Goal: Transaction & Acquisition: Subscribe to service/newsletter

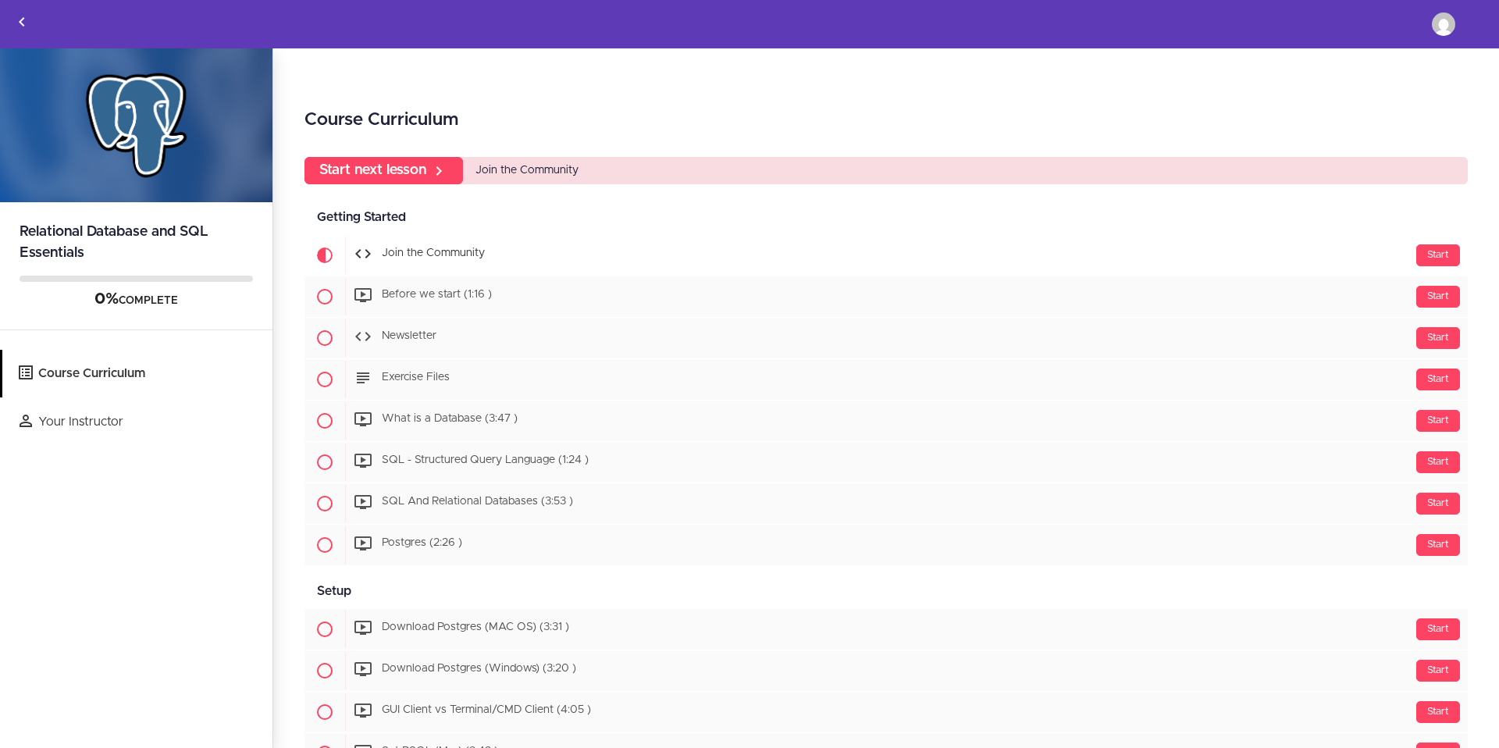
click at [537, 176] on span "Join the Community" at bounding box center [526, 170] width 103 height 11
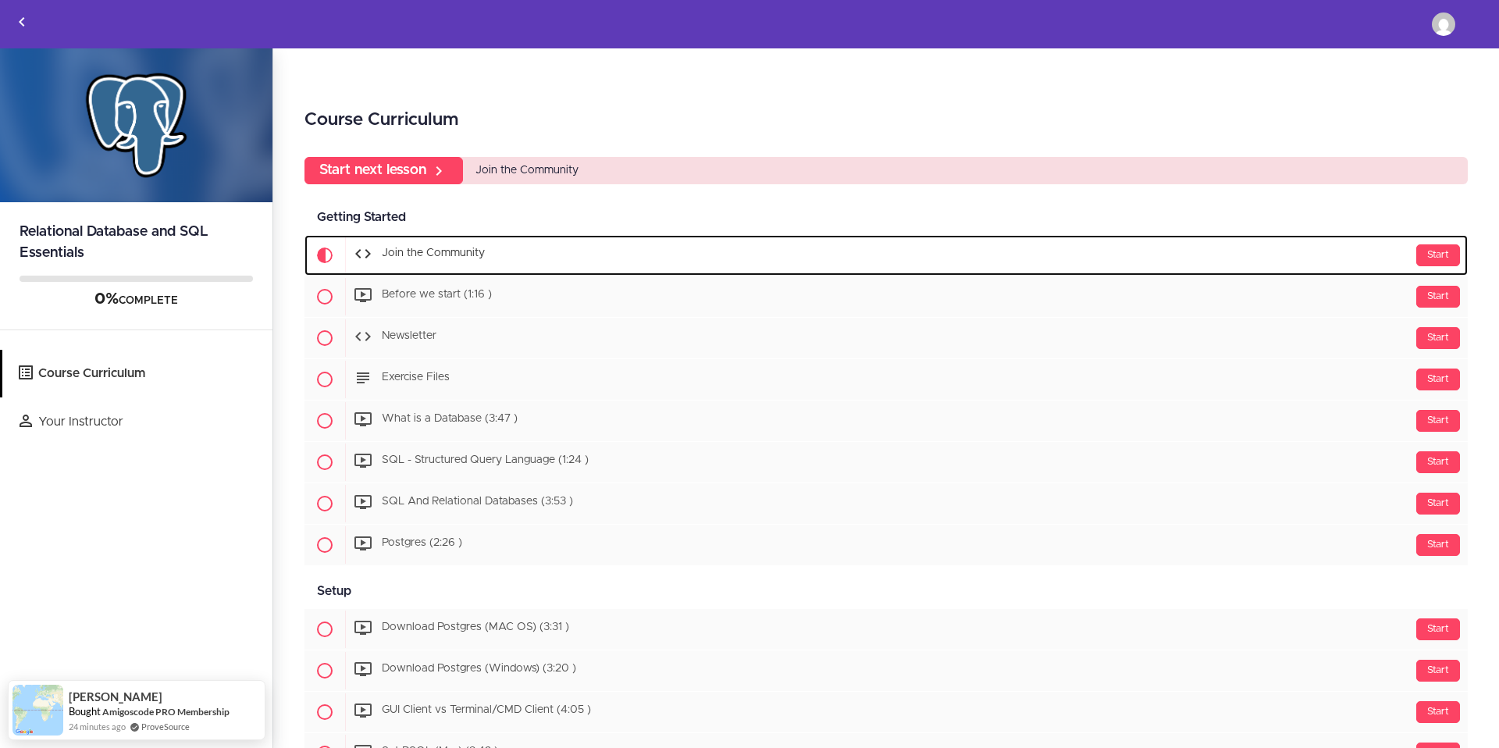
click at [476, 254] on span "Join the Community" at bounding box center [433, 253] width 103 height 11
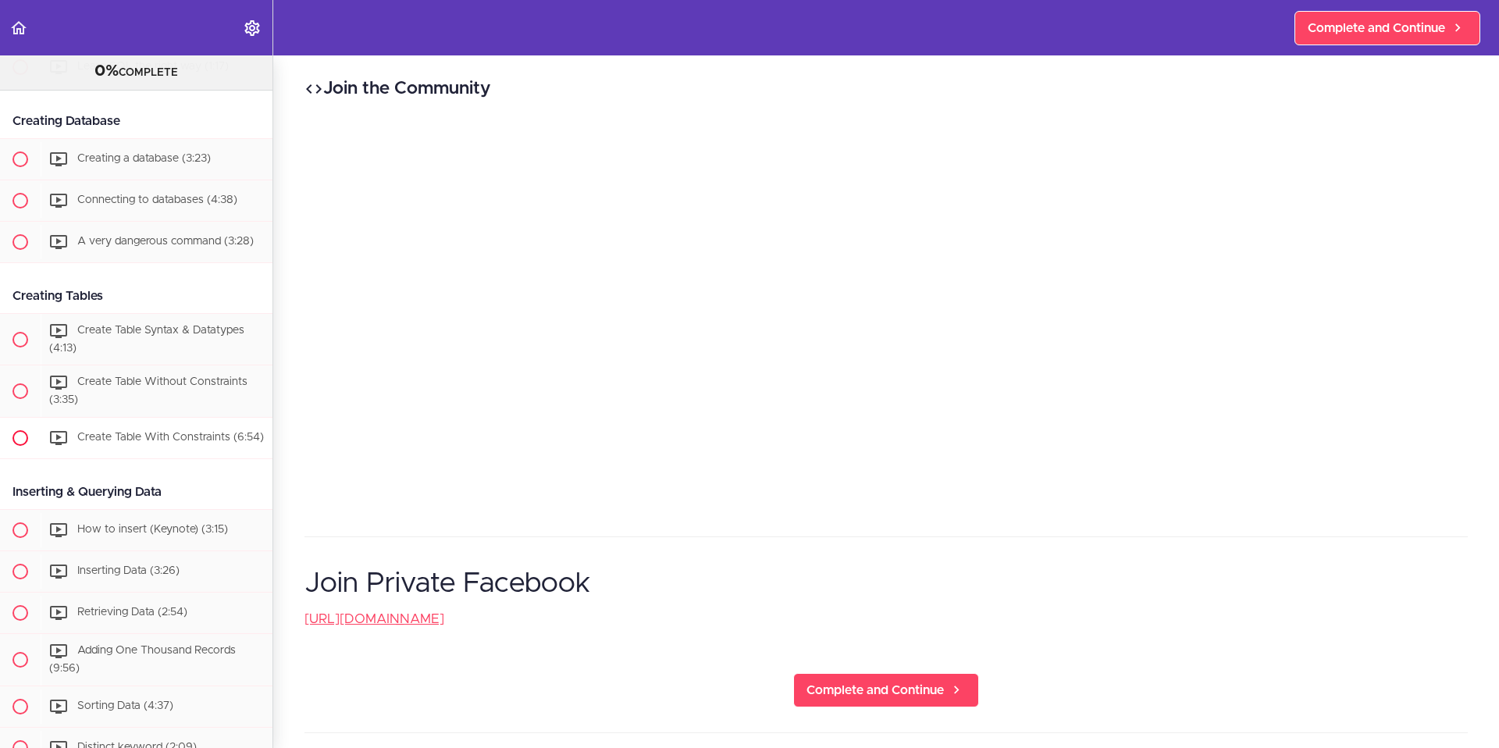
scroll to position [768, 0]
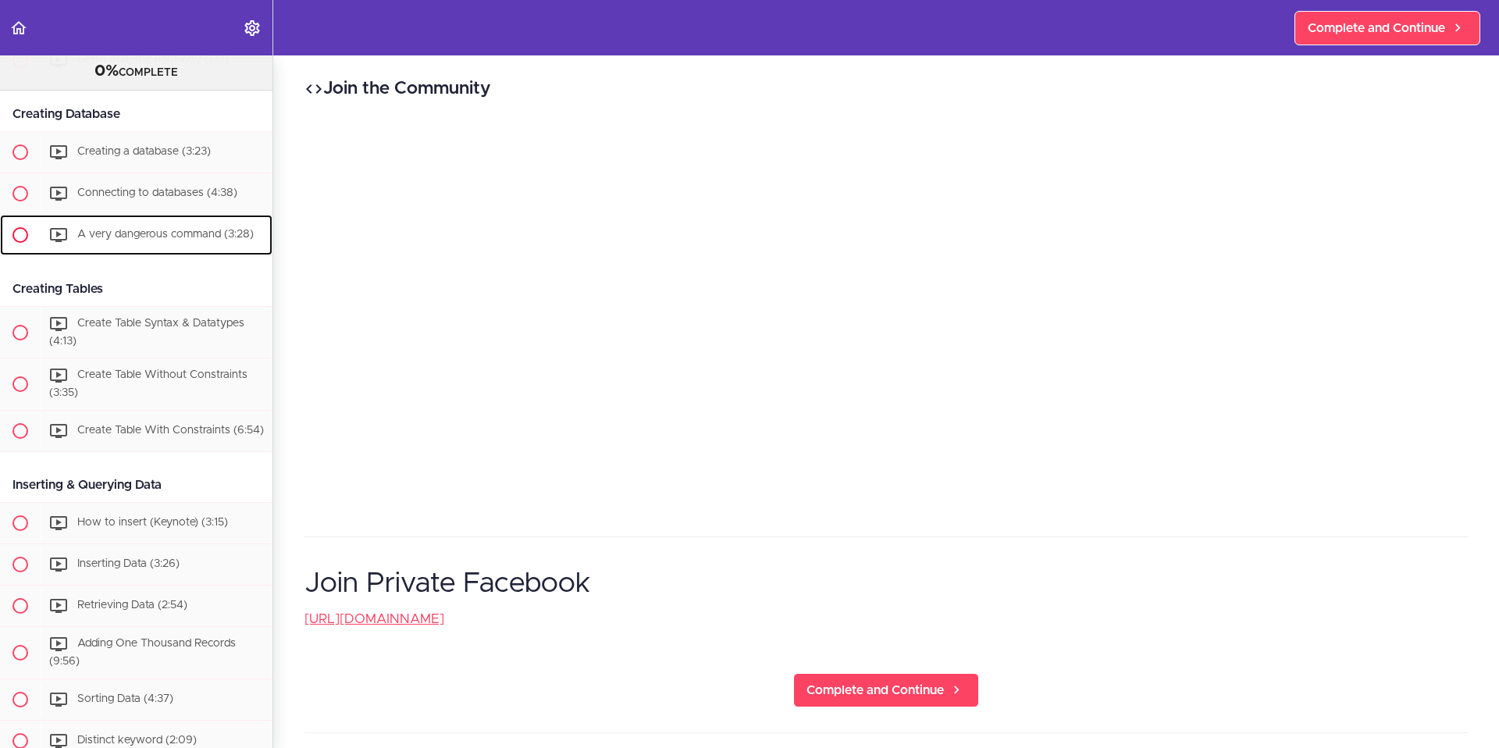
click at [131, 240] on span "A very dangerous command (3:28)" at bounding box center [165, 234] width 176 height 11
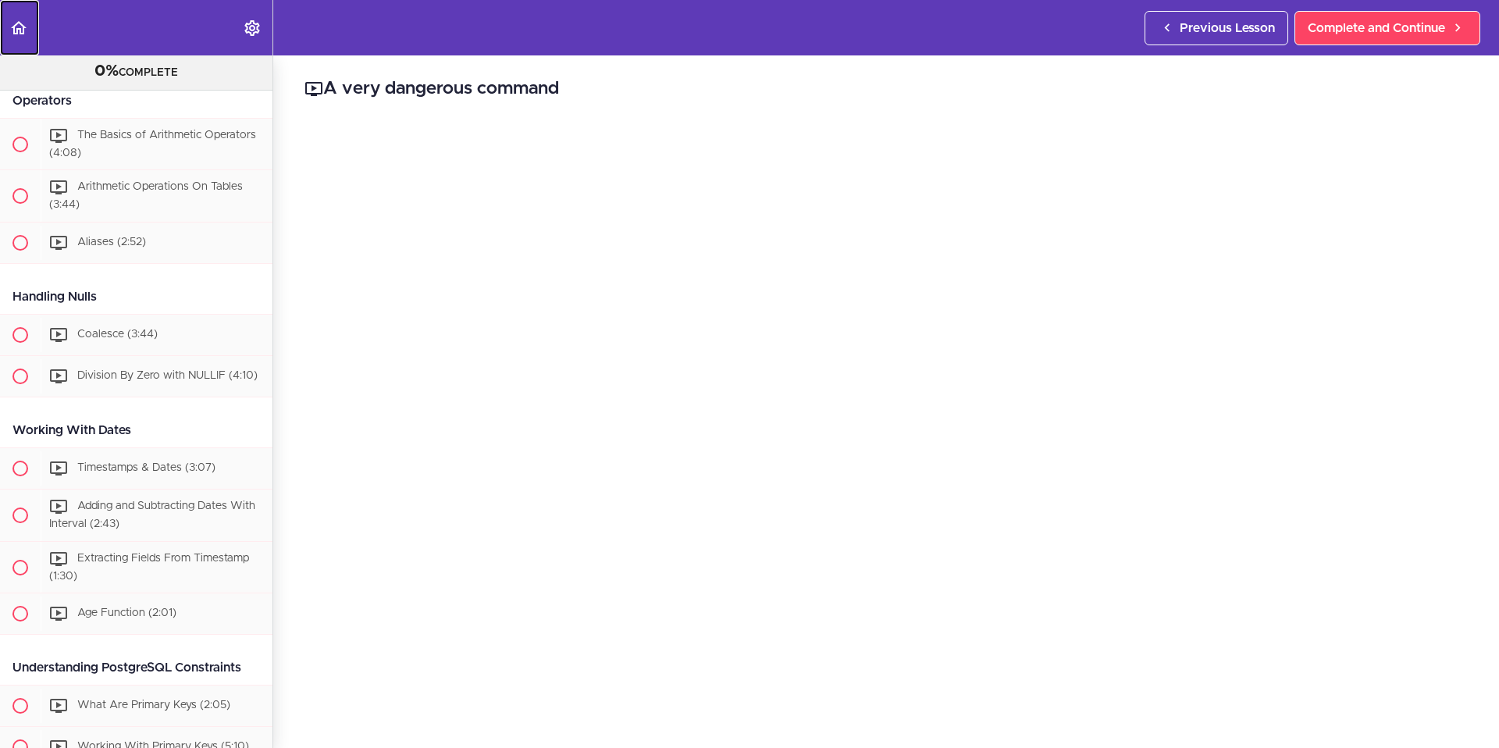
click at [22, 28] on icon "Back to course curriculum" at bounding box center [18, 28] width 19 height 19
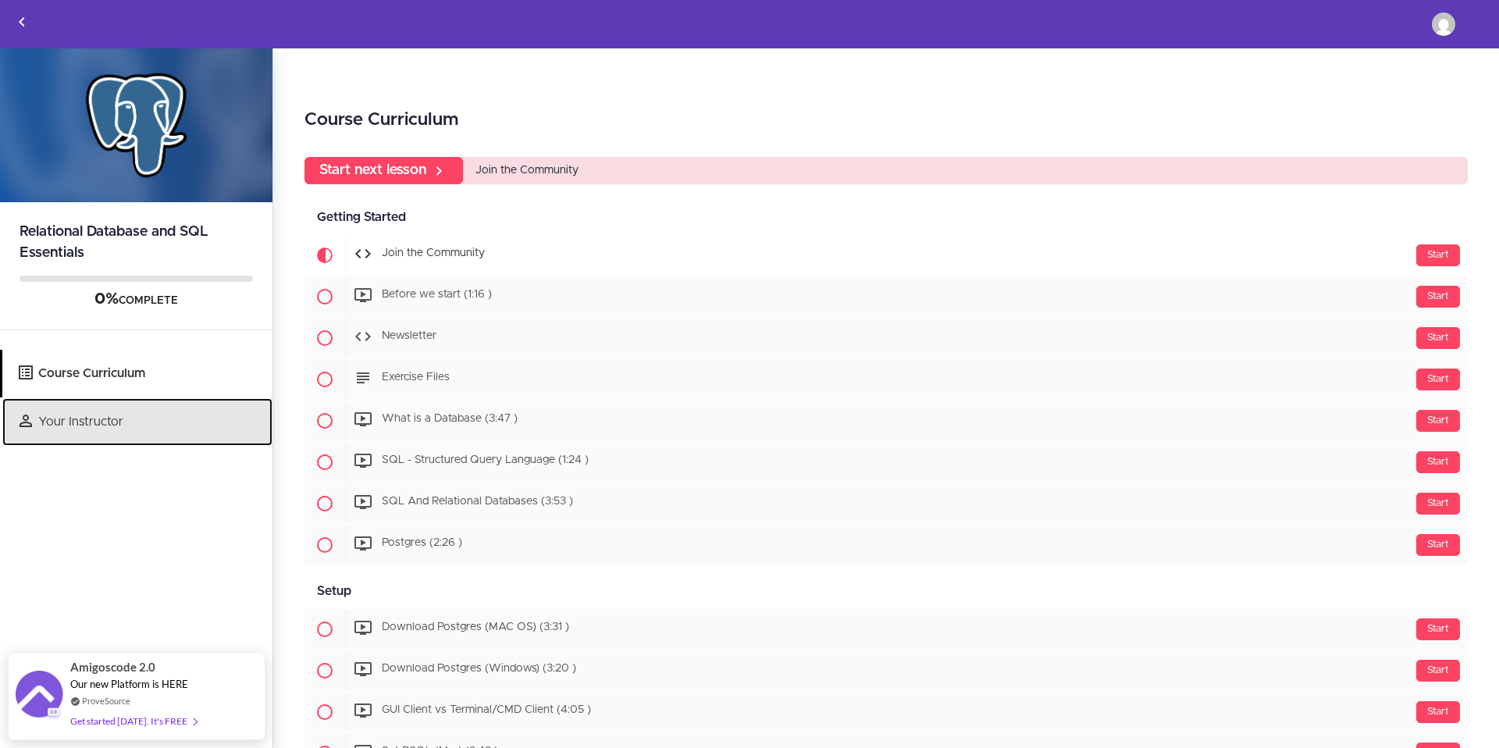
click at [170, 415] on link "Your Instructor" at bounding box center [137, 422] width 270 height 48
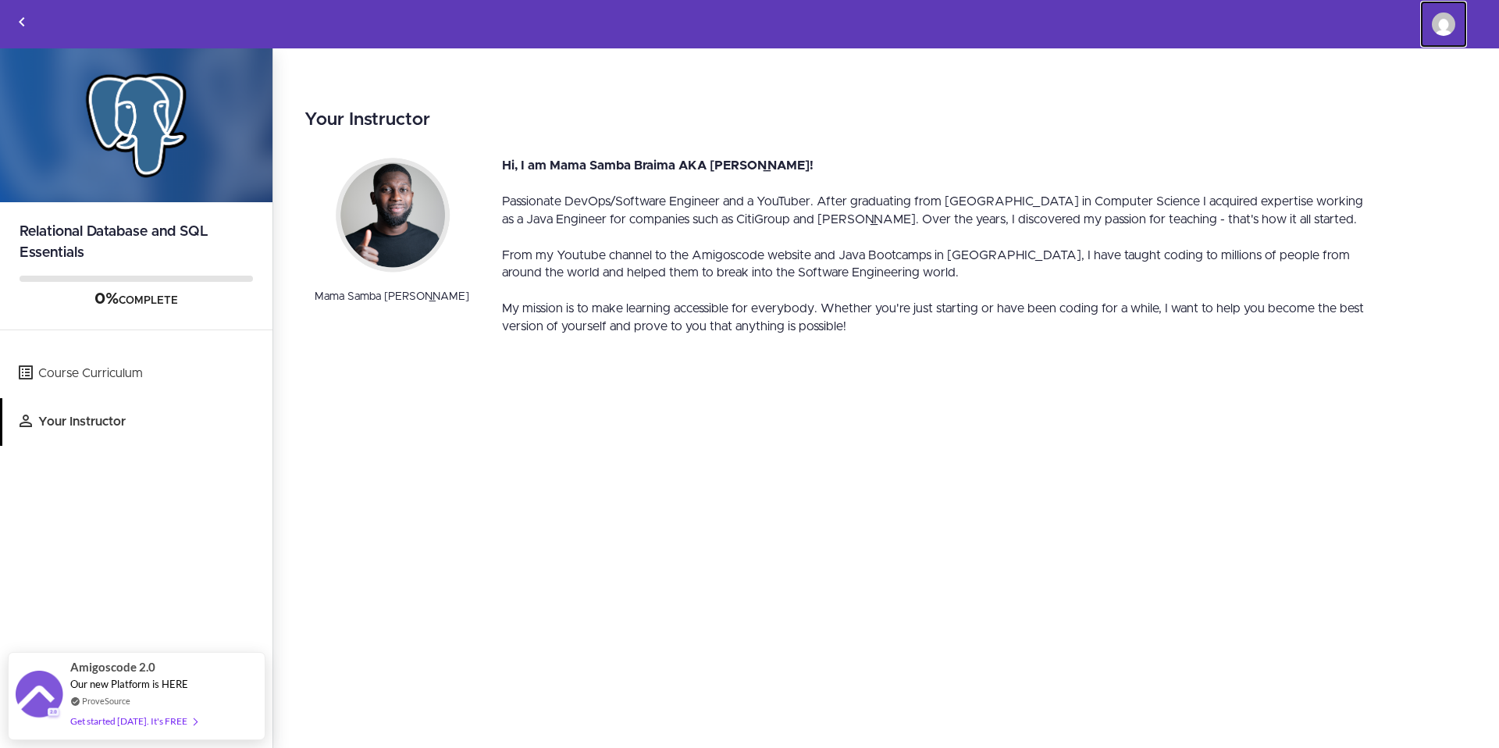
click at [1440, 31] on img at bounding box center [1443, 23] width 23 height 23
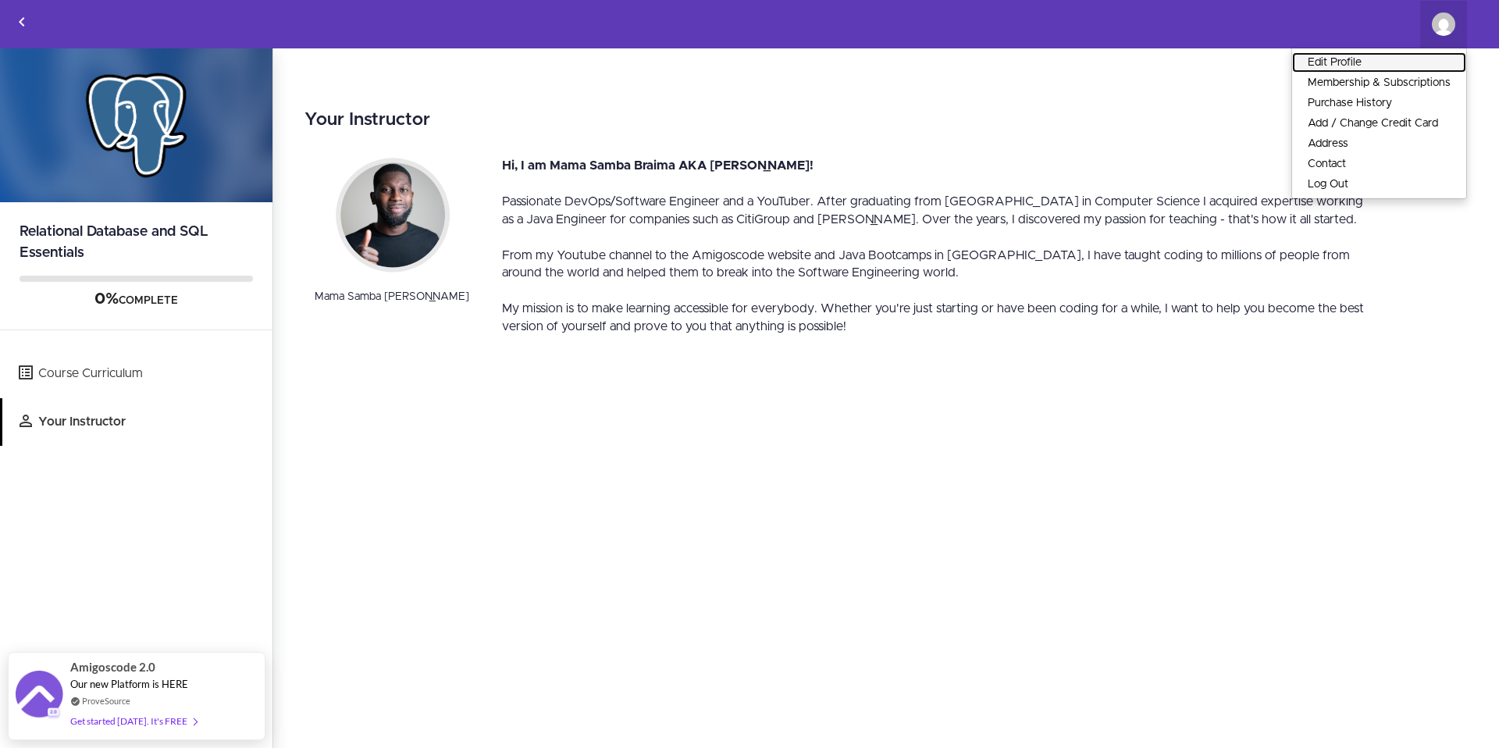
click at [1383, 69] on link "Edit Profile" at bounding box center [1379, 62] width 174 height 20
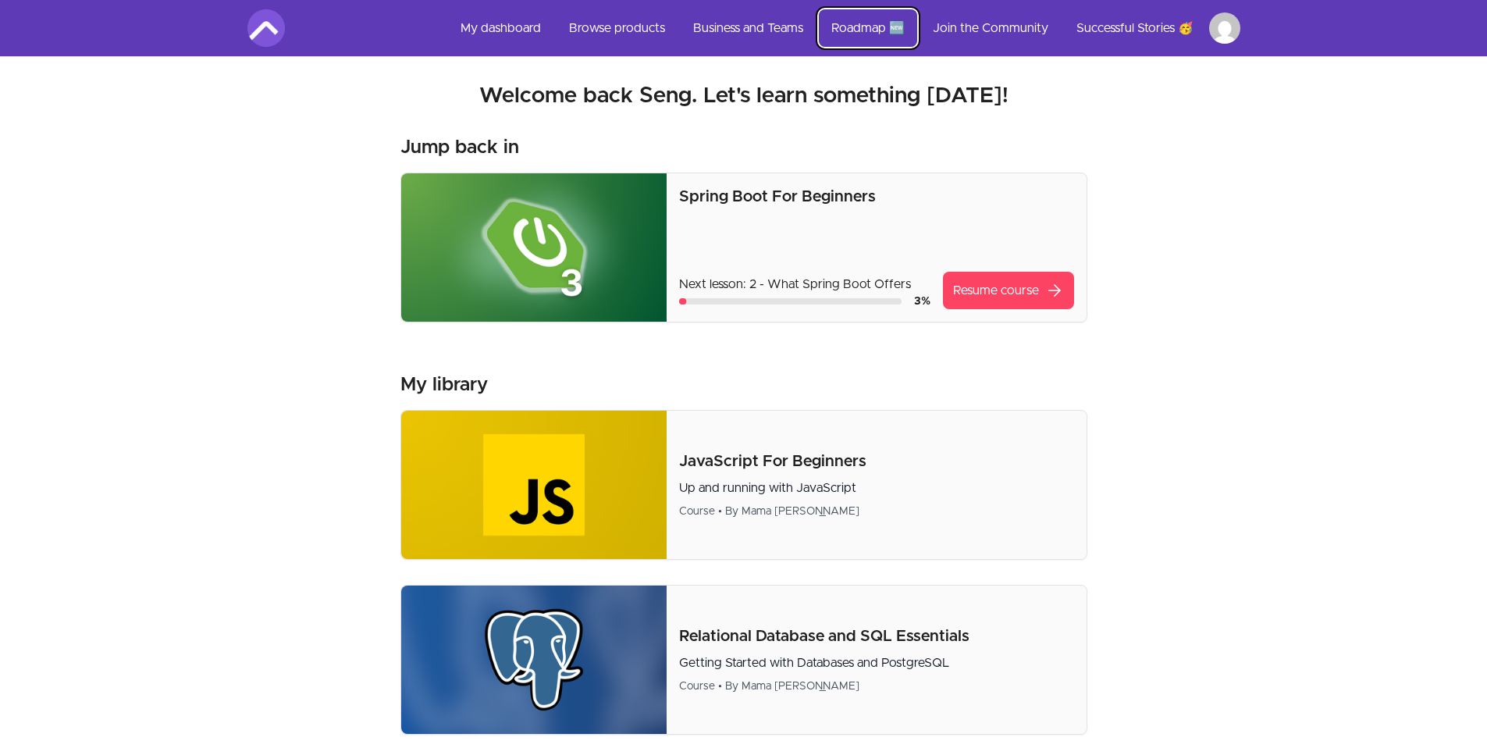
click at [880, 23] on link "Roadmap 🆕" at bounding box center [868, 27] width 98 height 37
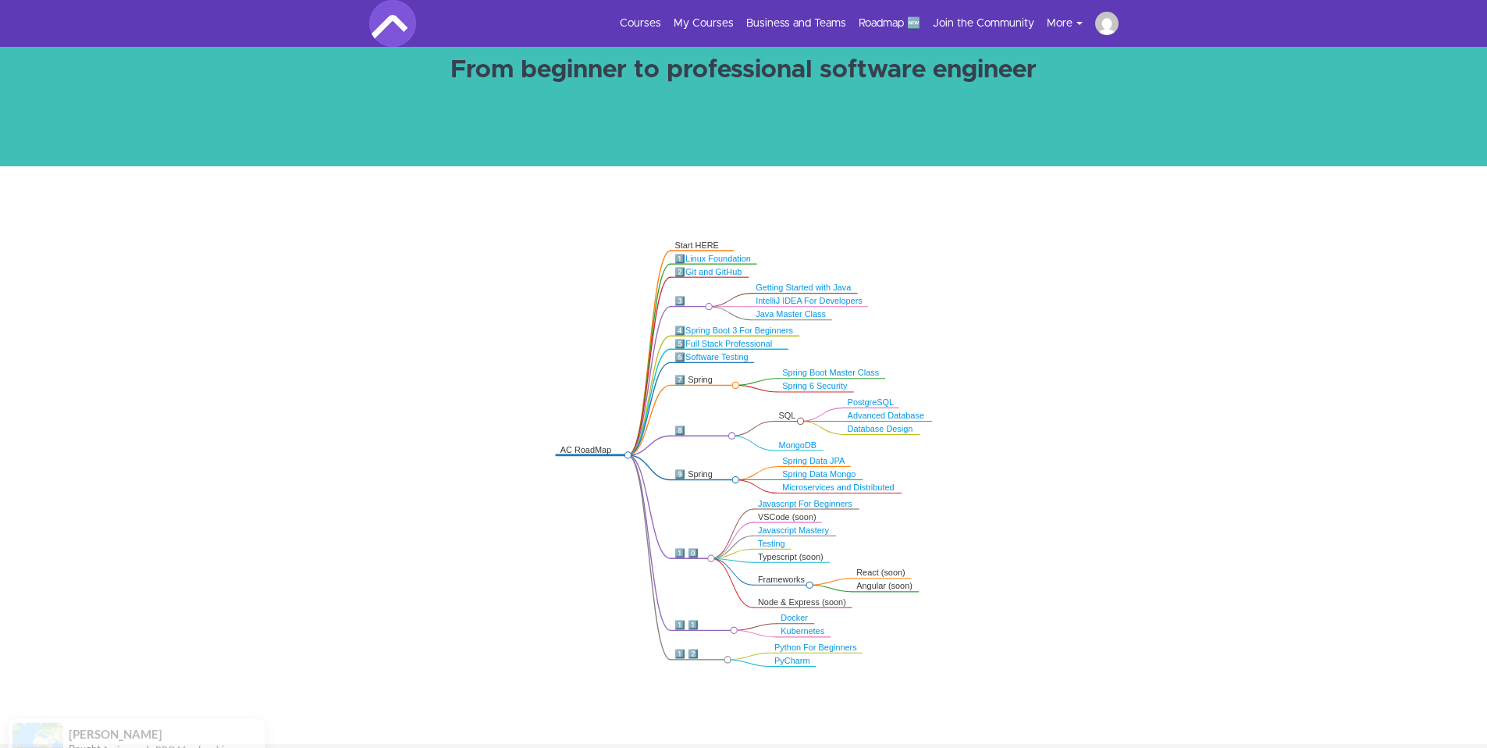
scroll to position [157, 0]
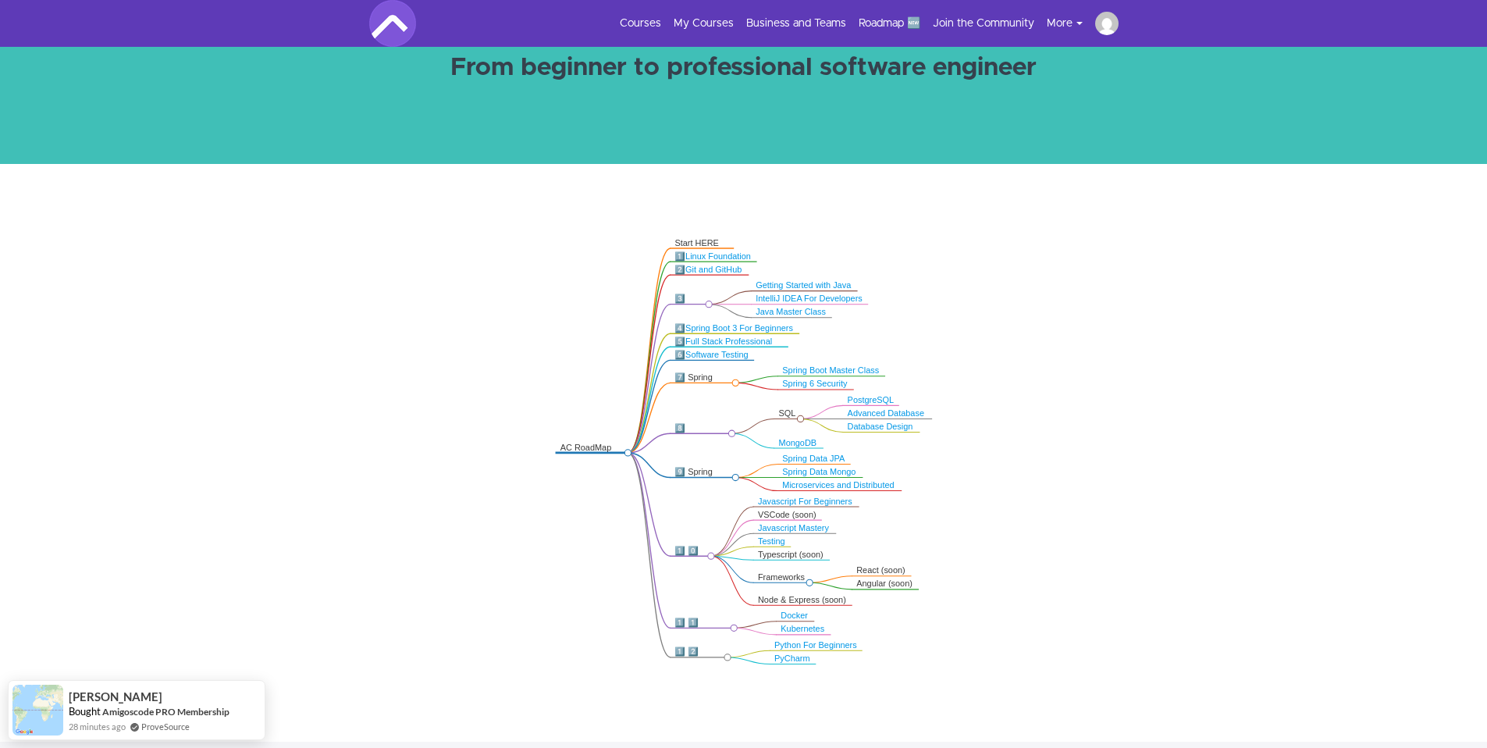
click at [891, 413] on link "Advanced Database" at bounding box center [886, 412] width 77 height 9
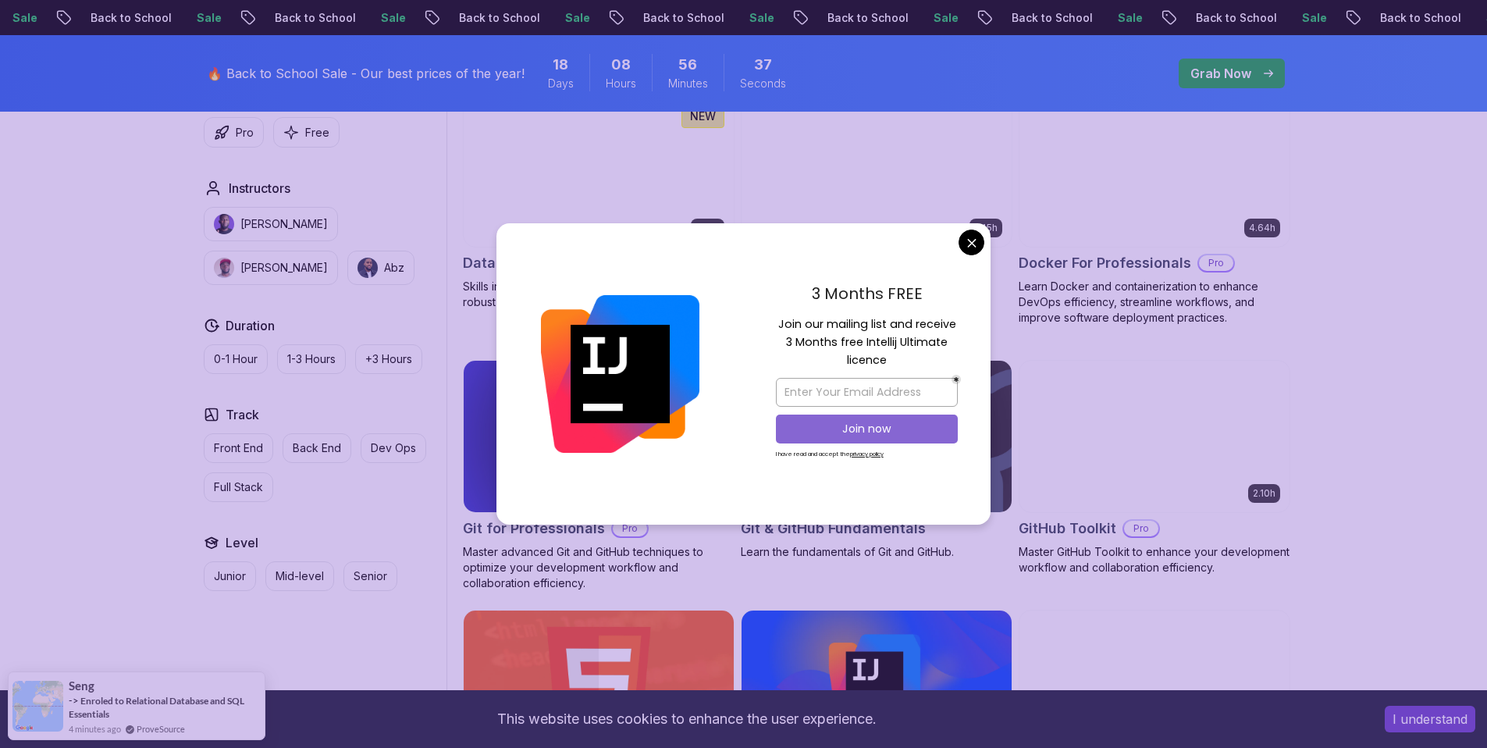
scroll to position [1460, 0]
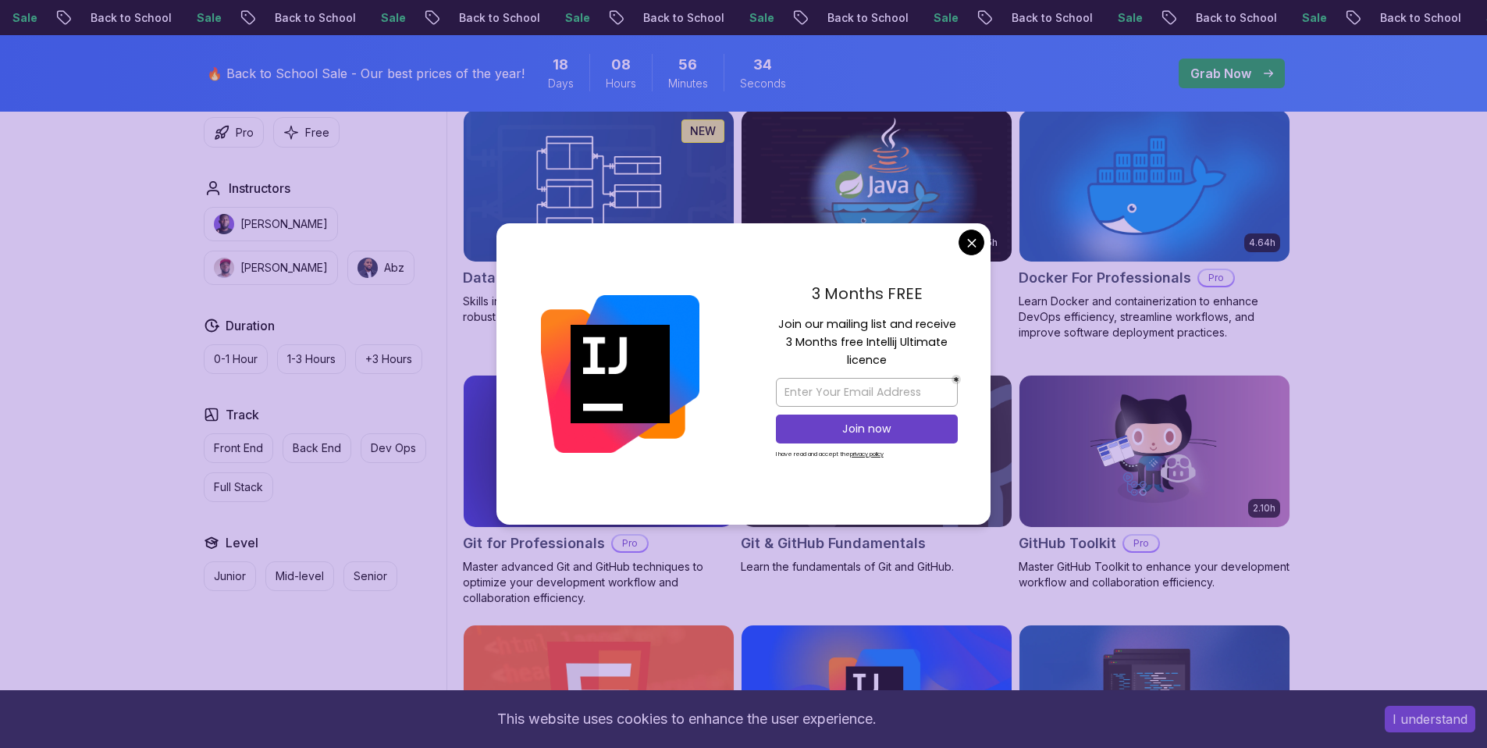
drag, startPoint x: 809, startPoint y: 294, endPoint x: 984, endPoint y: 293, distance: 174.1
click at [984, 294] on div "3 Months FREE Join our mailing list and receive 3 Months free Intellij Ultimate…" at bounding box center [866, 373] width 247 height 301
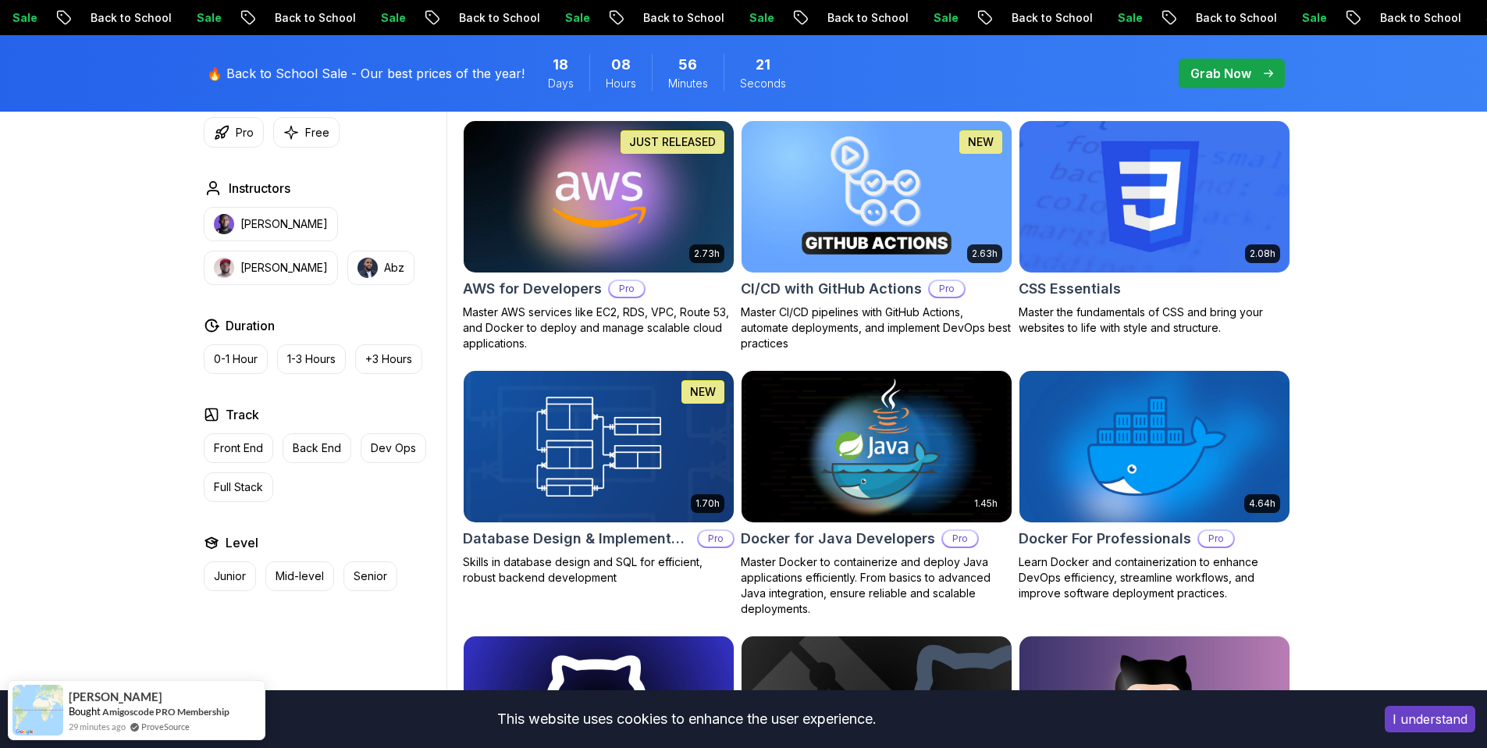
scroll to position [1201, 0]
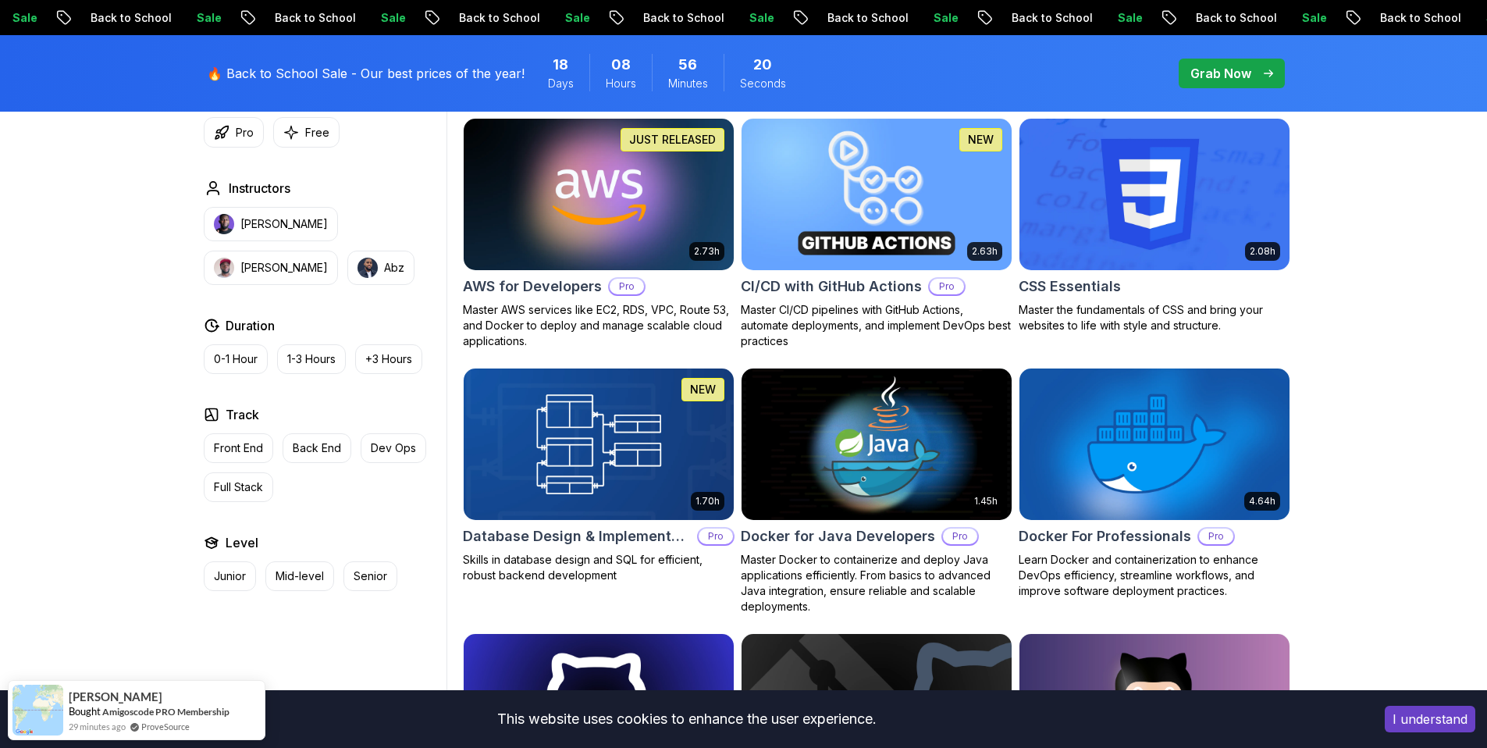
click at [916, 212] on img at bounding box center [876, 194] width 283 height 158
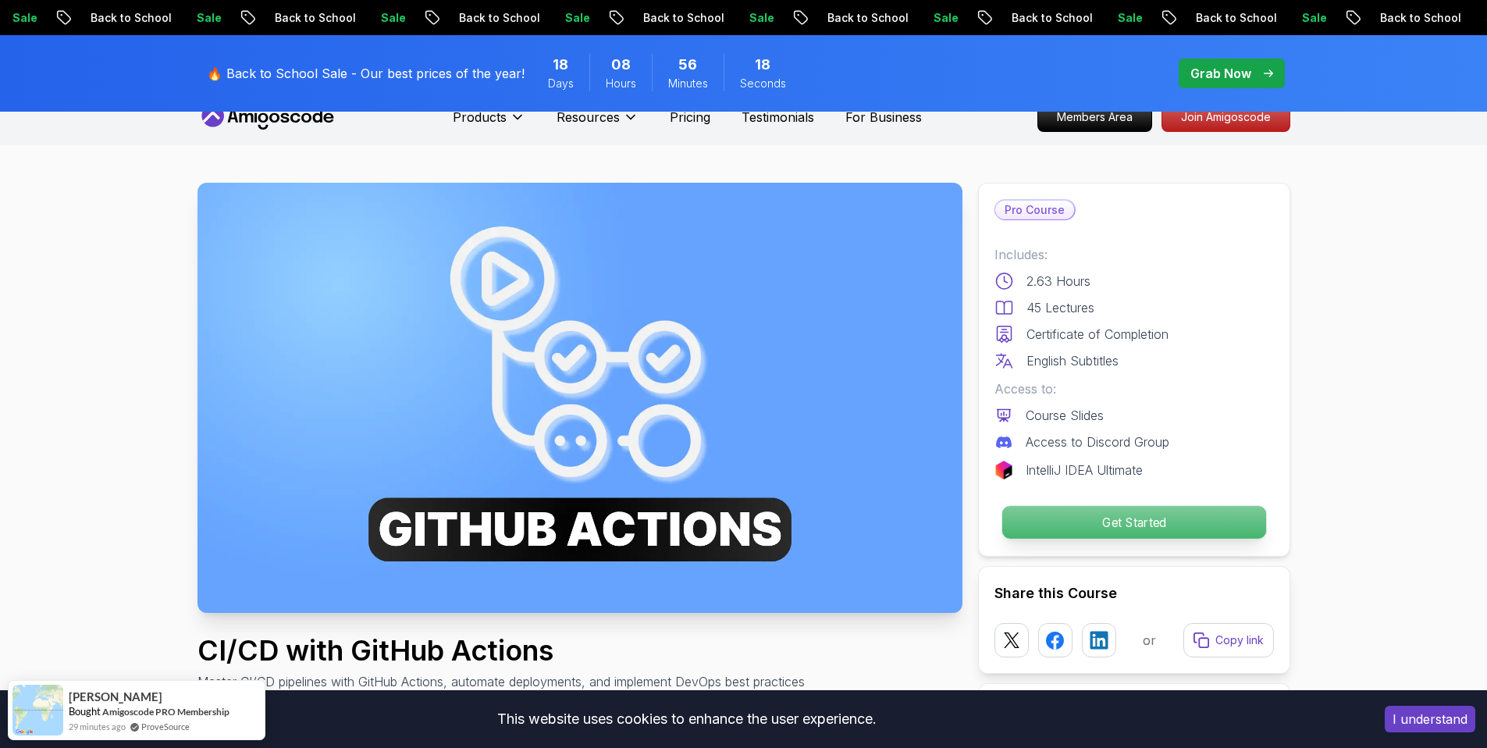
click at [1149, 515] on p "Get Started" at bounding box center [1134, 522] width 264 height 33
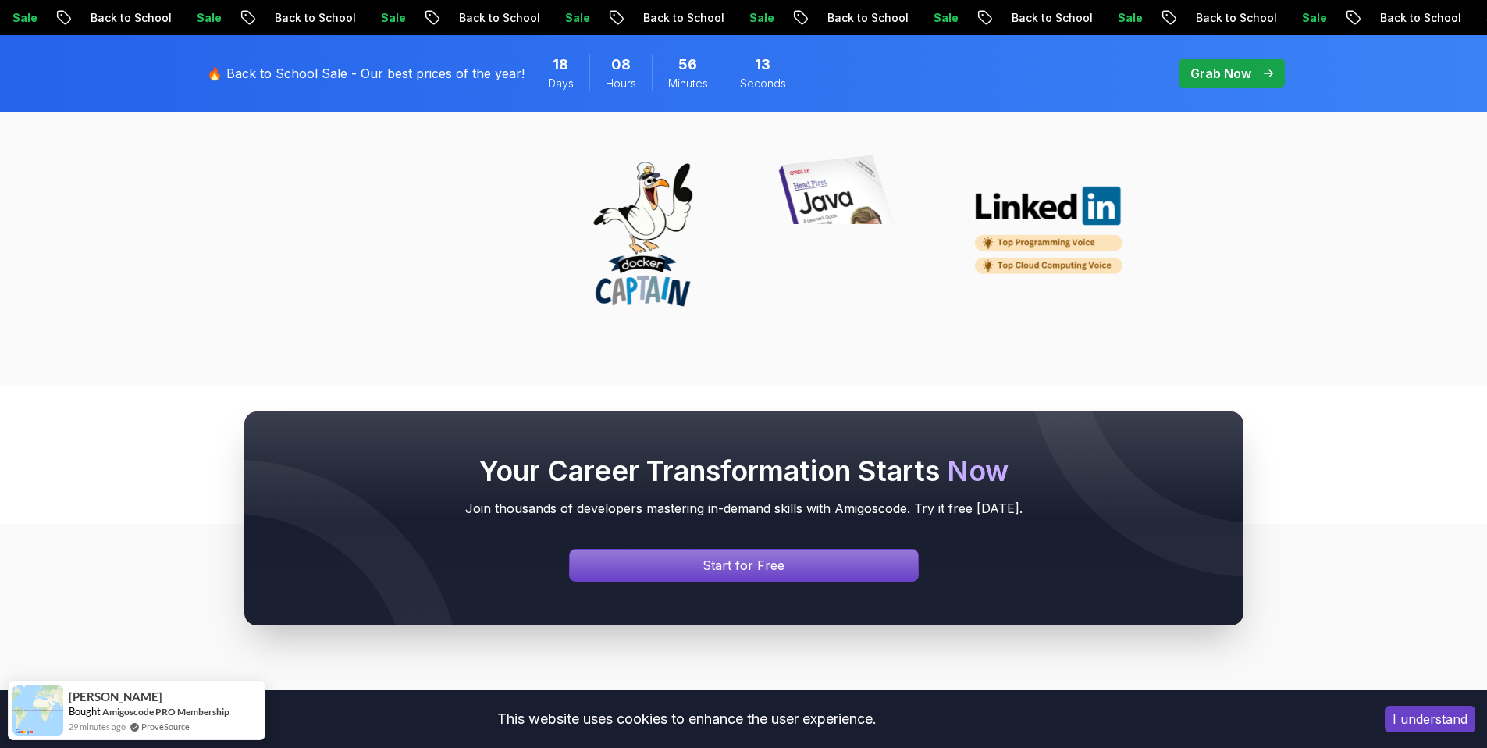
scroll to position [5867, 0]
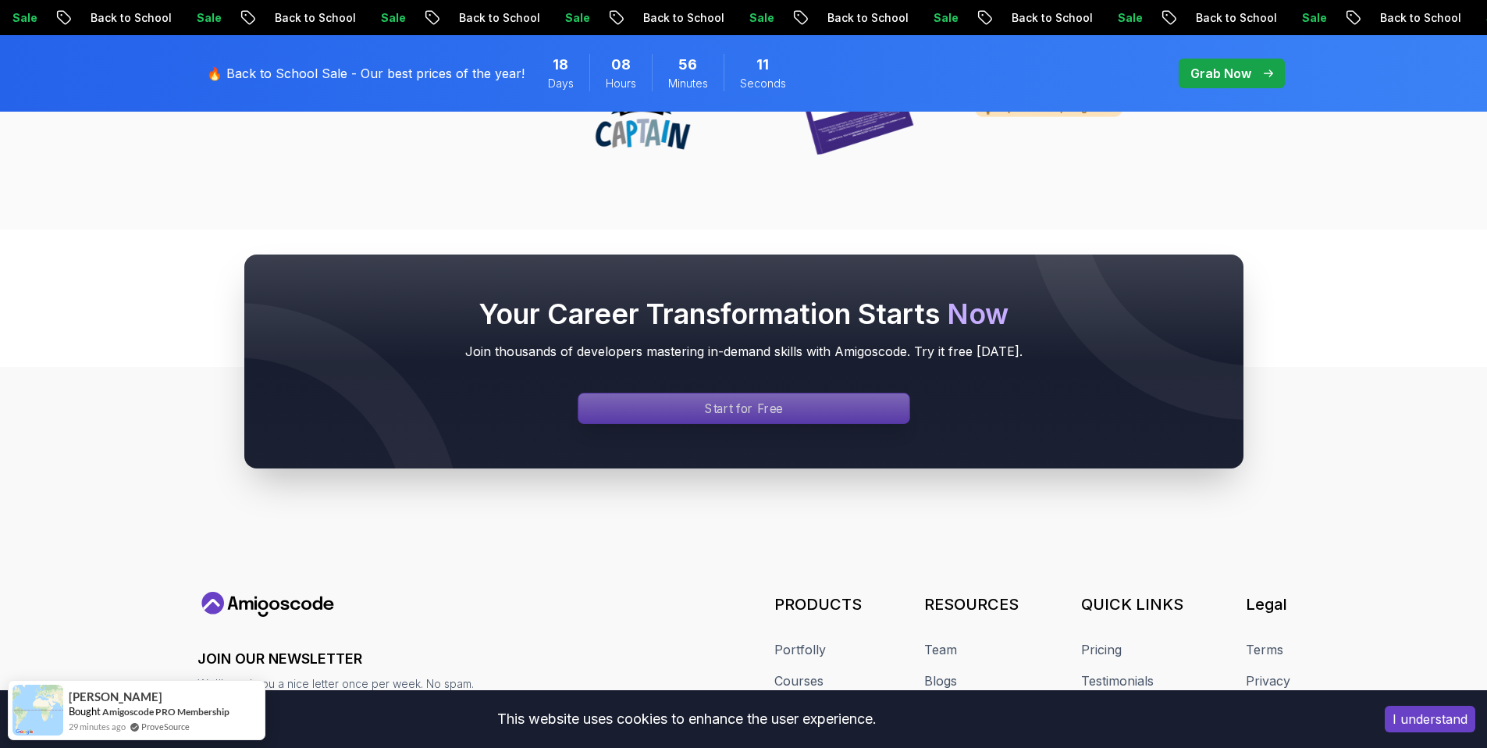
click at [826, 414] on div "Signin page" at bounding box center [743, 408] width 331 height 30
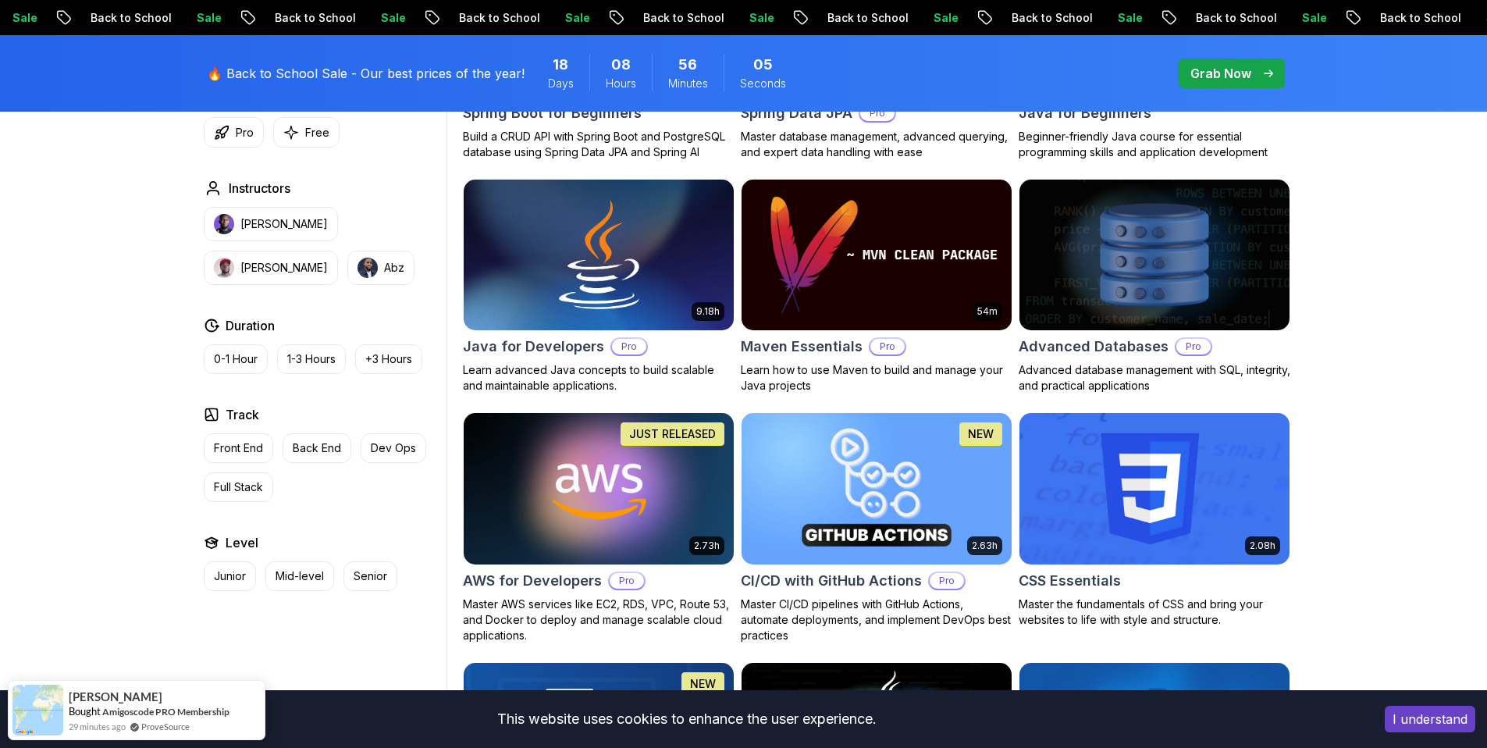
scroll to position [1088, 0]
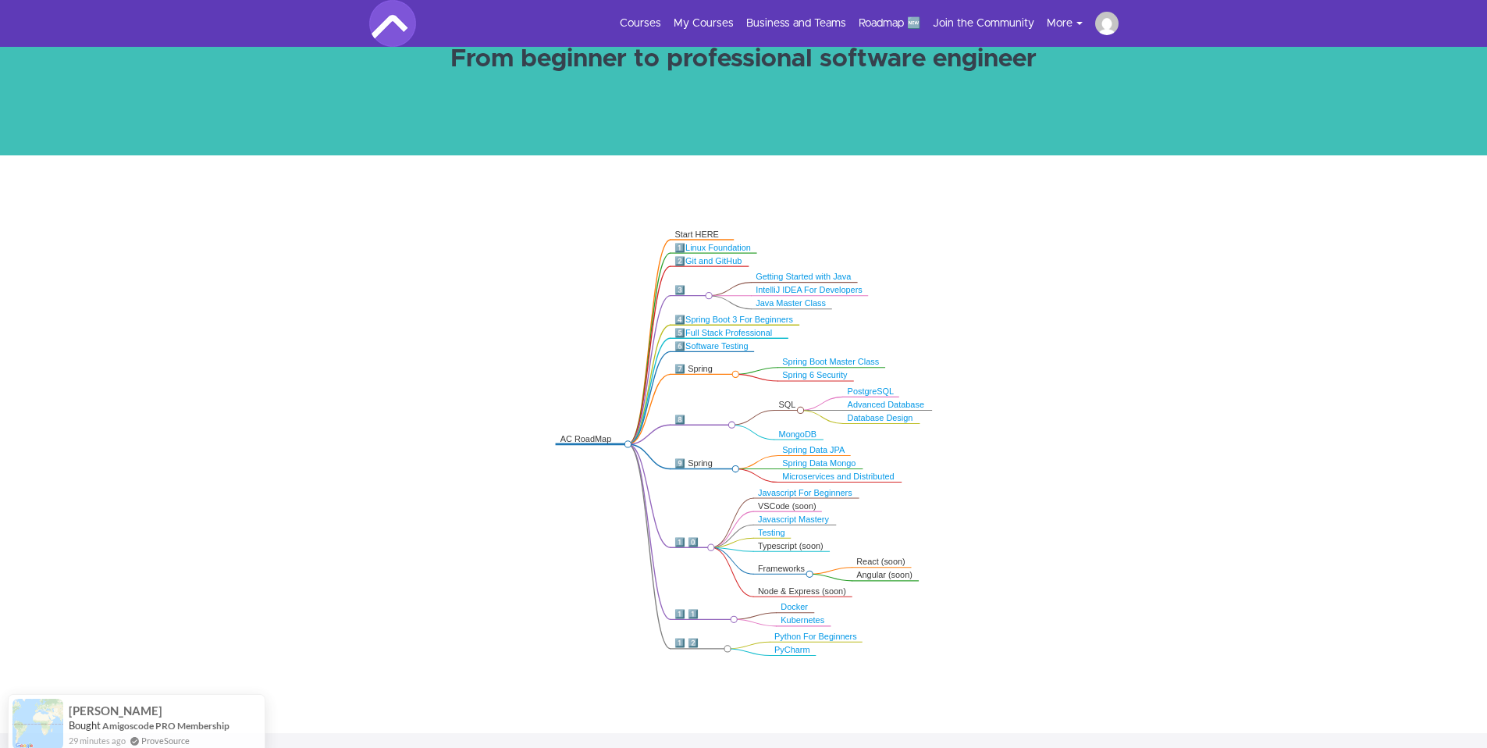
scroll to position [166, 0]
click at [834, 476] on link "Microservices and Distributed" at bounding box center [838, 475] width 112 height 9
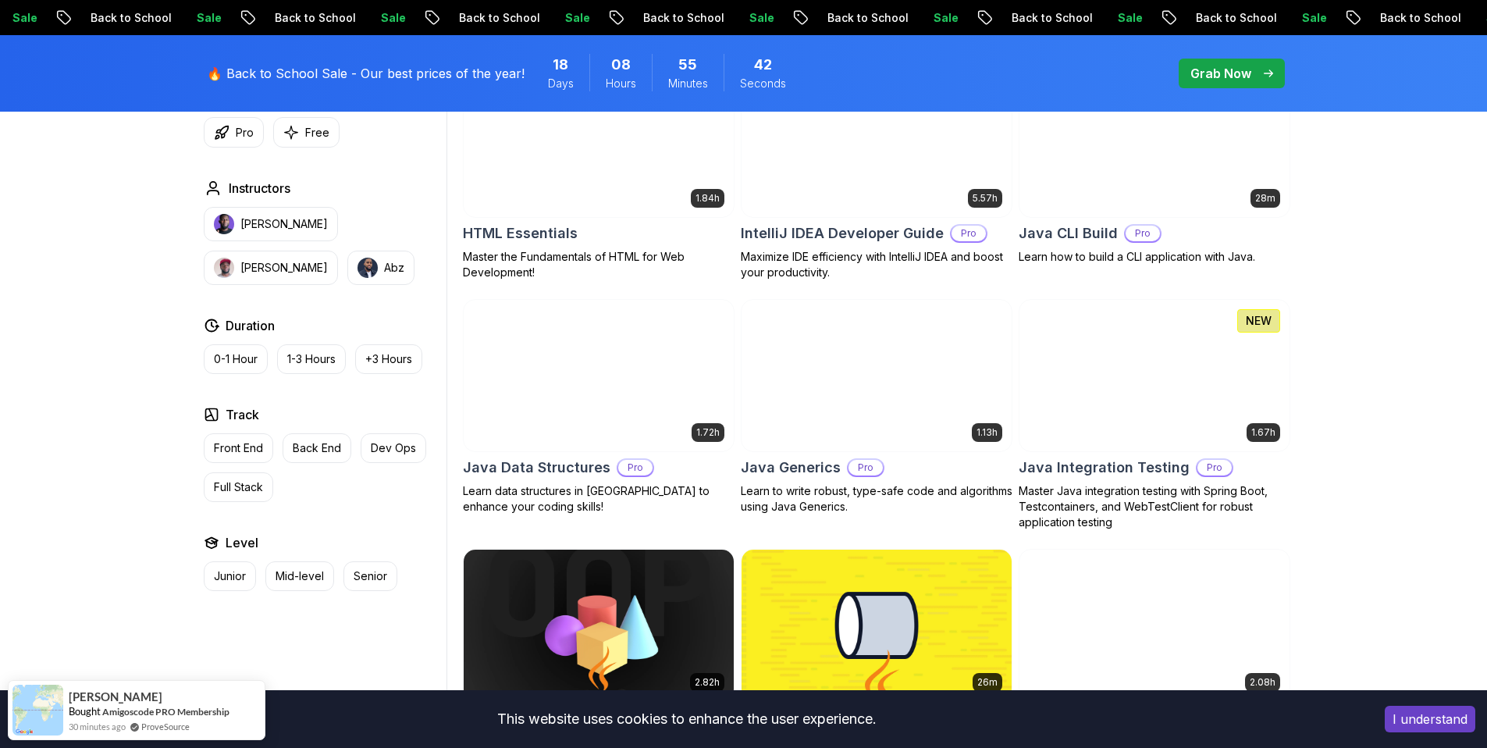
scroll to position [2015, 0]
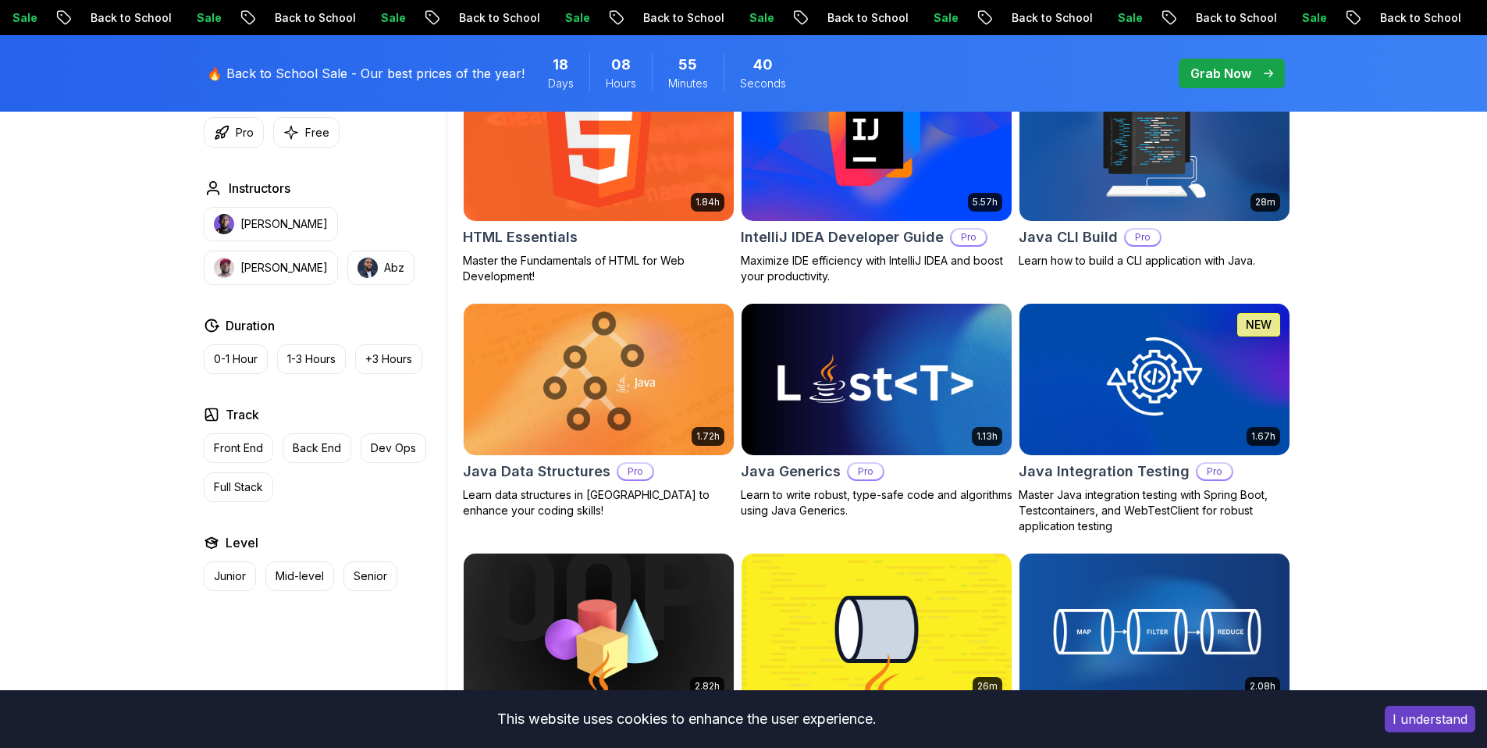
click at [662, 171] on img at bounding box center [598, 145] width 283 height 158
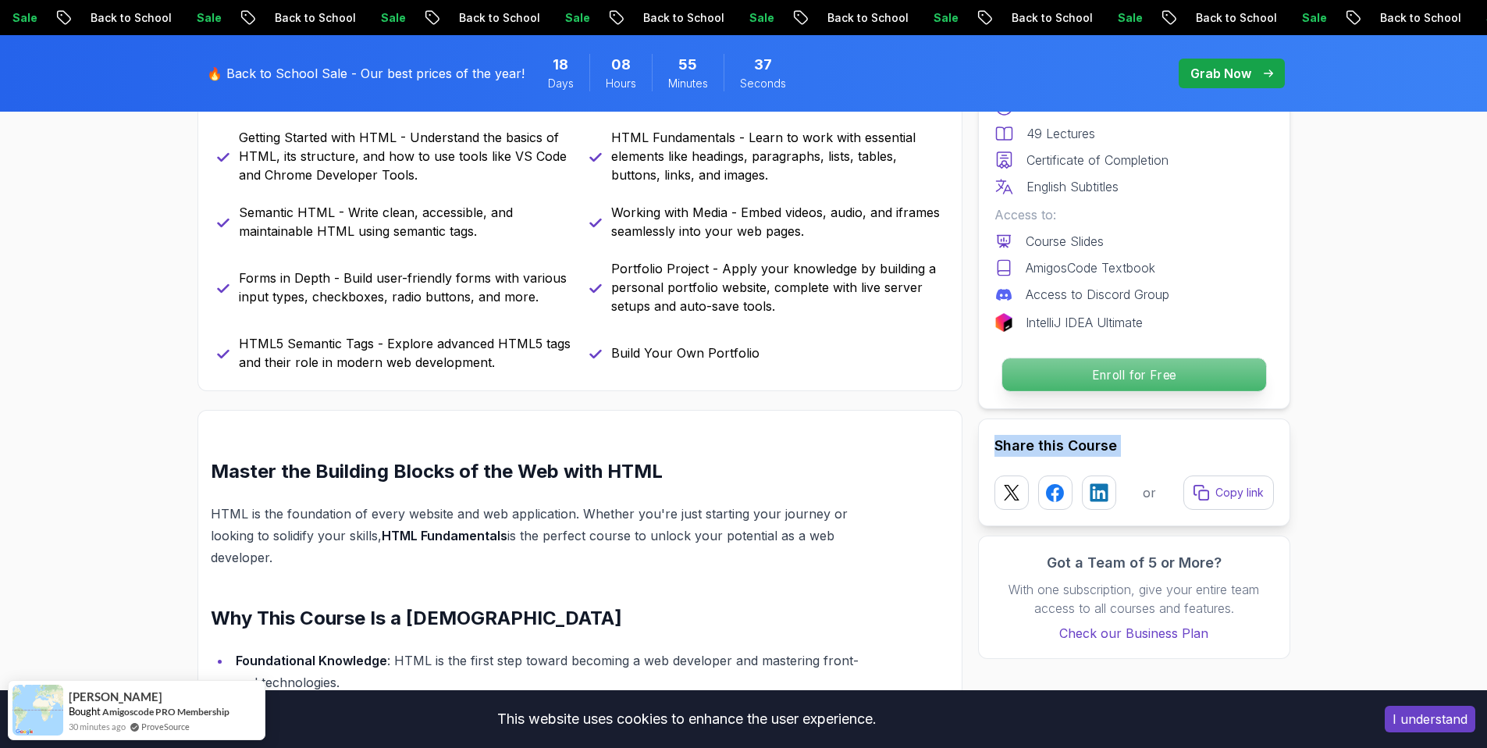
drag, startPoint x: 1116, startPoint y: 501, endPoint x: 1027, endPoint y: 390, distance: 142.8
click at [1041, 403] on div "Free Course Includes: 1.84 Hours 49 Lectures Certificate of Completion English …" at bounding box center [1134, 332] width 312 height 653
click at [1079, 372] on p "Enroll for Free" at bounding box center [1134, 374] width 264 height 33
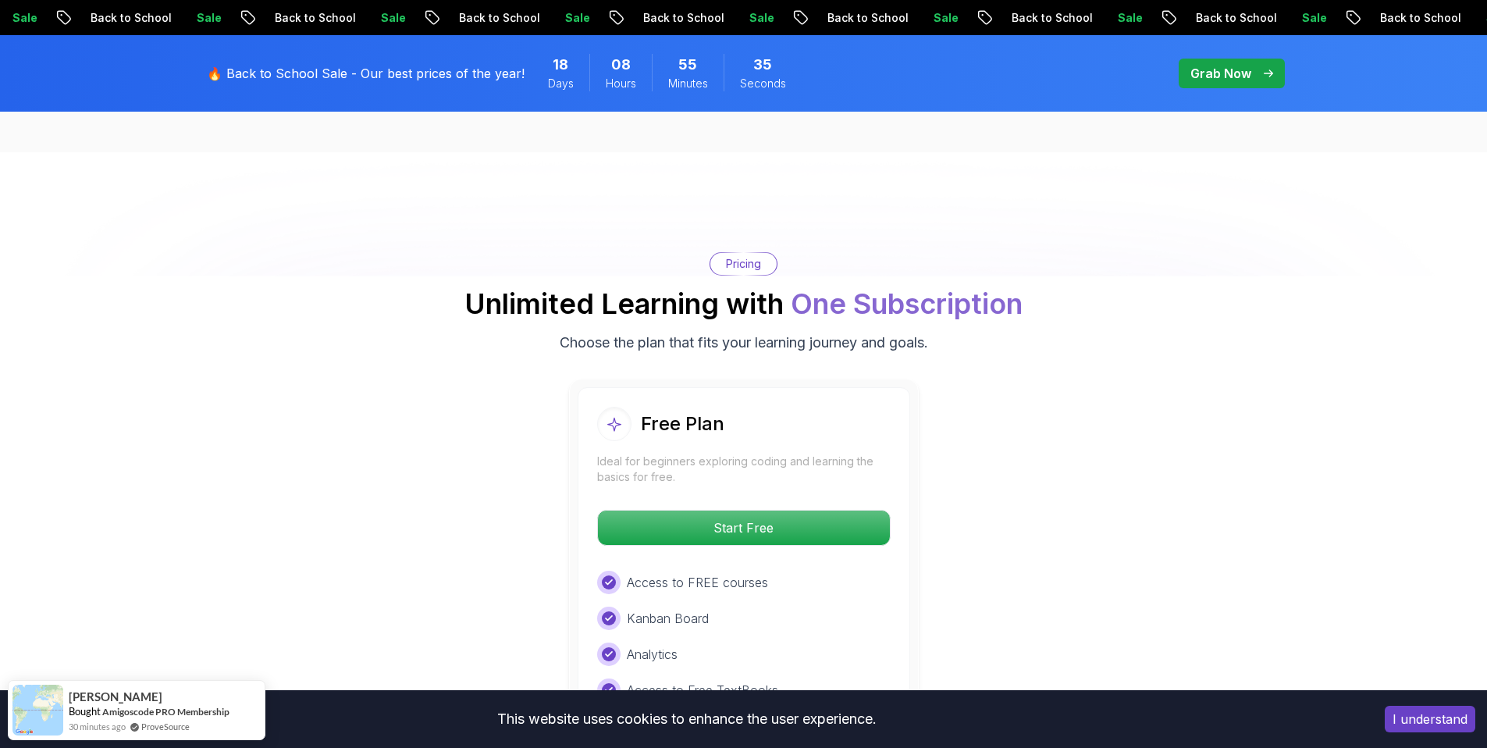
scroll to position [3008, 0]
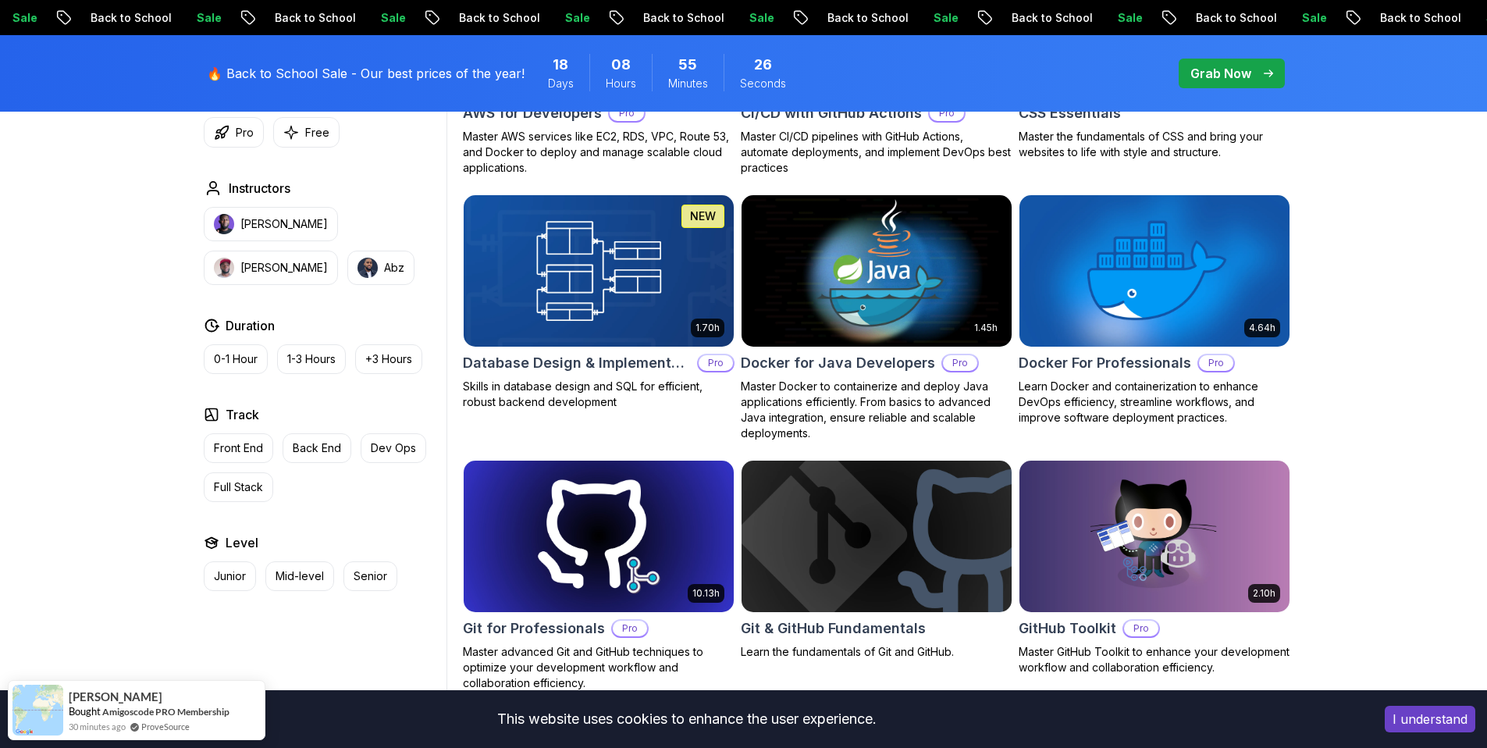
scroll to position [1404, 0]
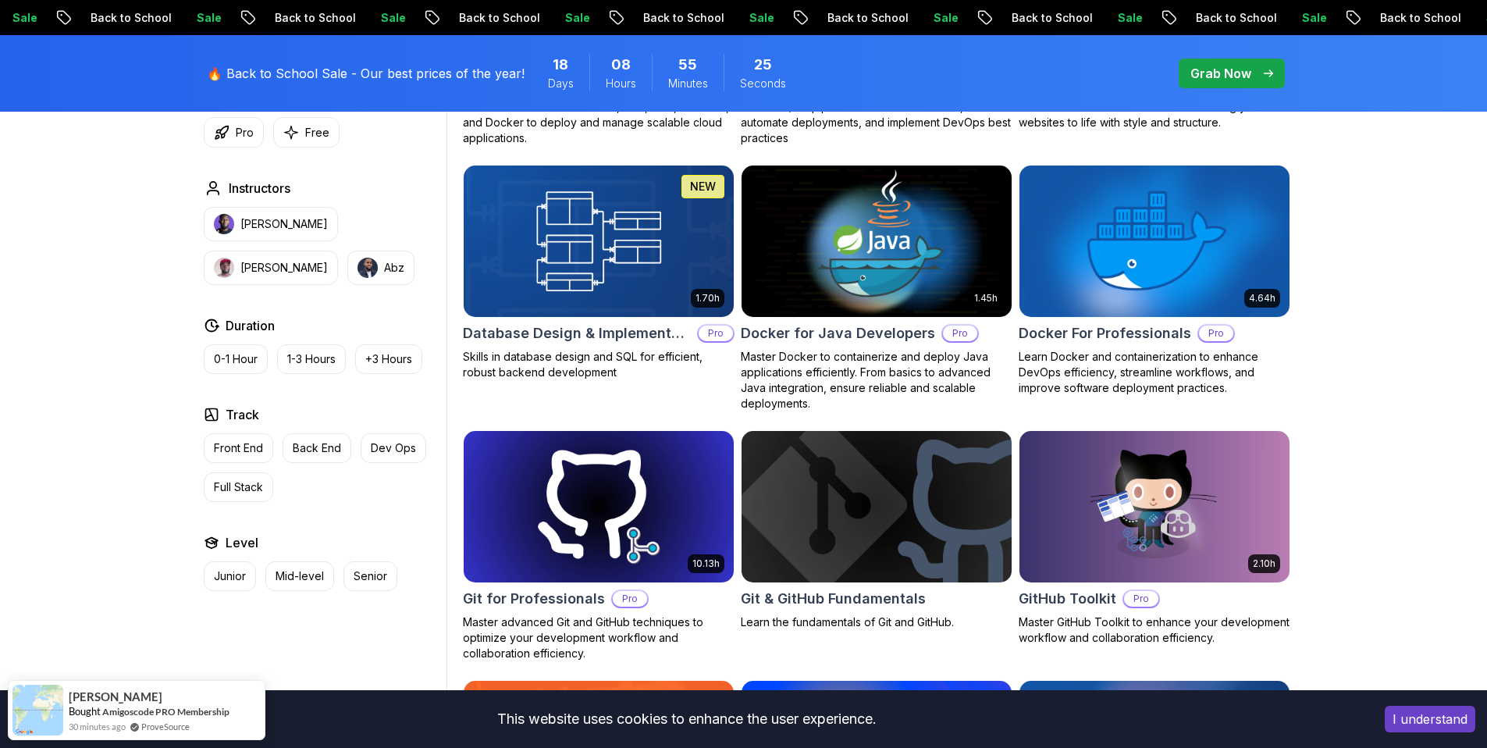
click at [850, 261] on img at bounding box center [876, 241] width 283 height 158
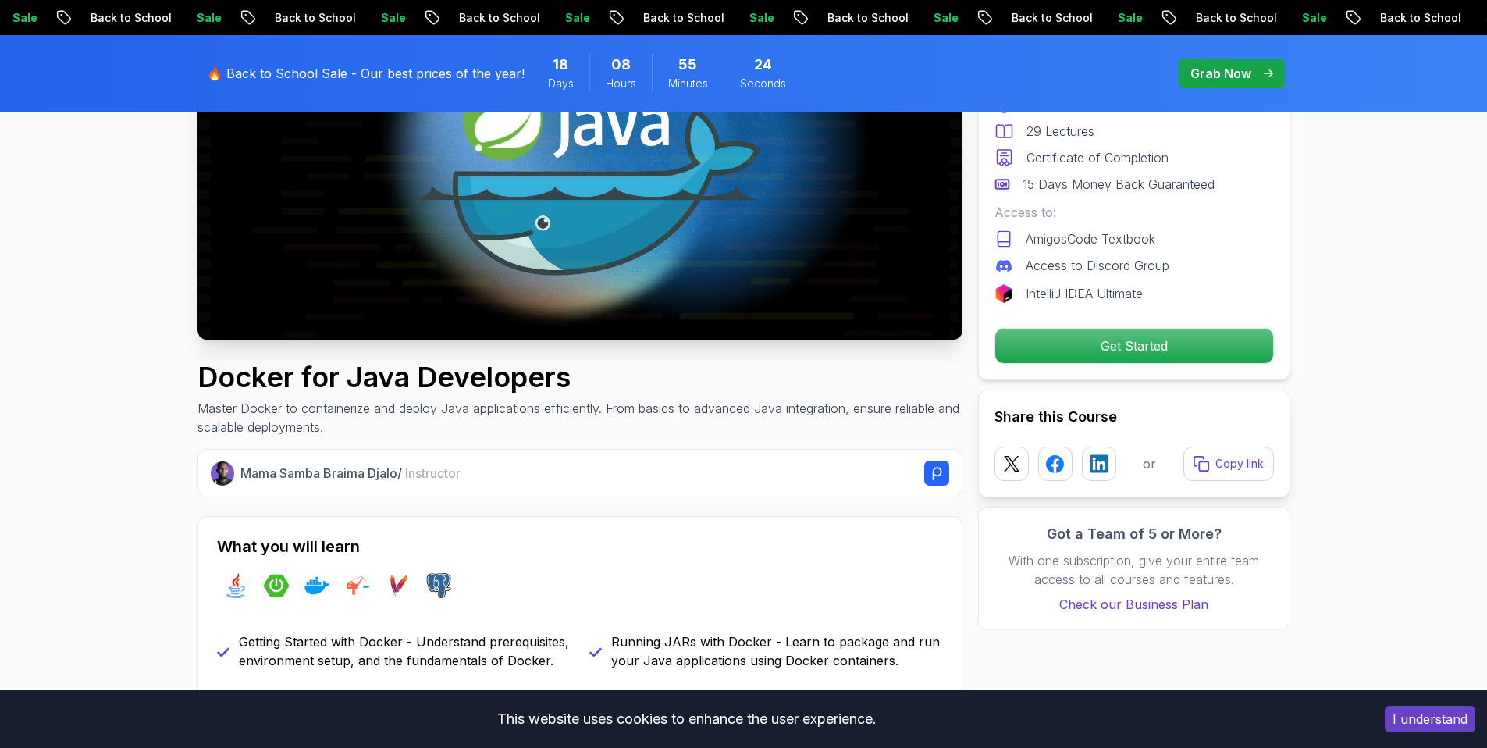
scroll to position [318, 0]
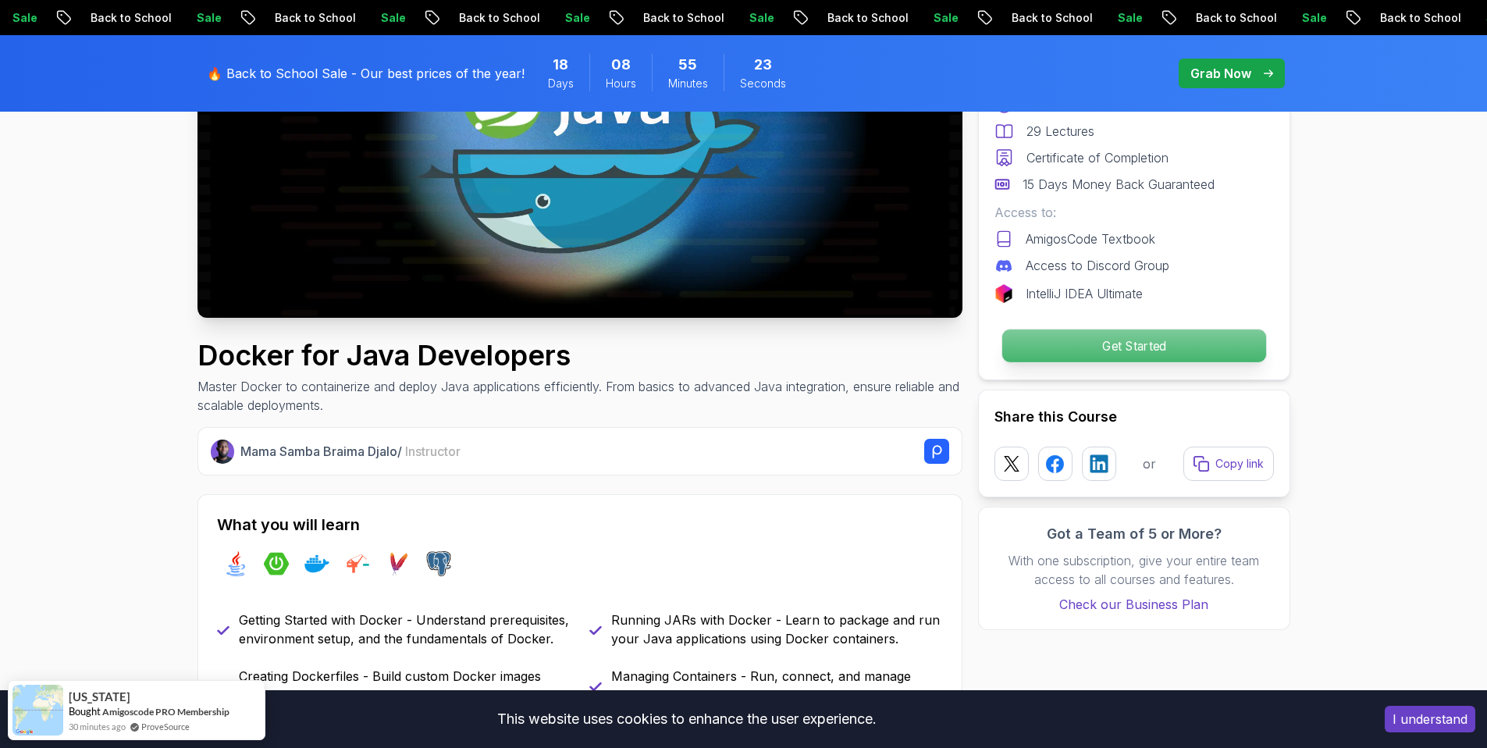
drag, startPoint x: 1041, startPoint y: 358, endPoint x: 1031, endPoint y: 352, distance: 11.5
click at [1041, 357] on p "Get Started" at bounding box center [1134, 345] width 264 height 33
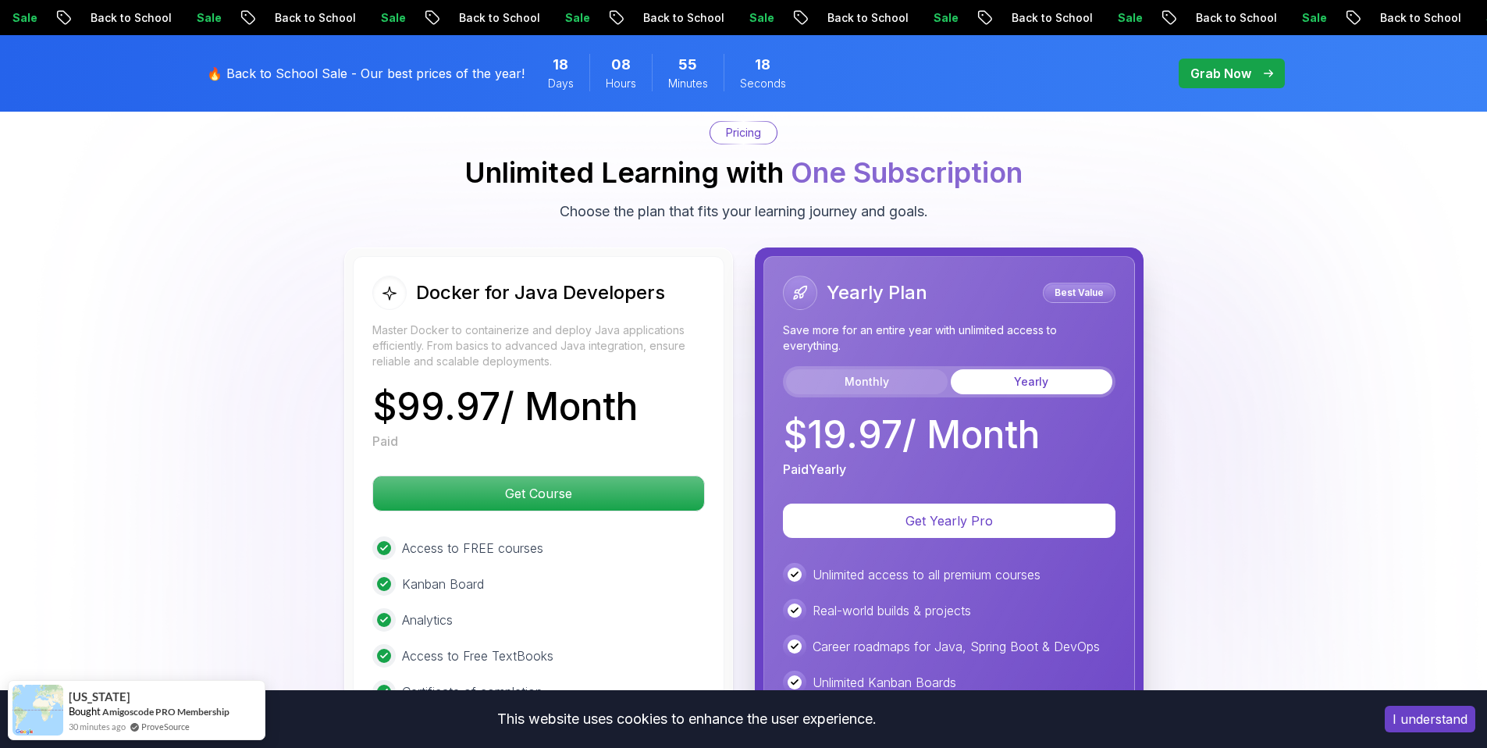
scroll to position [3199, 0]
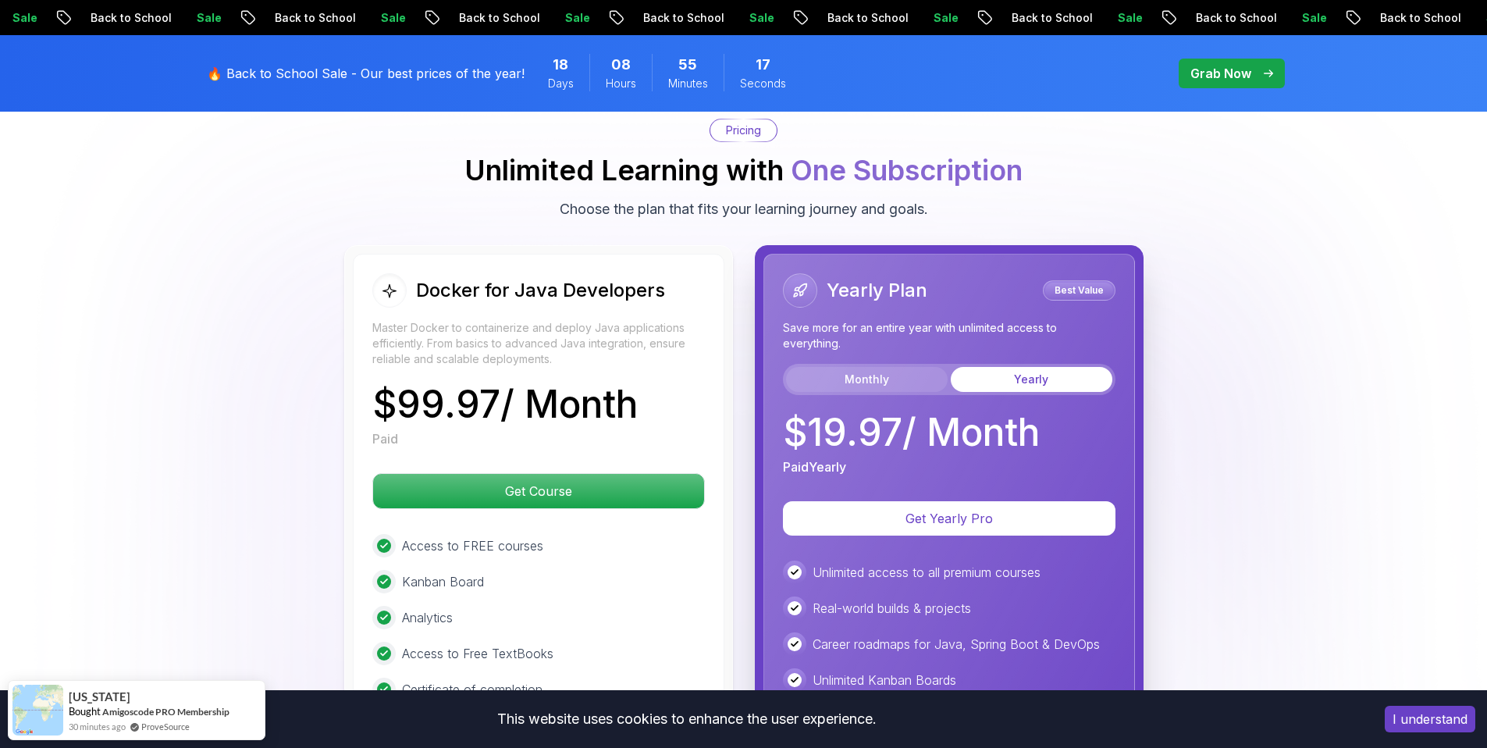
click at [869, 367] on button "Monthly" at bounding box center [867, 379] width 162 height 25
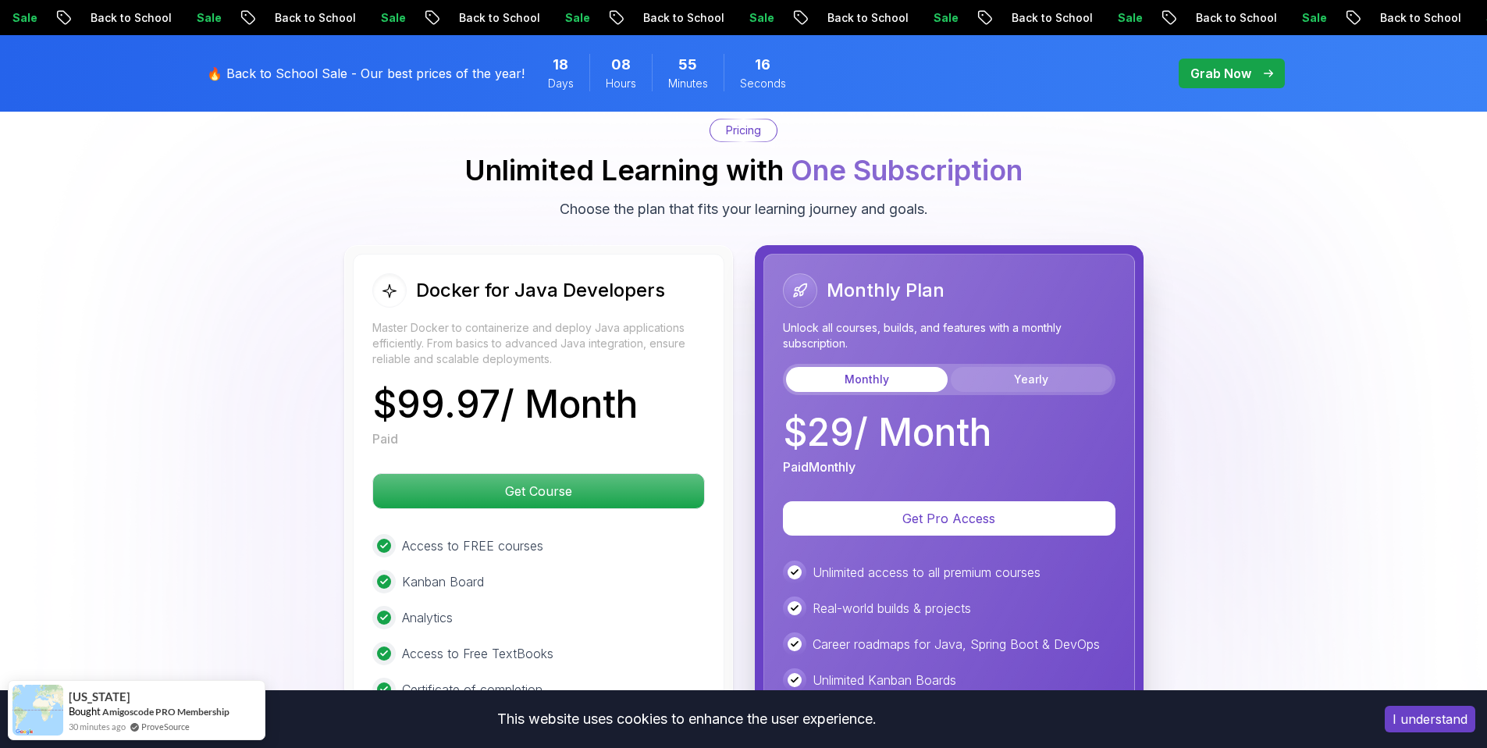
drag, startPoint x: 1000, startPoint y: 361, endPoint x: 987, endPoint y: 360, distance: 13.3
click at [998, 367] on button "Yearly" at bounding box center [1032, 379] width 162 height 25
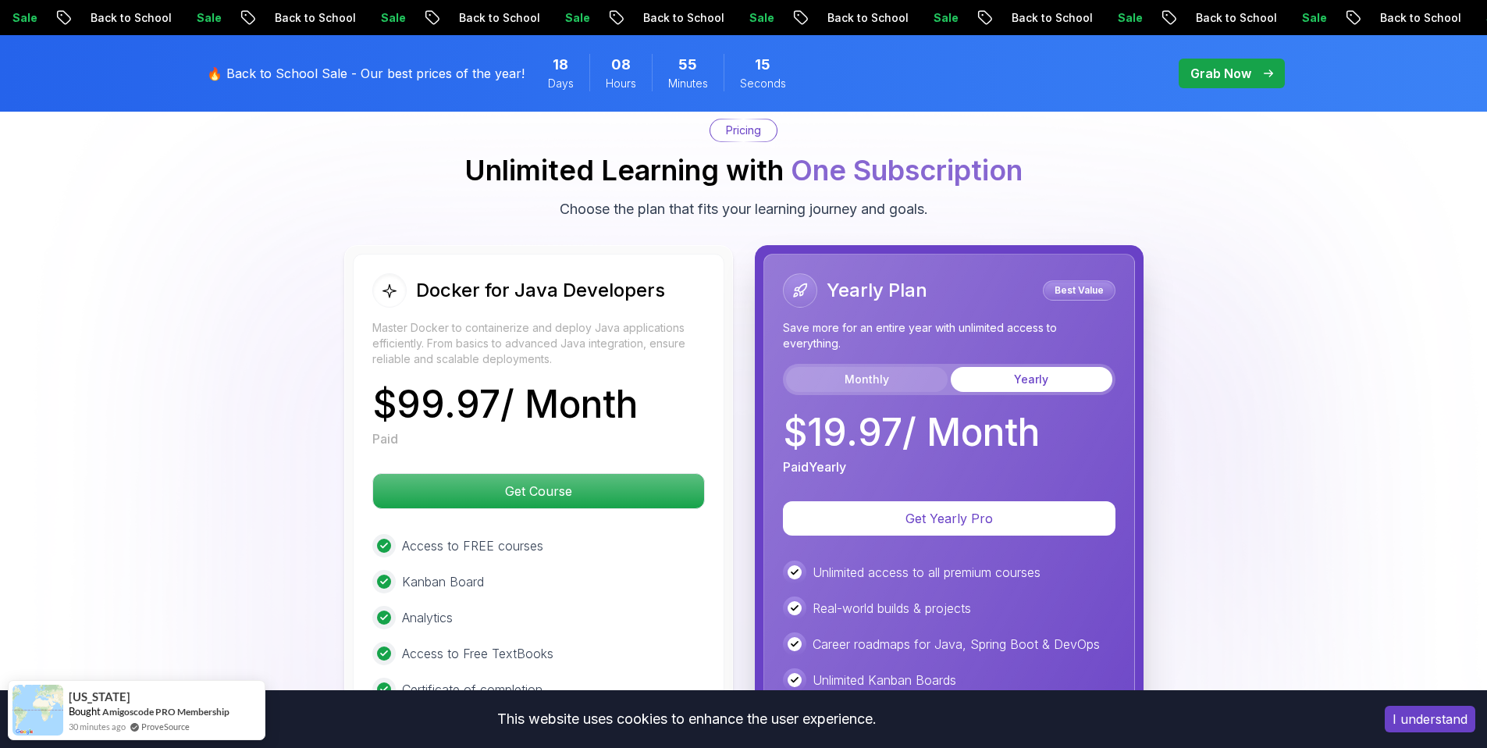
drag, startPoint x: 878, startPoint y: 353, endPoint x: 849, endPoint y: 353, distance: 29.7
click at [877, 367] on button "Monthly" at bounding box center [867, 379] width 162 height 25
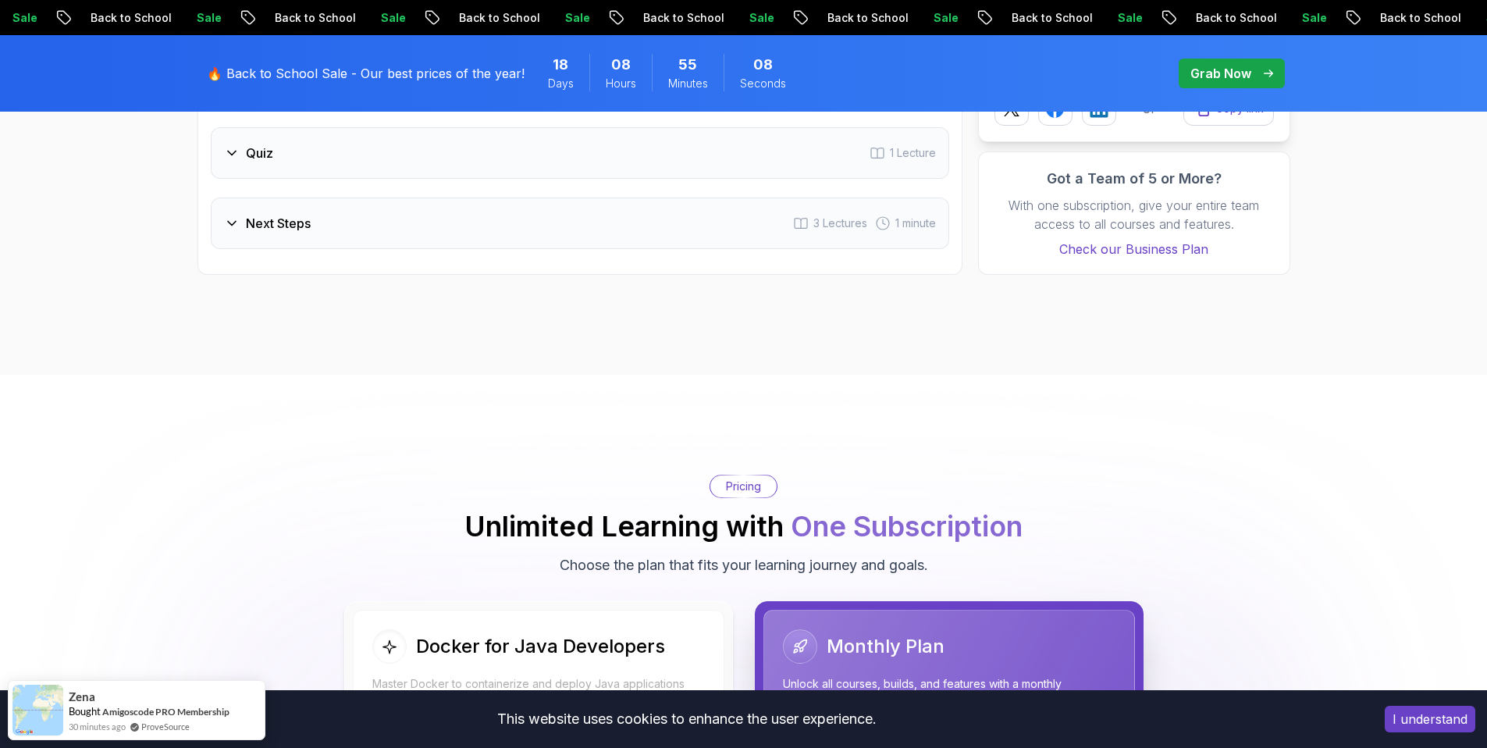
scroll to position [2841, 0]
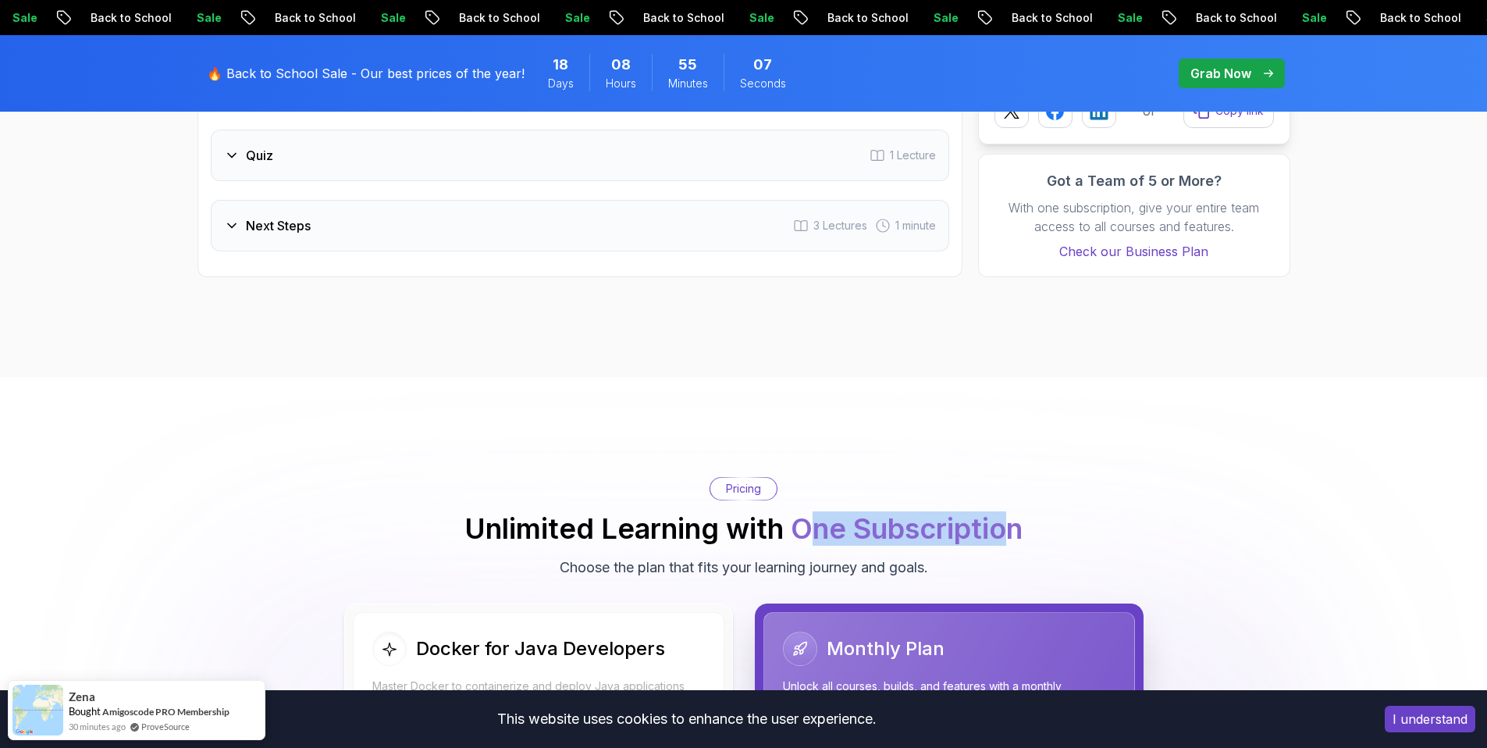
drag, startPoint x: 827, startPoint y: 509, endPoint x: 985, endPoint y: 501, distance: 157.9
click at [1009, 516] on span "One Subscription" at bounding box center [907, 528] width 232 height 34
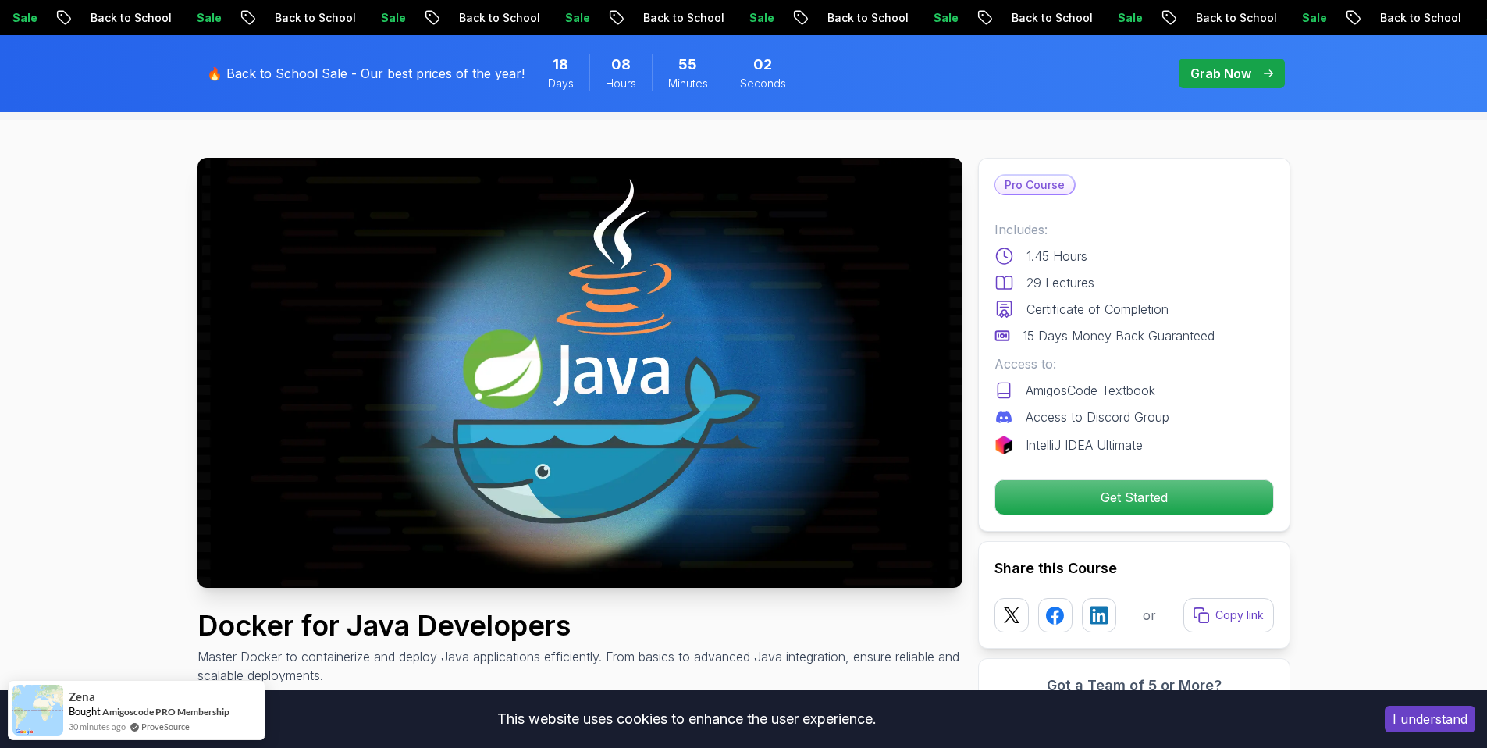
scroll to position [0, 0]
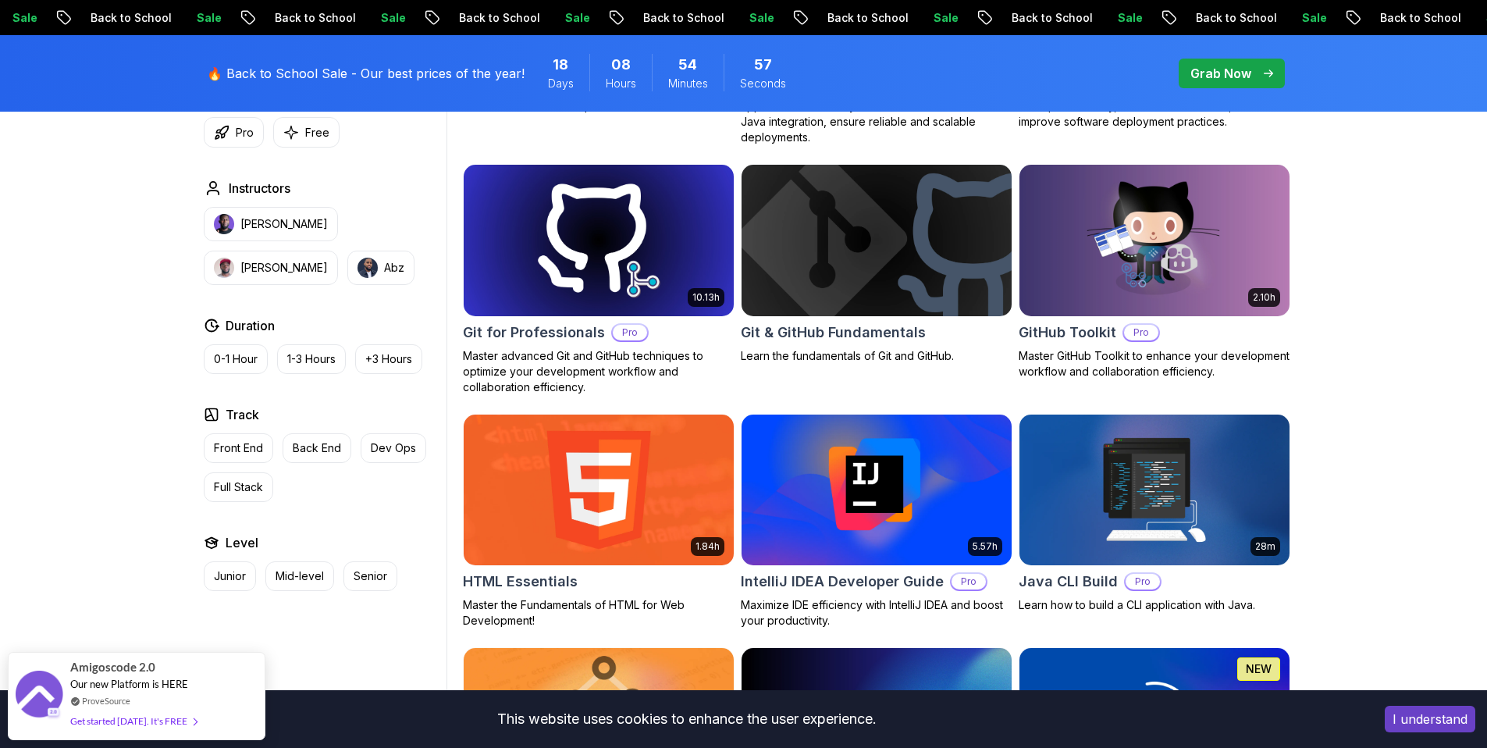
scroll to position [1614, 0]
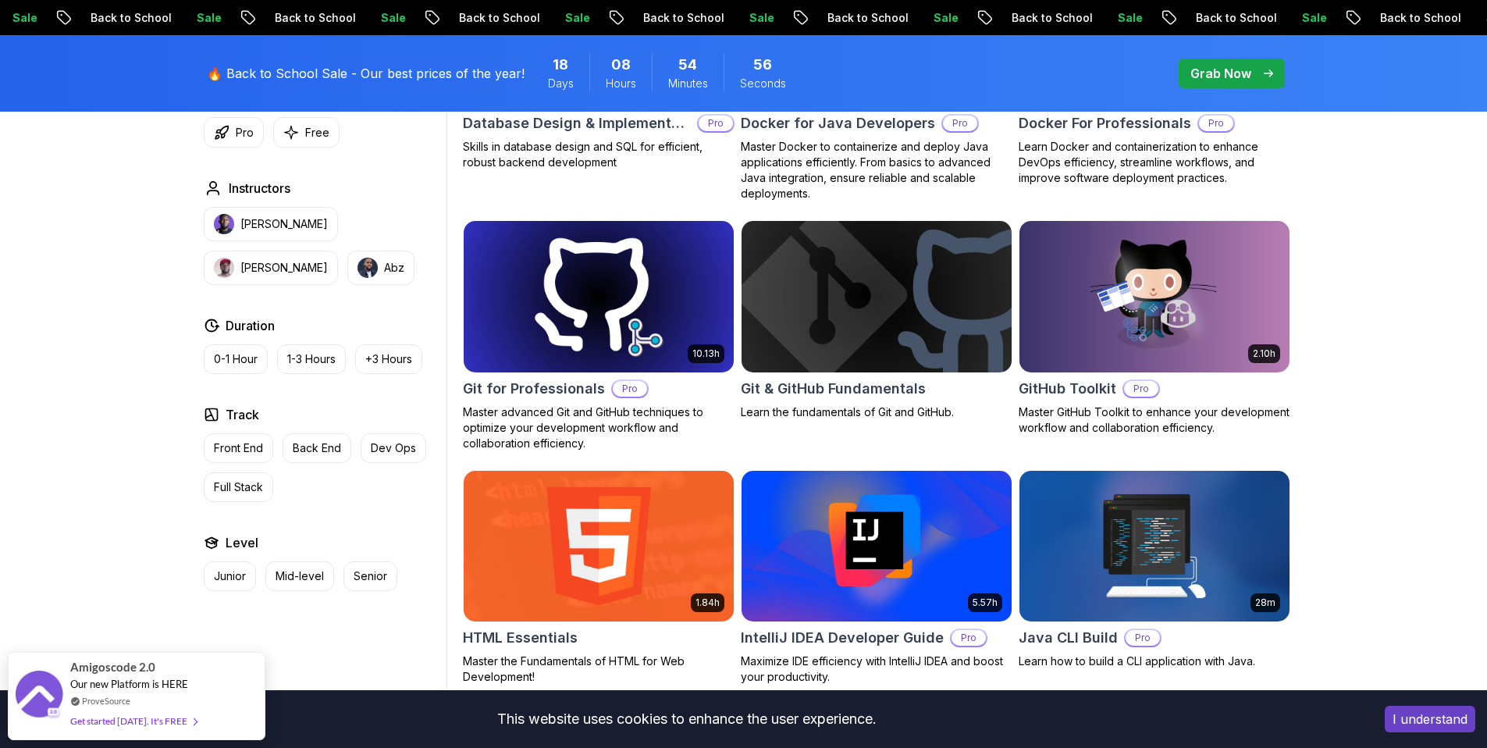
click at [684, 313] on img at bounding box center [598, 296] width 283 height 158
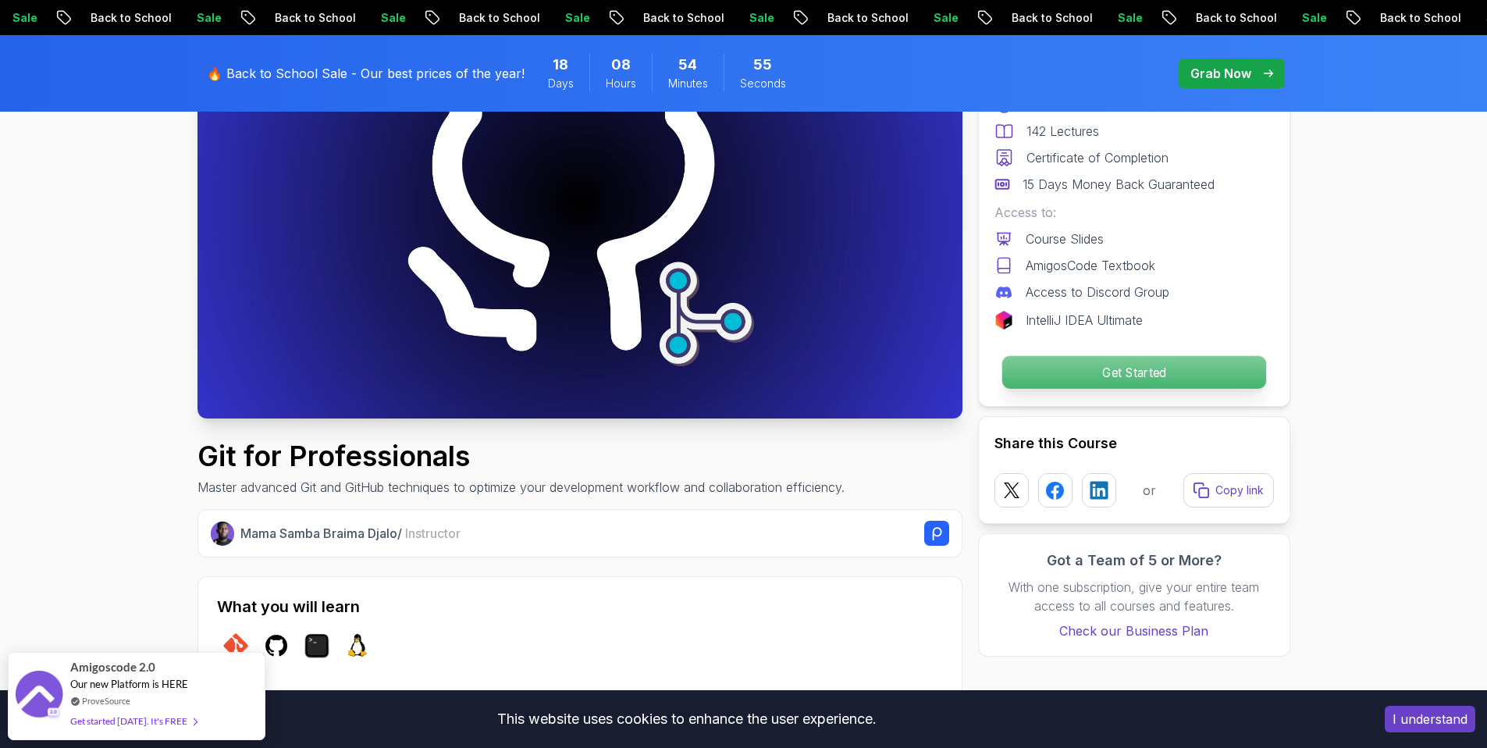
click at [1191, 380] on p "Get Started" at bounding box center [1134, 372] width 264 height 33
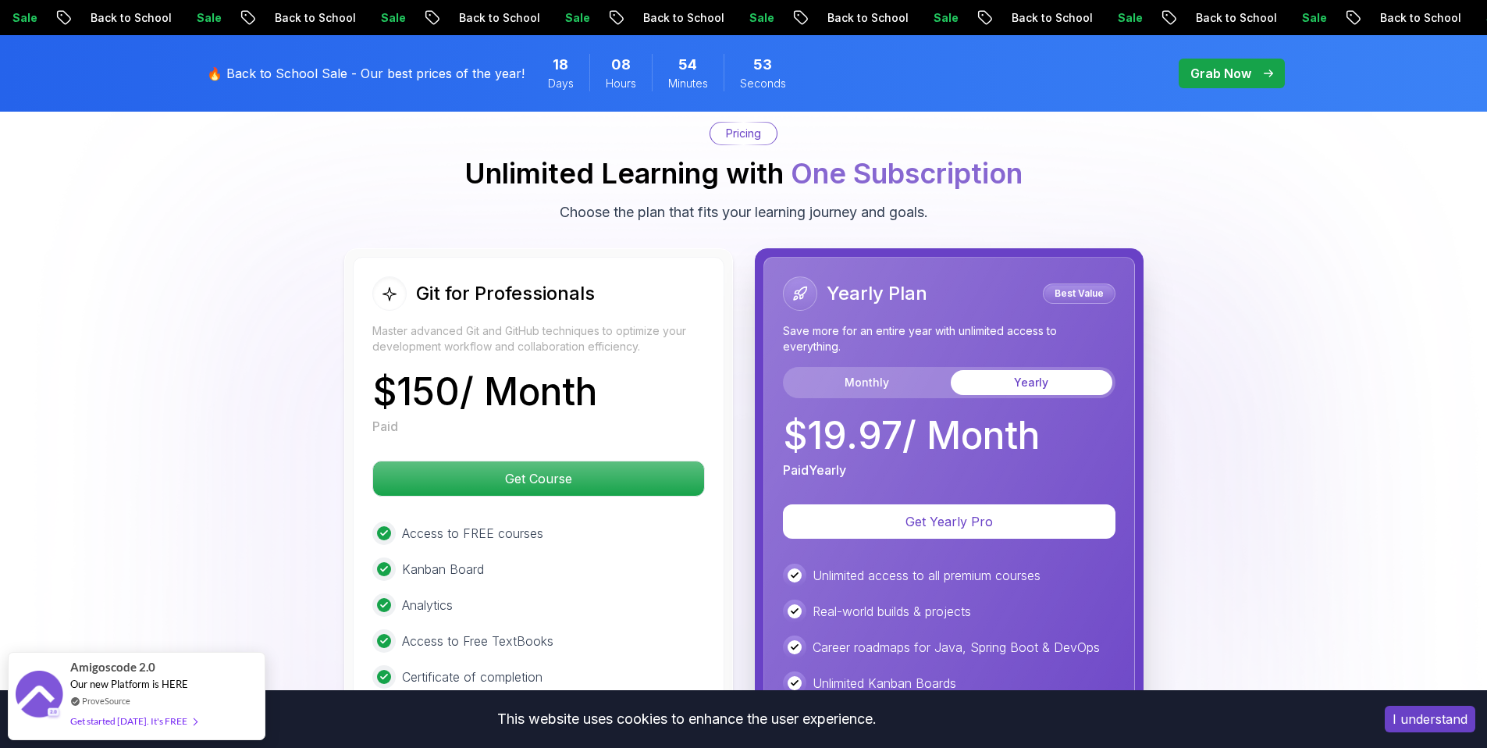
scroll to position [4017, 0]
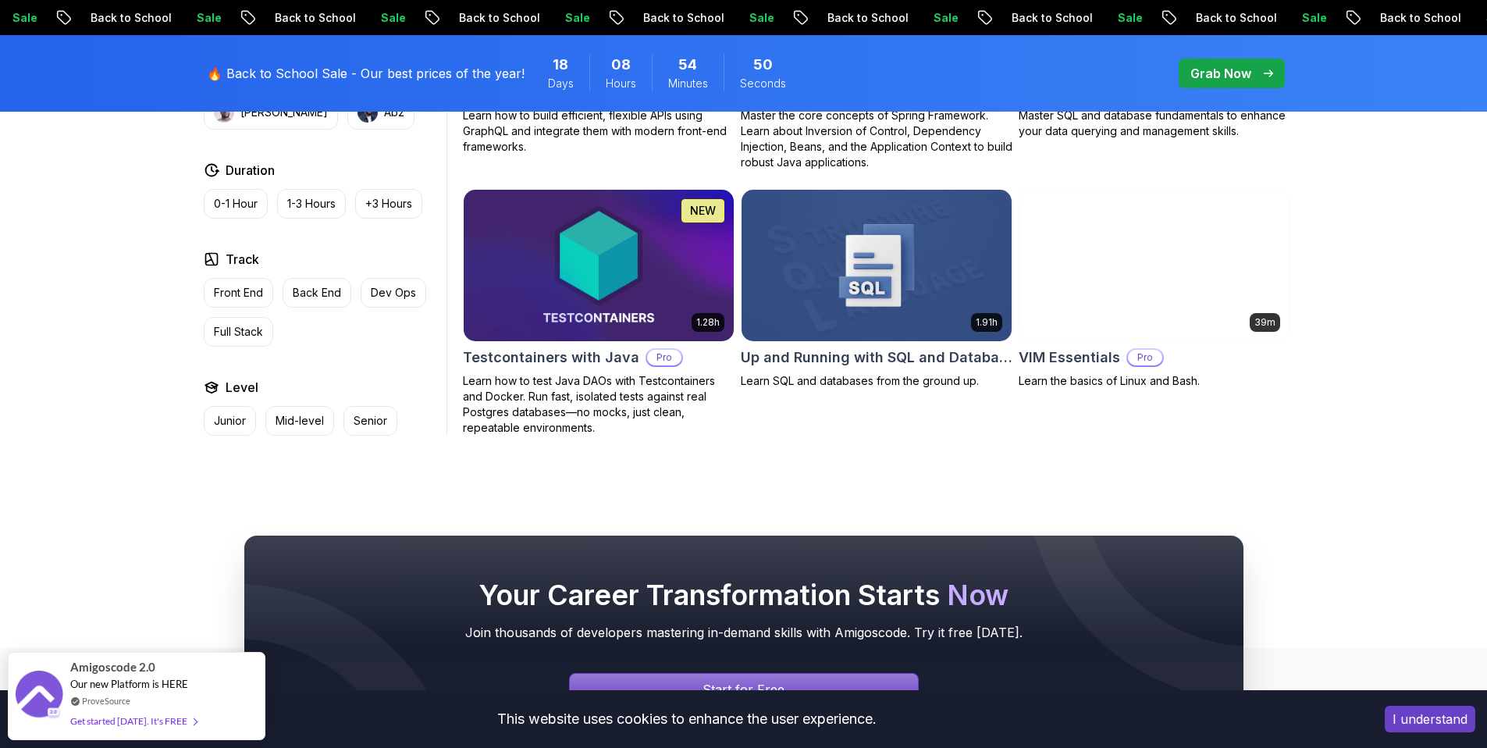
scroll to position [4193, 0]
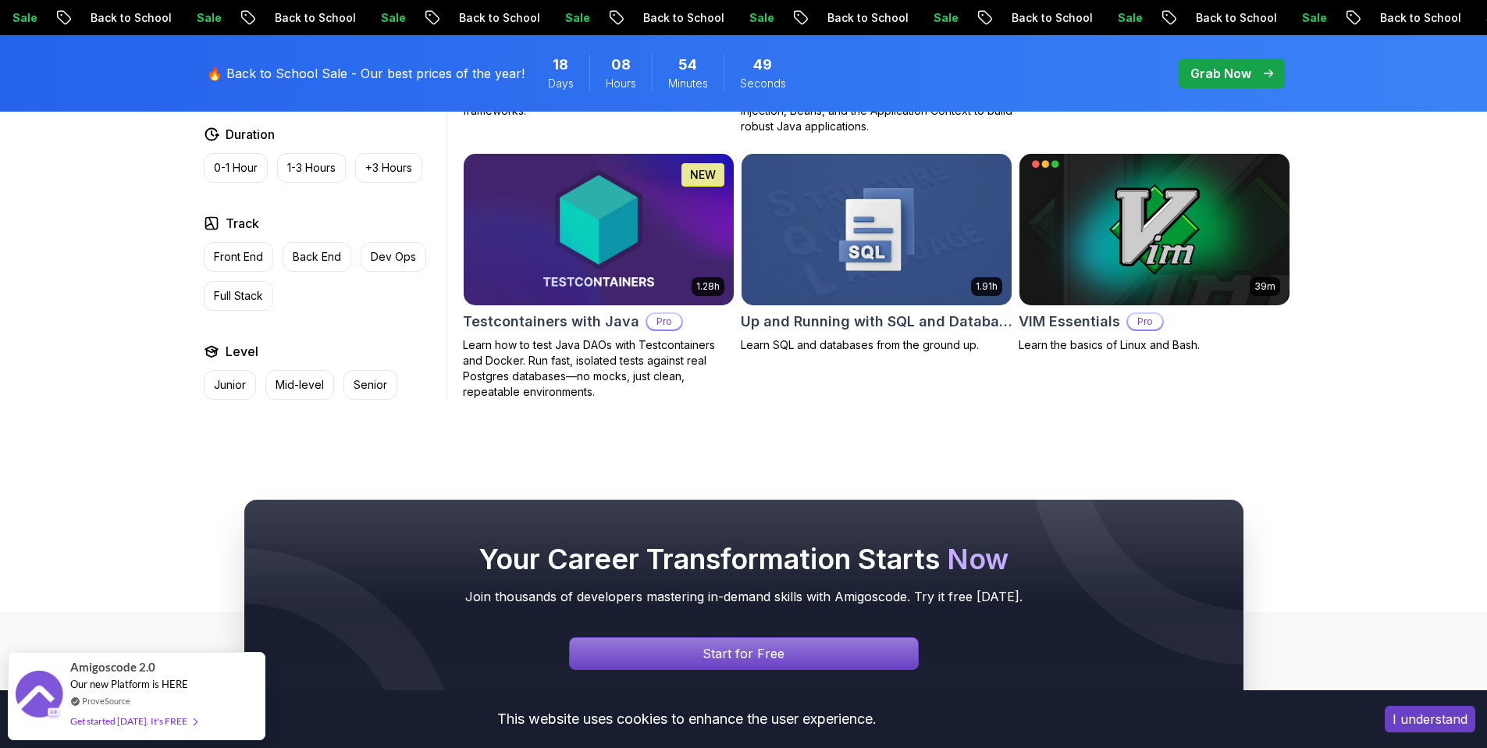
click at [563, 176] on img at bounding box center [598, 229] width 283 height 158
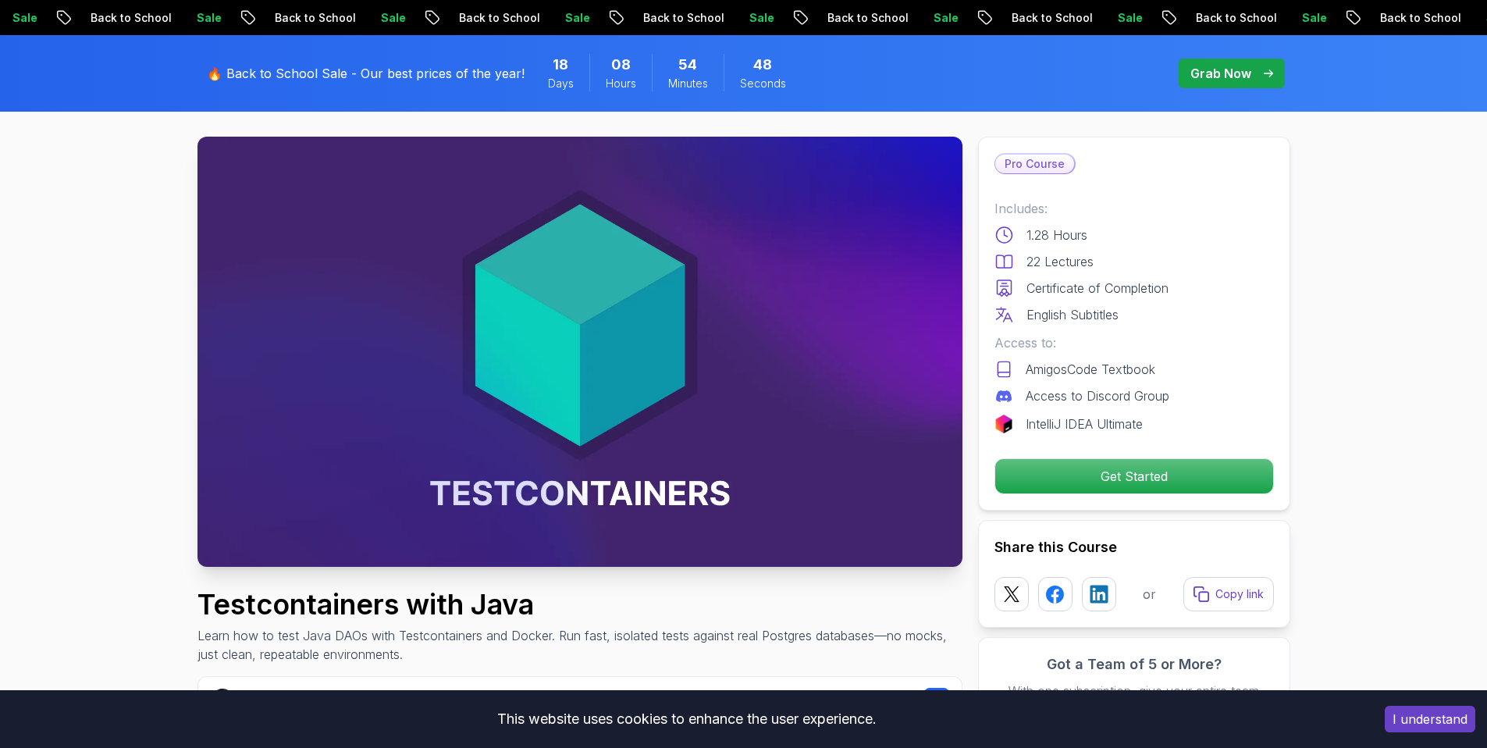
scroll to position [116, 0]
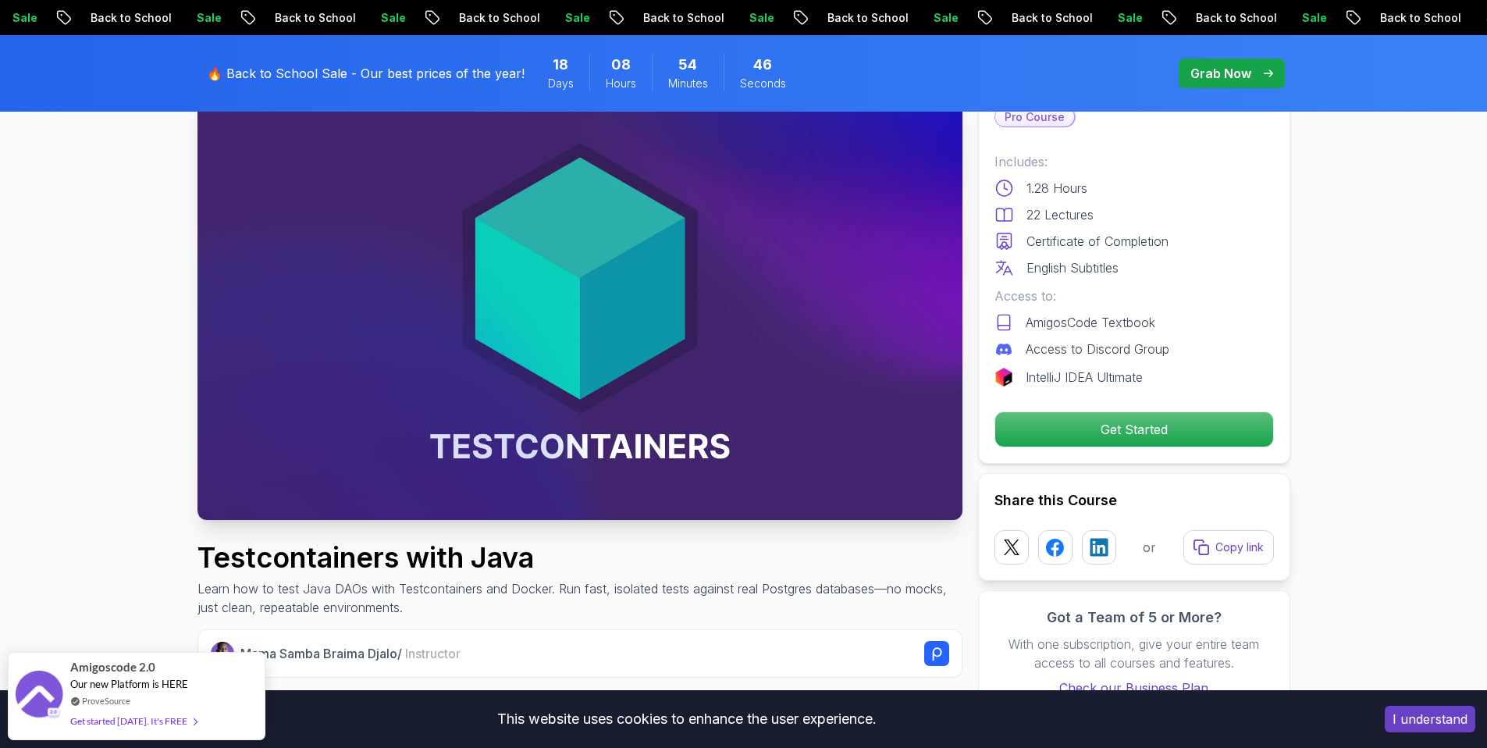
drag, startPoint x: 1105, startPoint y: 425, endPoint x: 1107, endPoint y: 417, distance: 8.1
click at [1106, 422] on p "Get Started" at bounding box center [1134, 429] width 278 height 34
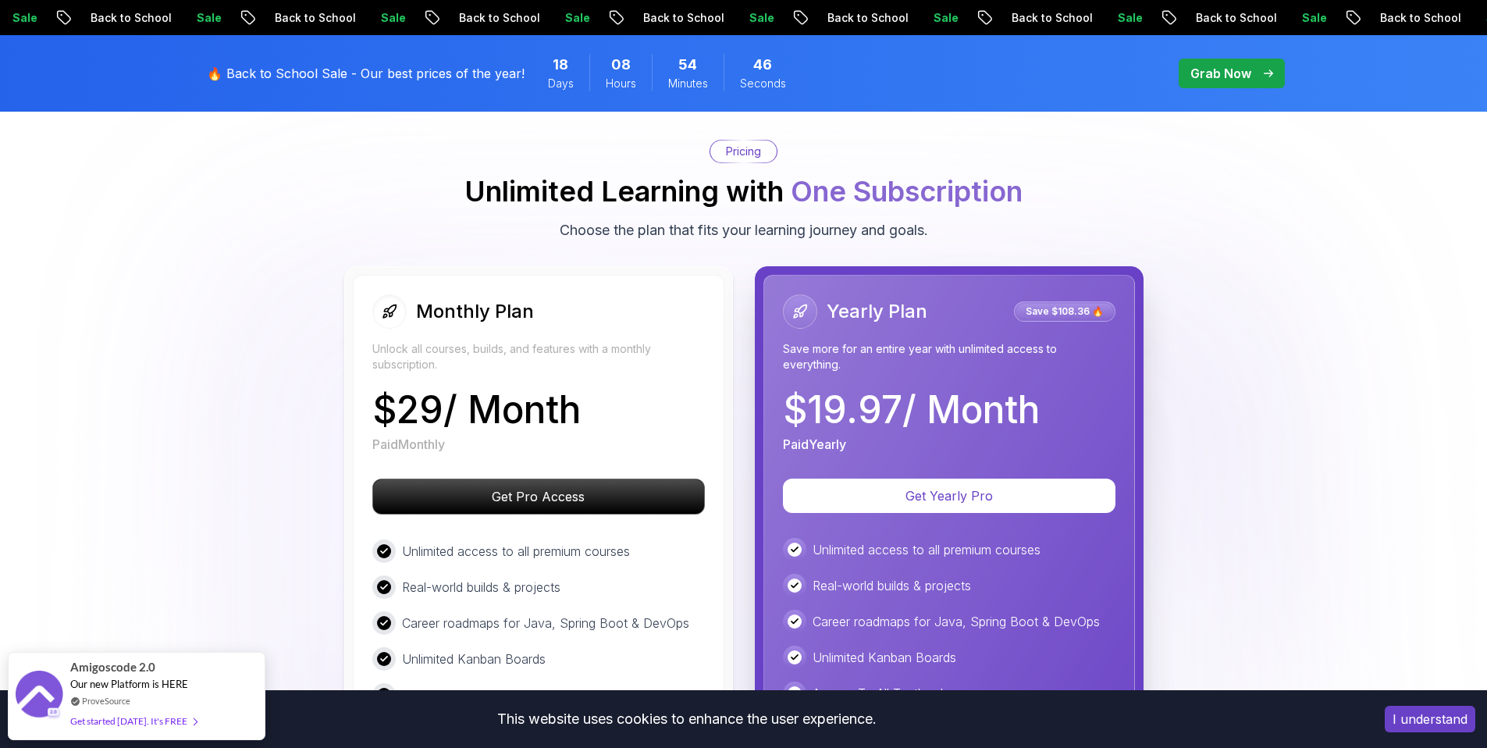
scroll to position [2888, 0]
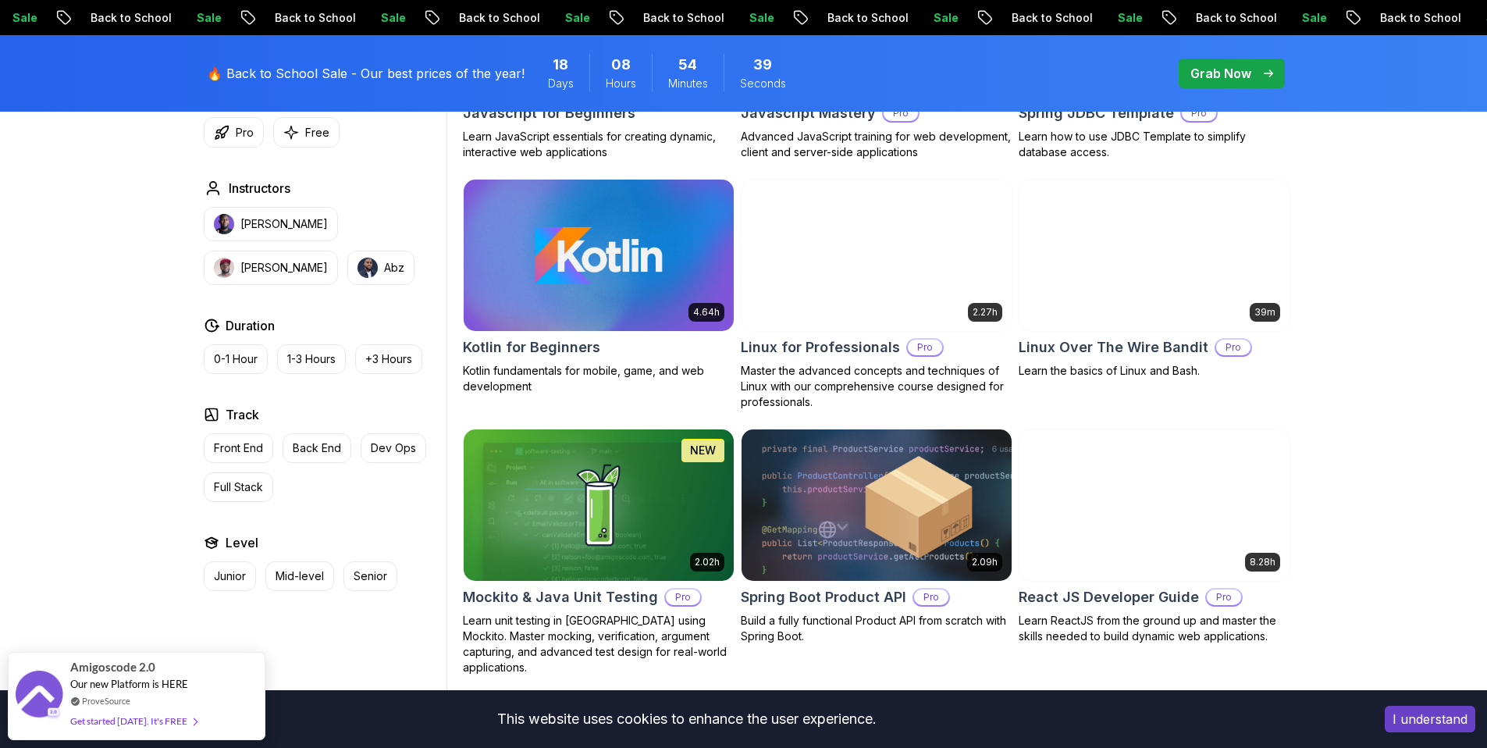
scroll to position [3130, 0]
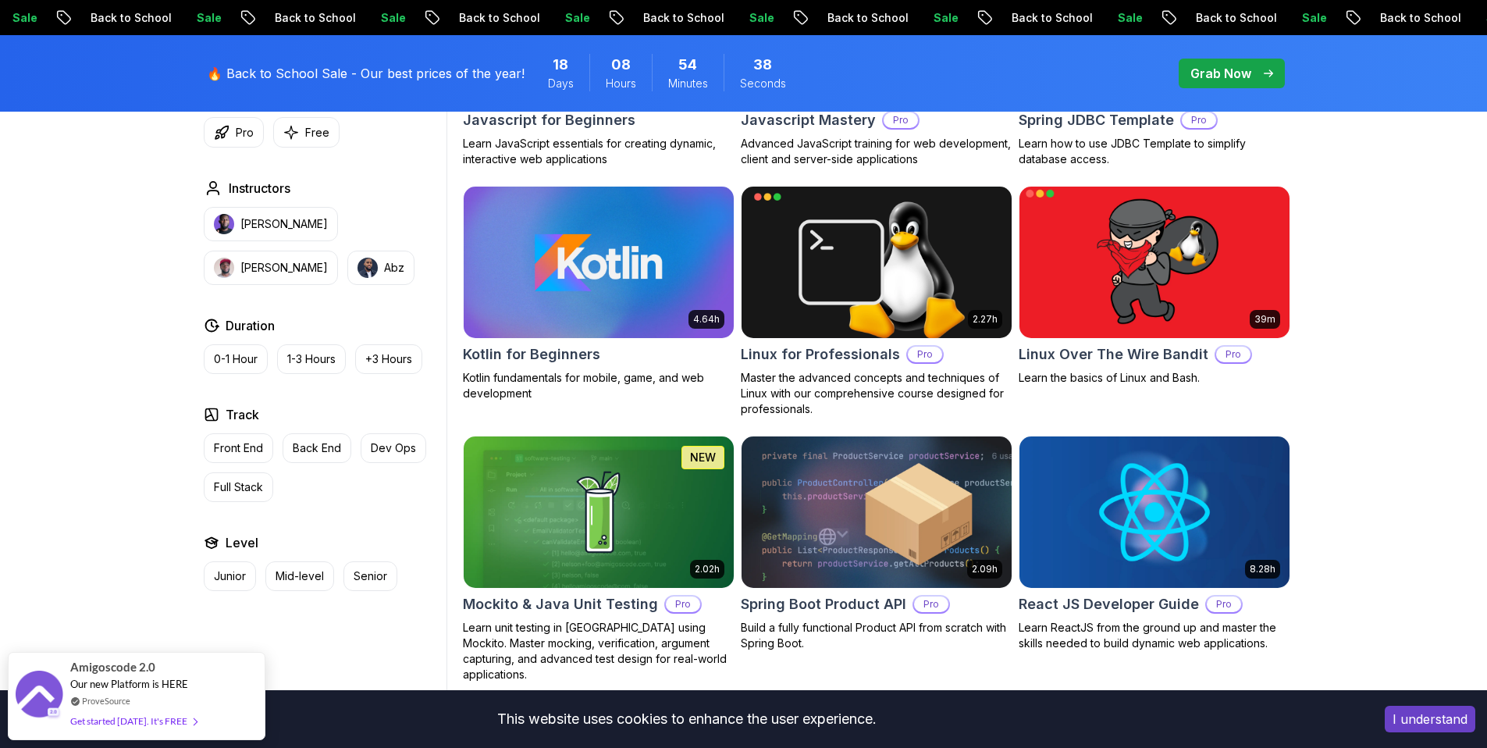
click at [1208, 249] on img at bounding box center [1153, 262] width 283 height 158
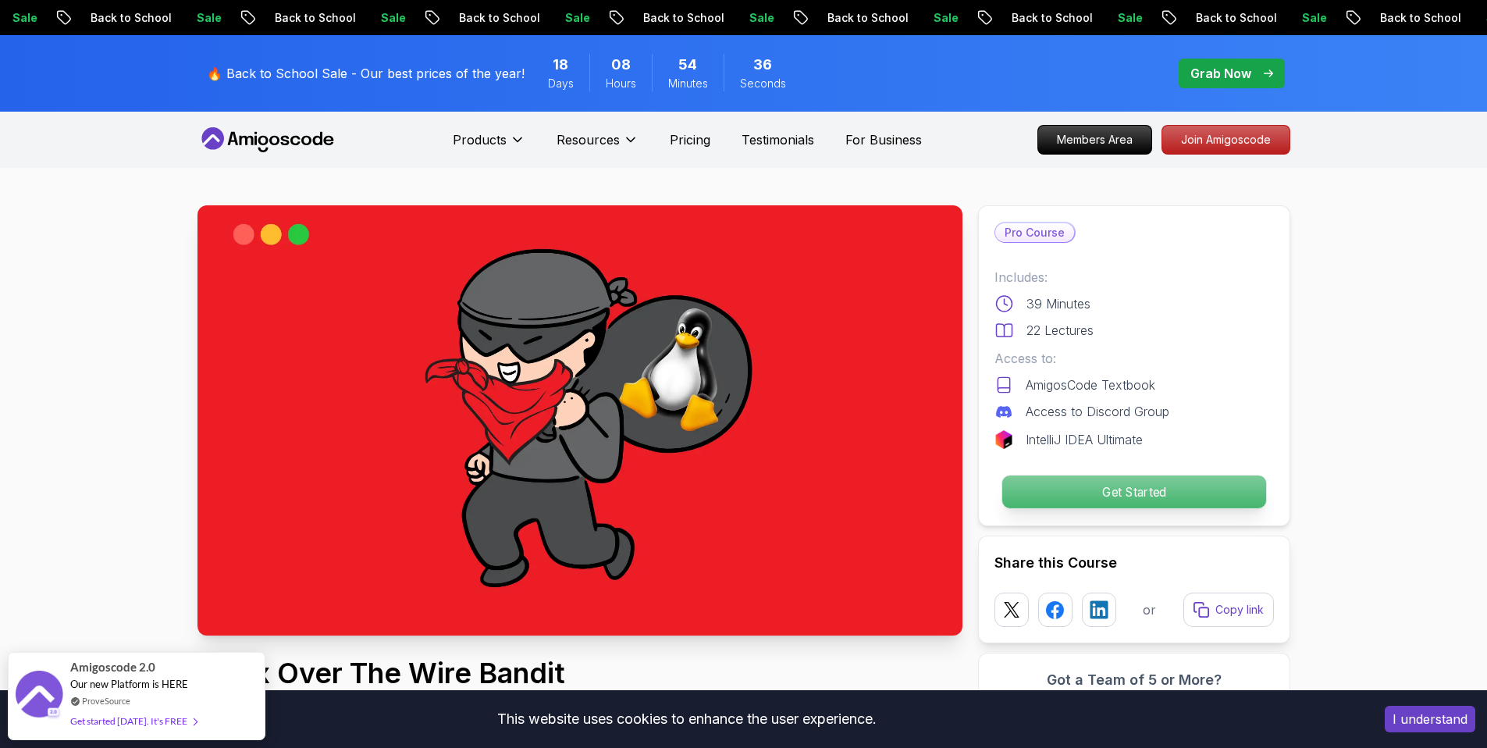
click at [1108, 489] on p "Get Started" at bounding box center [1134, 491] width 264 height 33
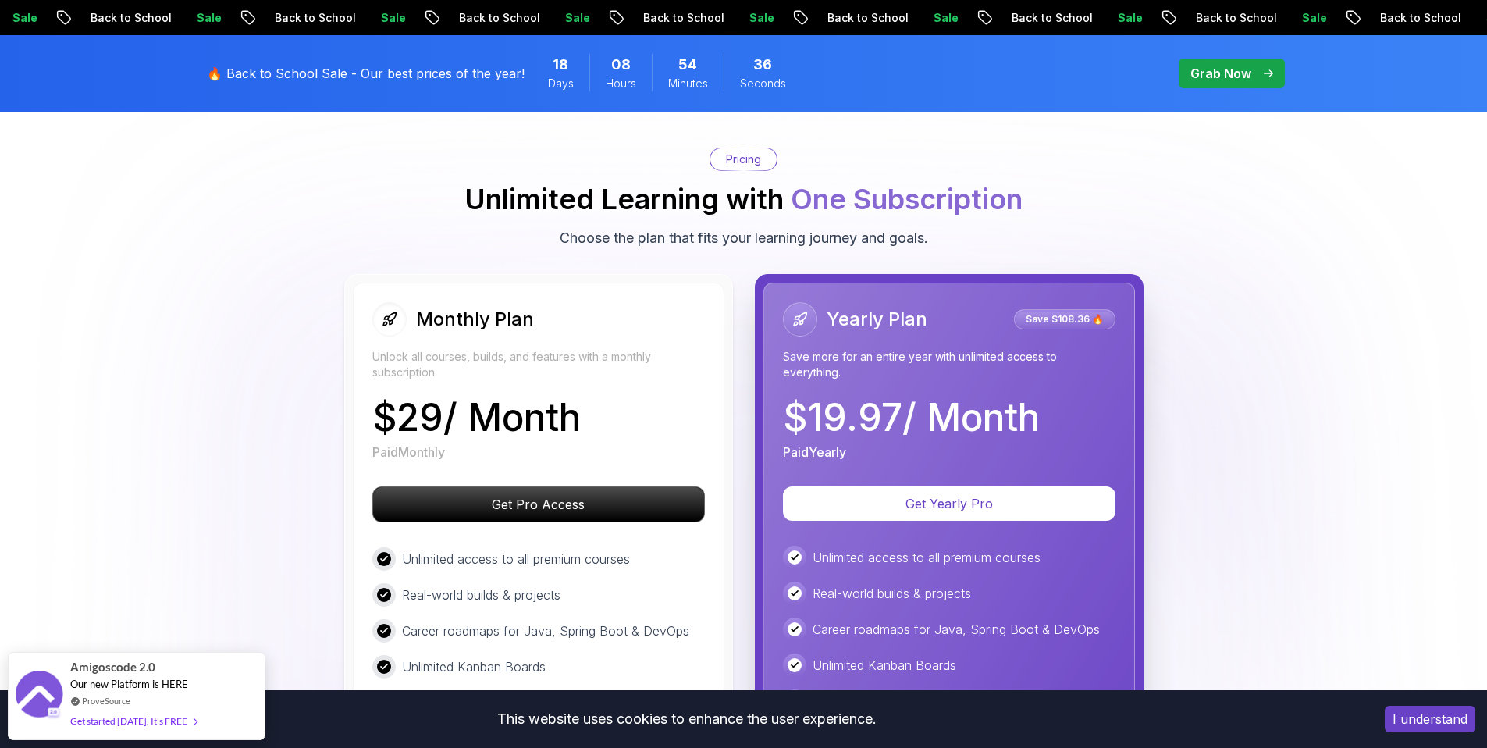
scroll to position [2410, 0]
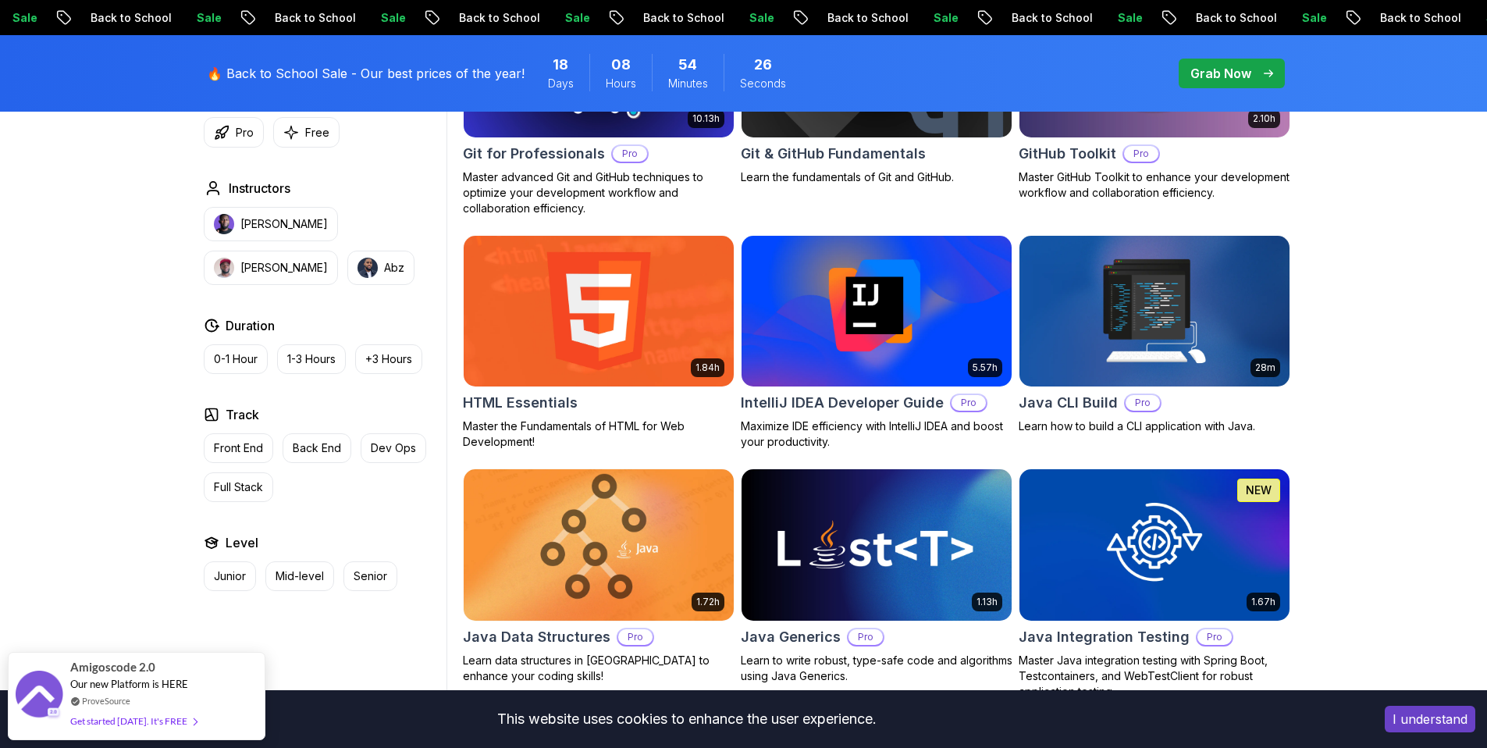
scroll to position [1850, 0]
click at [551, 612] on img at bounding box center [598, 543] width 283 height 158
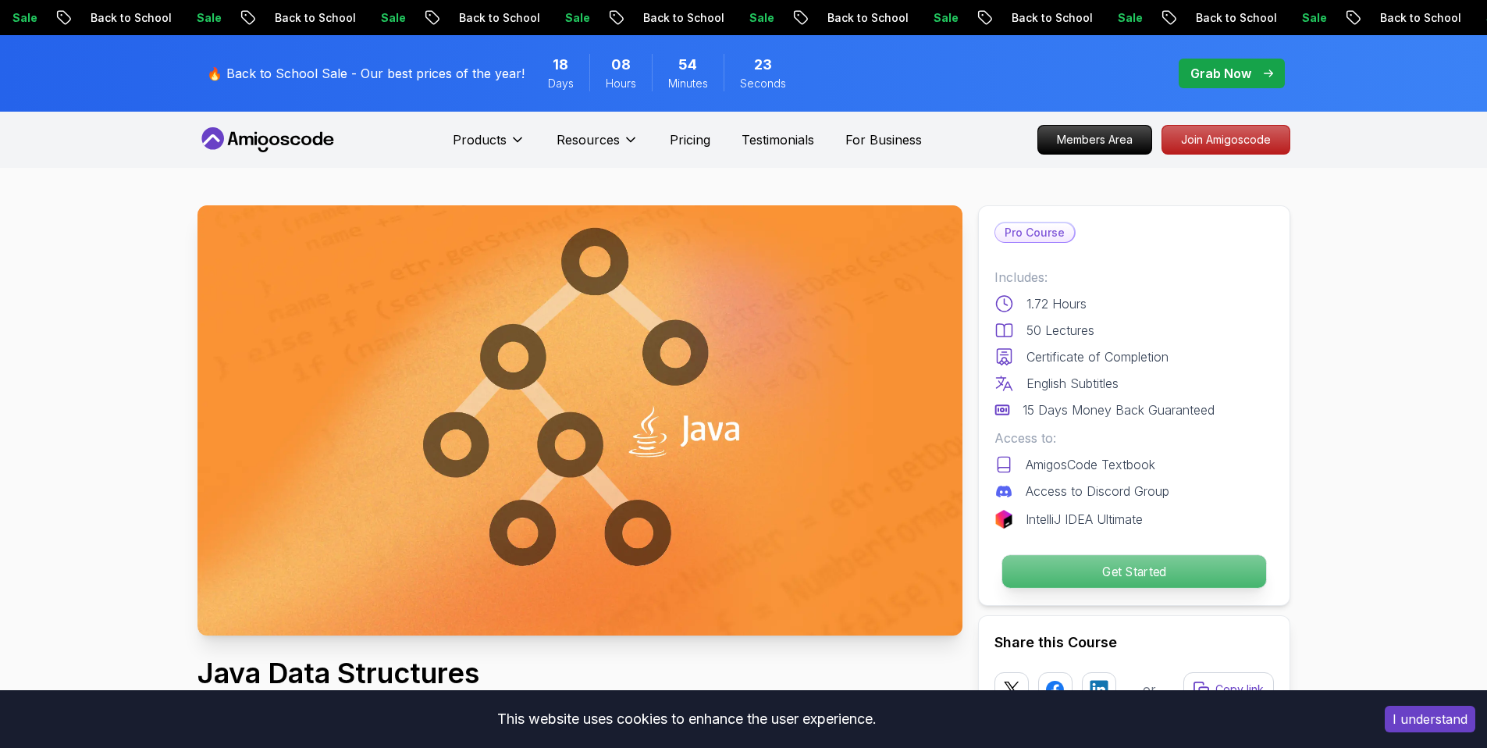
click at [1107, 569] on p "Get Started" at bounding box center [1134, 571] width 264 height 33
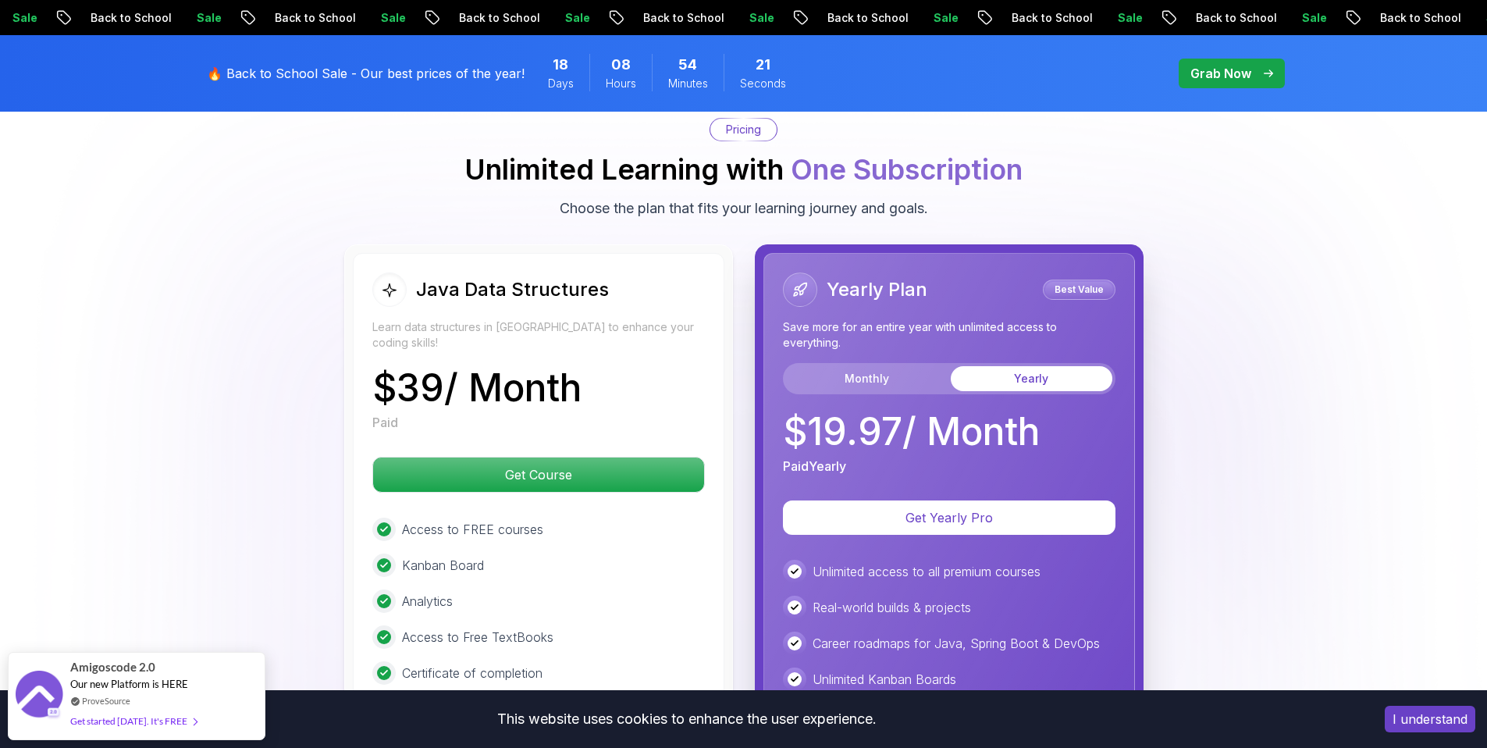
scroll to position [3174, 0]
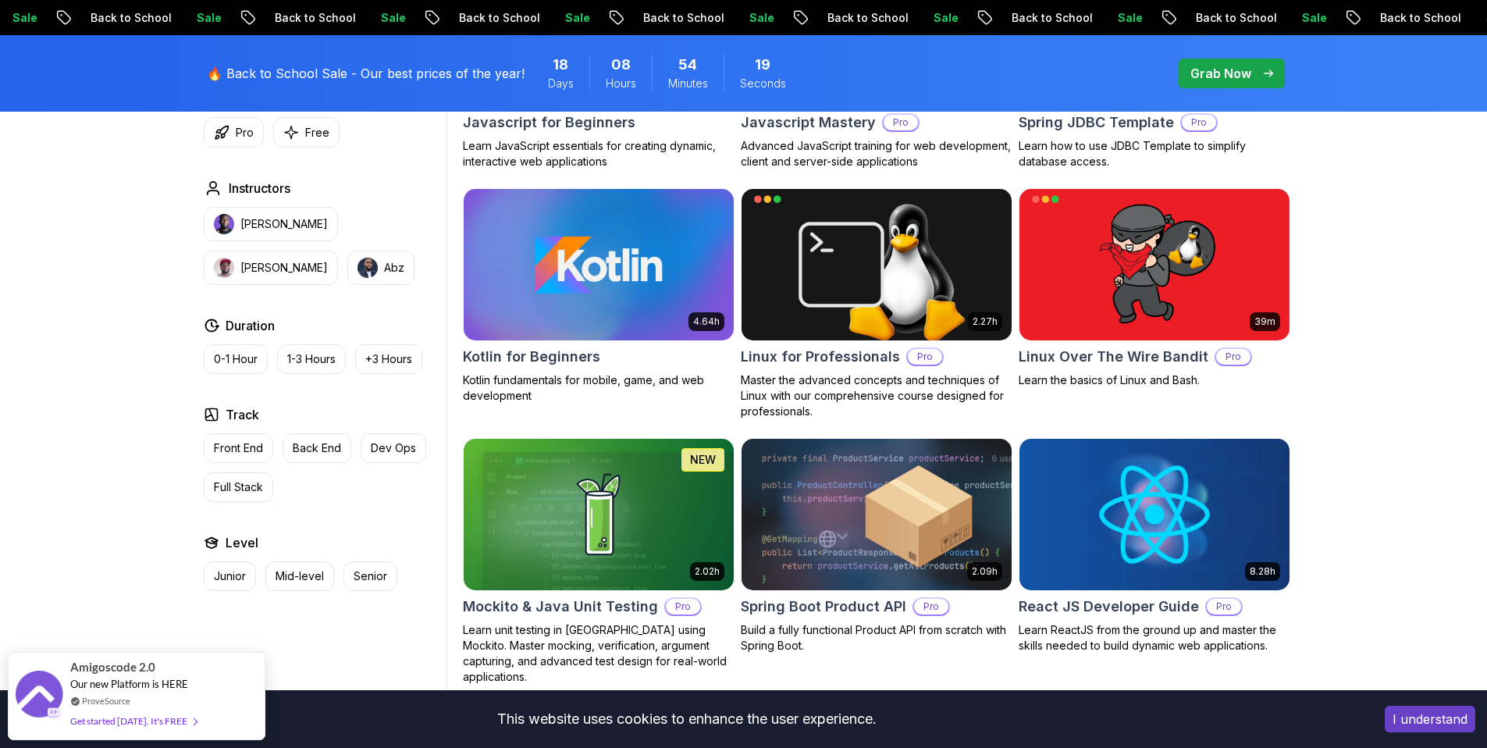
scroll to position [3089, 0]
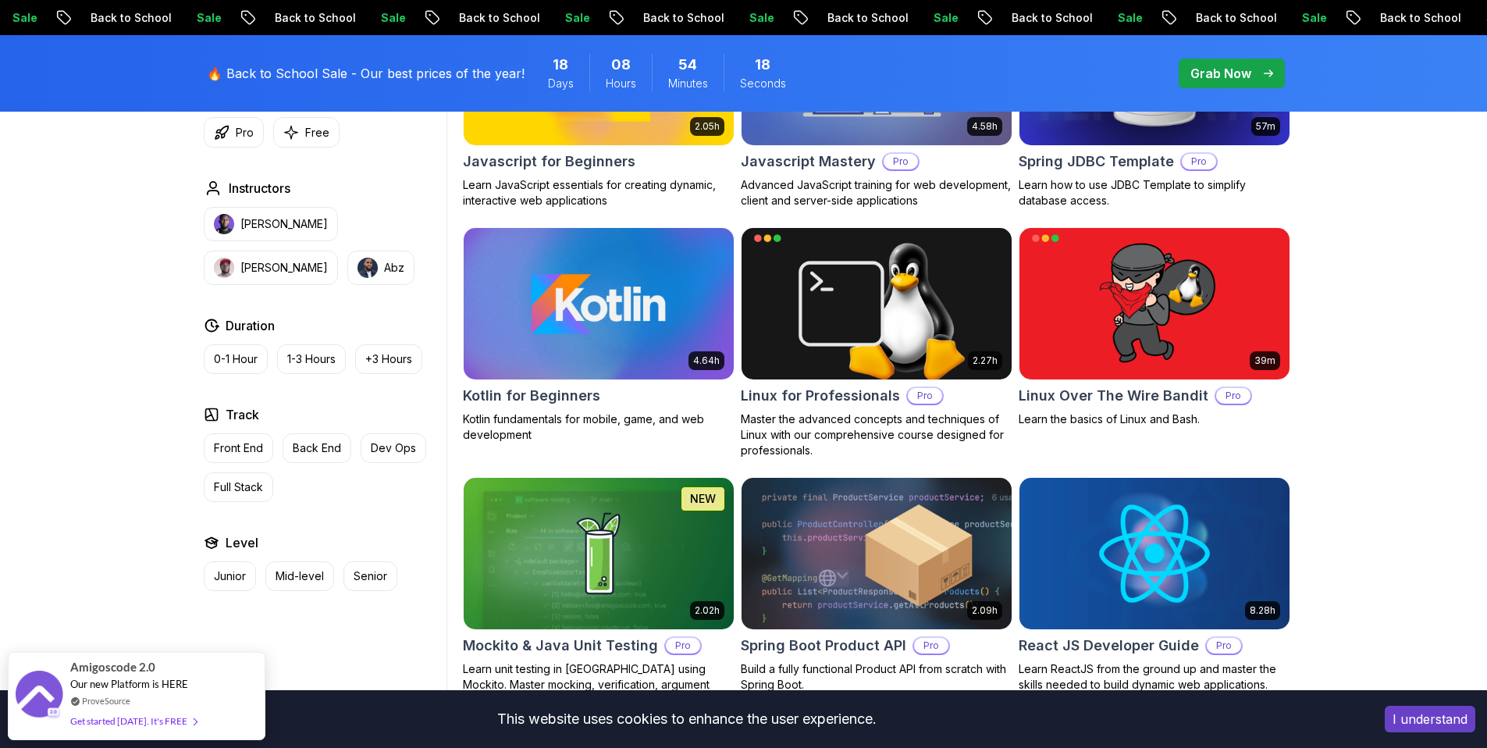
click at [614, 330] on img at bounding box center [598, 303] width 283 height 158
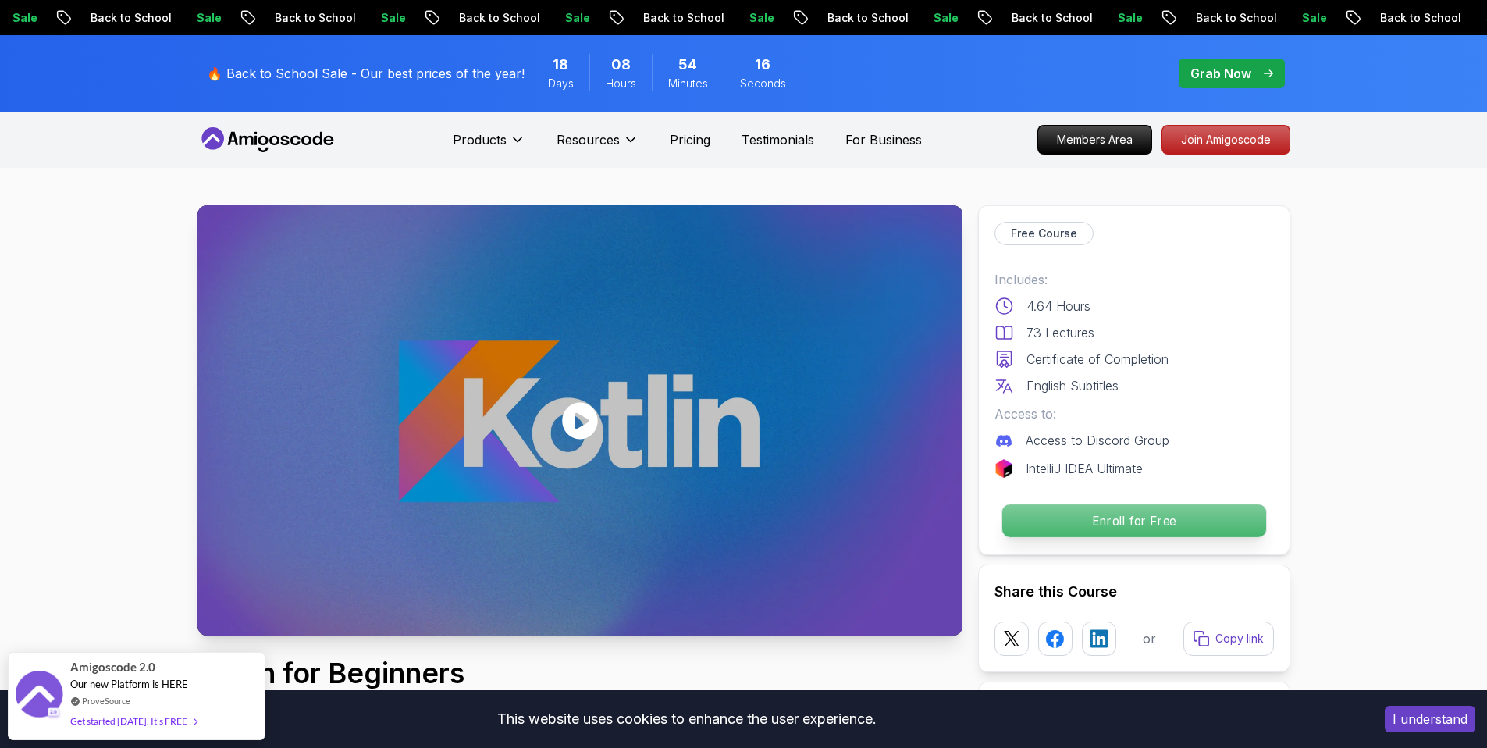
click at [1093, 514] on p "Enroll for Free" at bounding box center [1134, 520] width 264 height 33
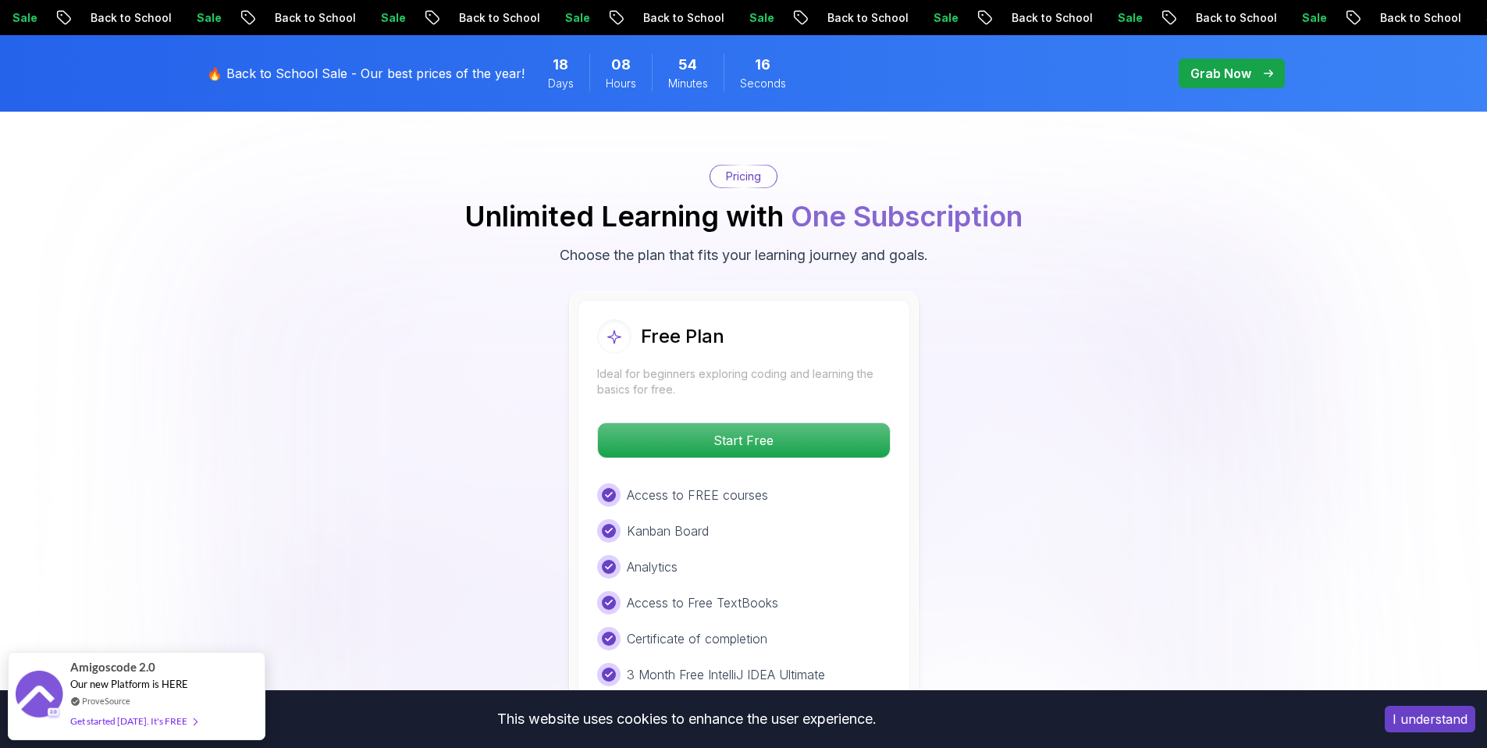
scroll to position [2450, 0]
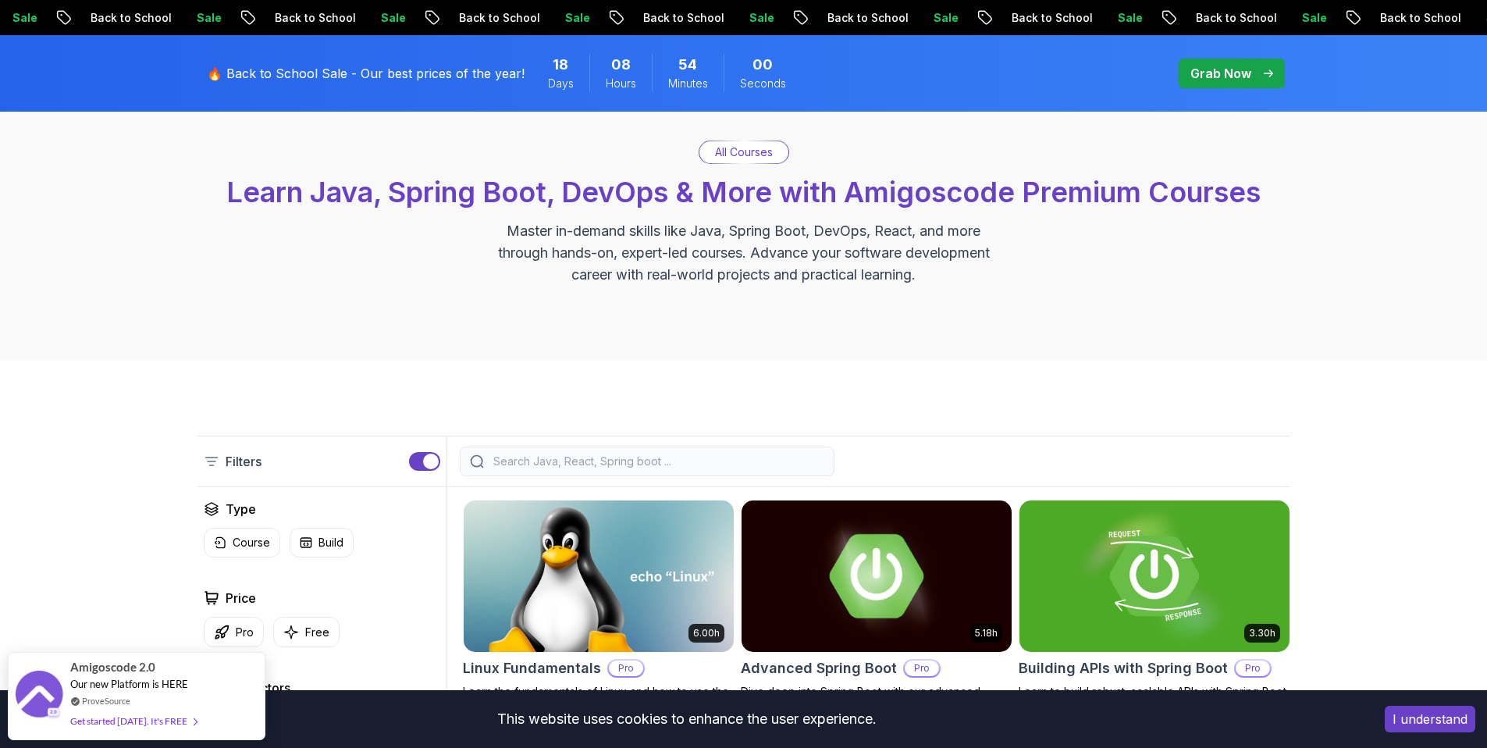
scroll to position [424, 0]
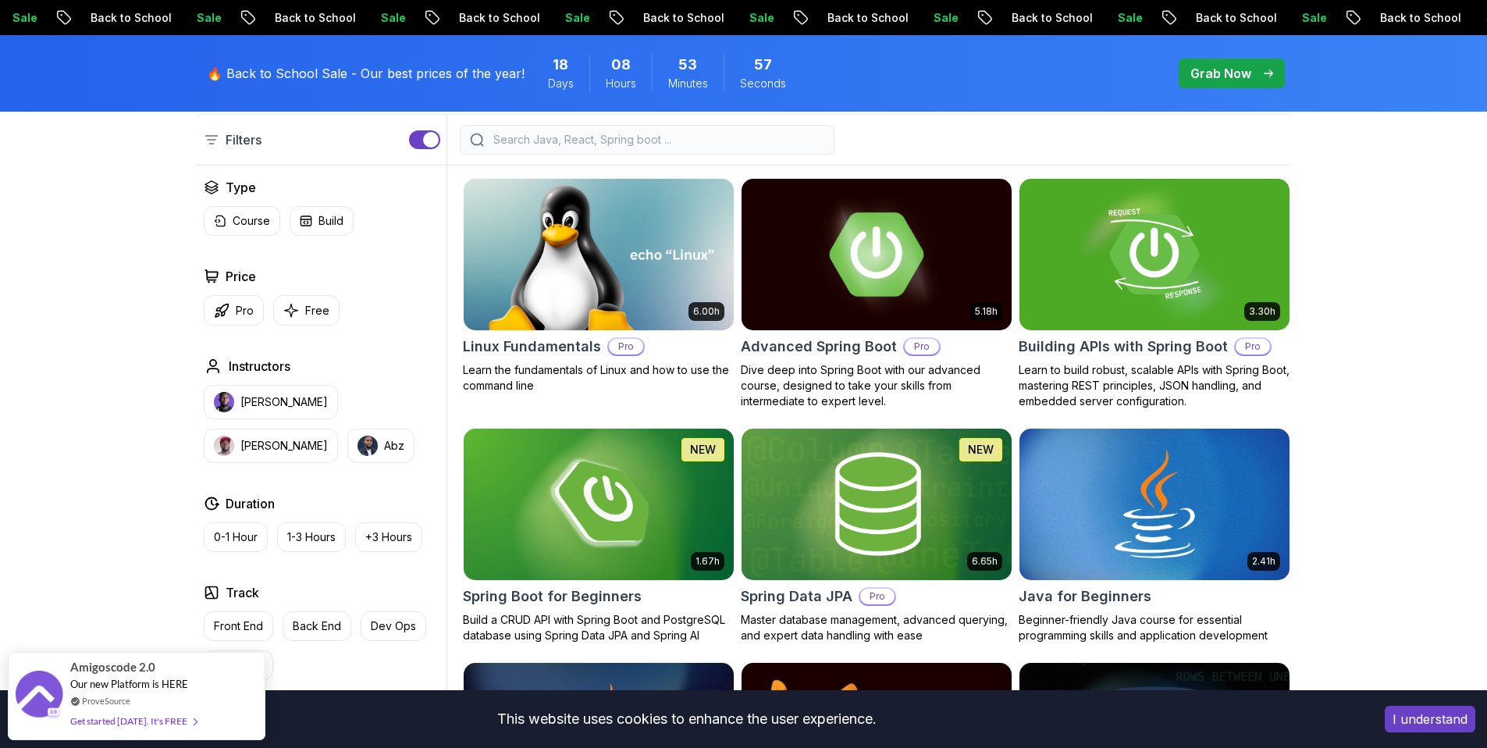
click at [866, 244] on img at bounding box center [876, 254] width 283 height 158
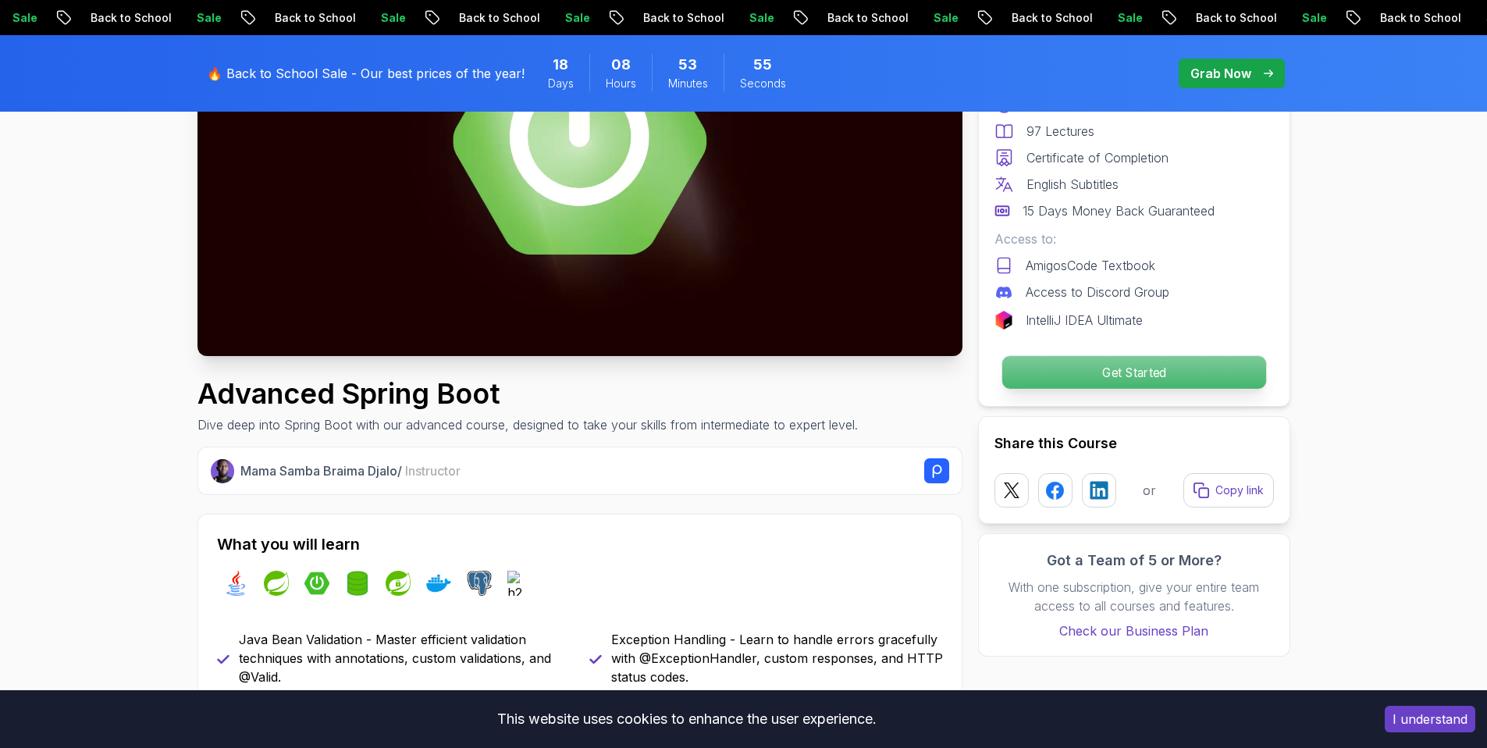
click at [1183, 362] on p "Get Started" at bounding box center [1134, 372] width 264 height 33
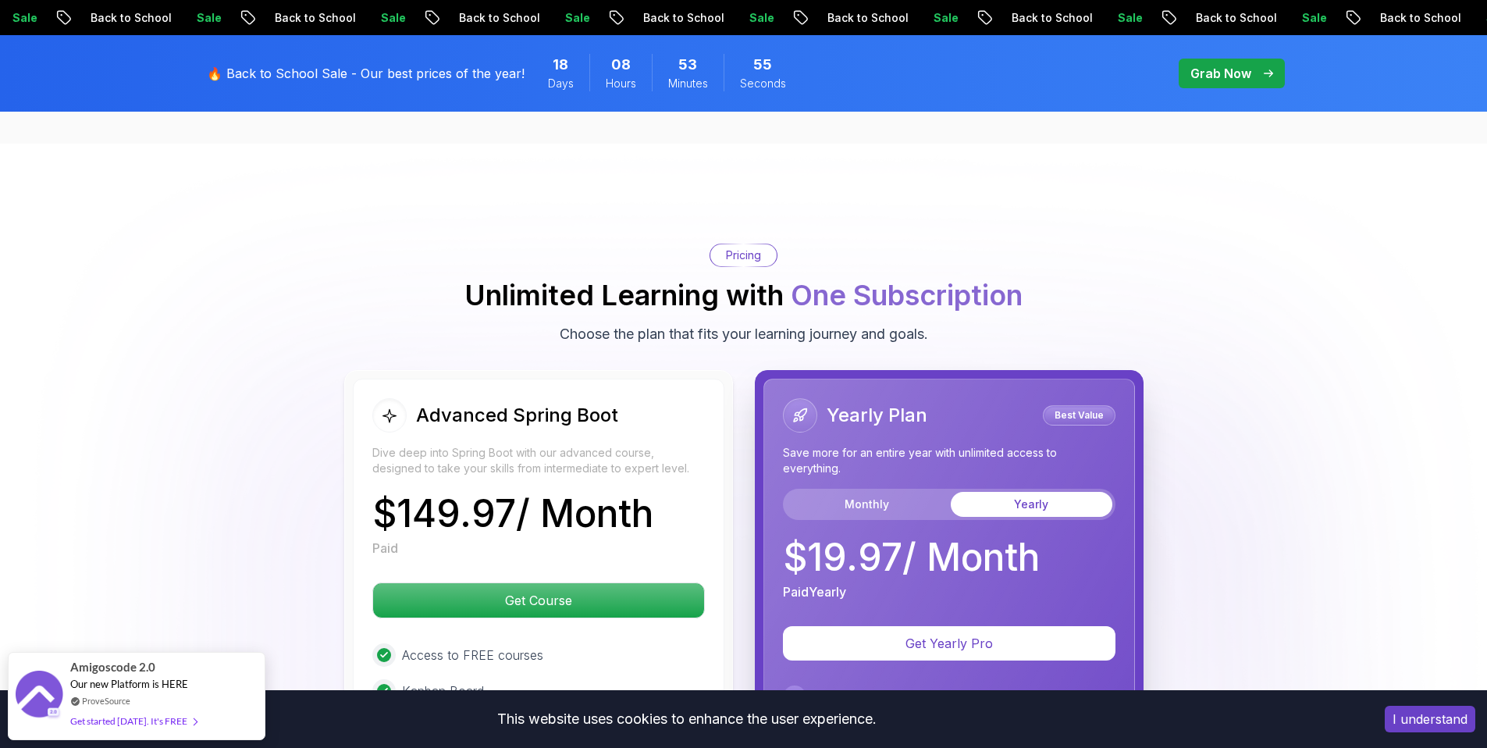
scroll to position [3407, 0]
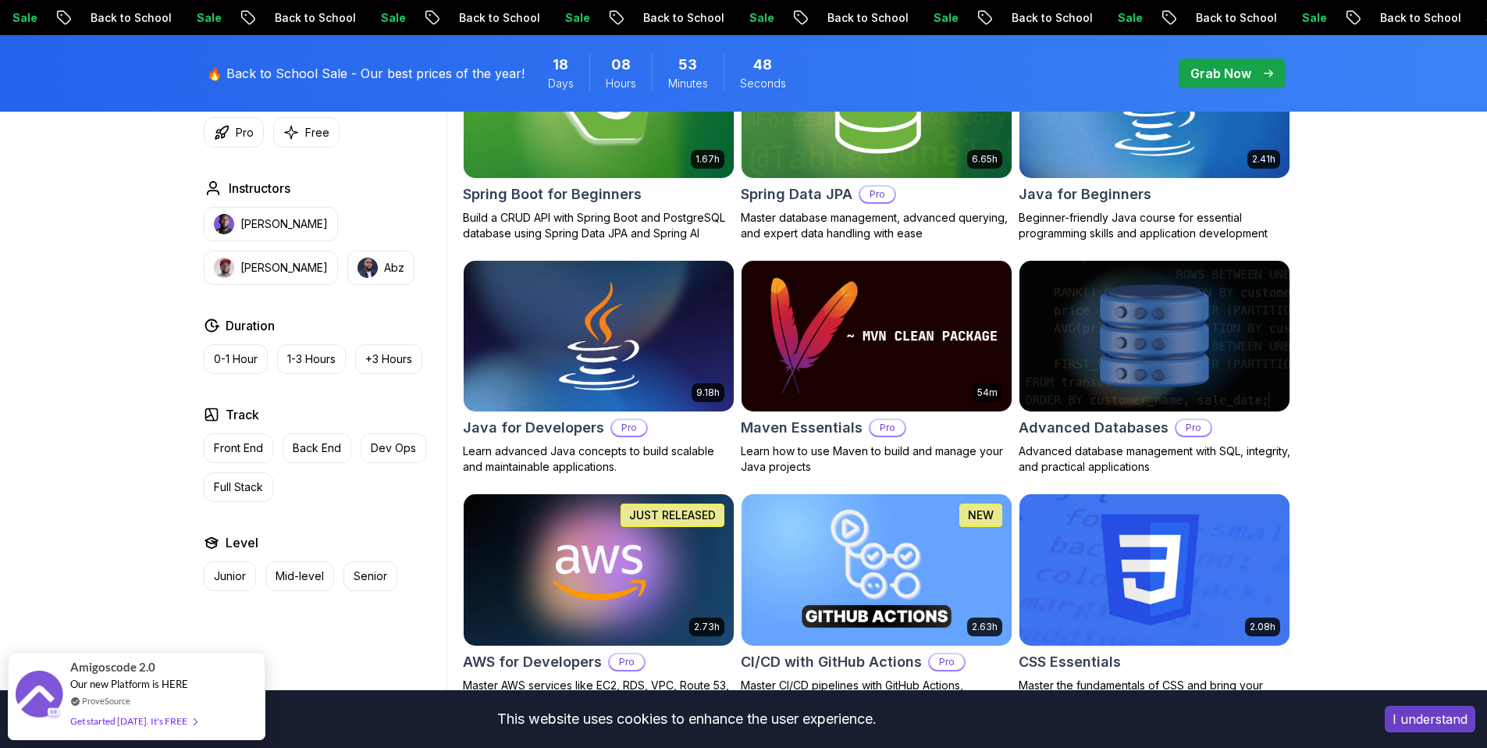
scroll to position [826, 0]
click at [1227, 278] on img at bounding box center [1153, 336] width 283 height 158
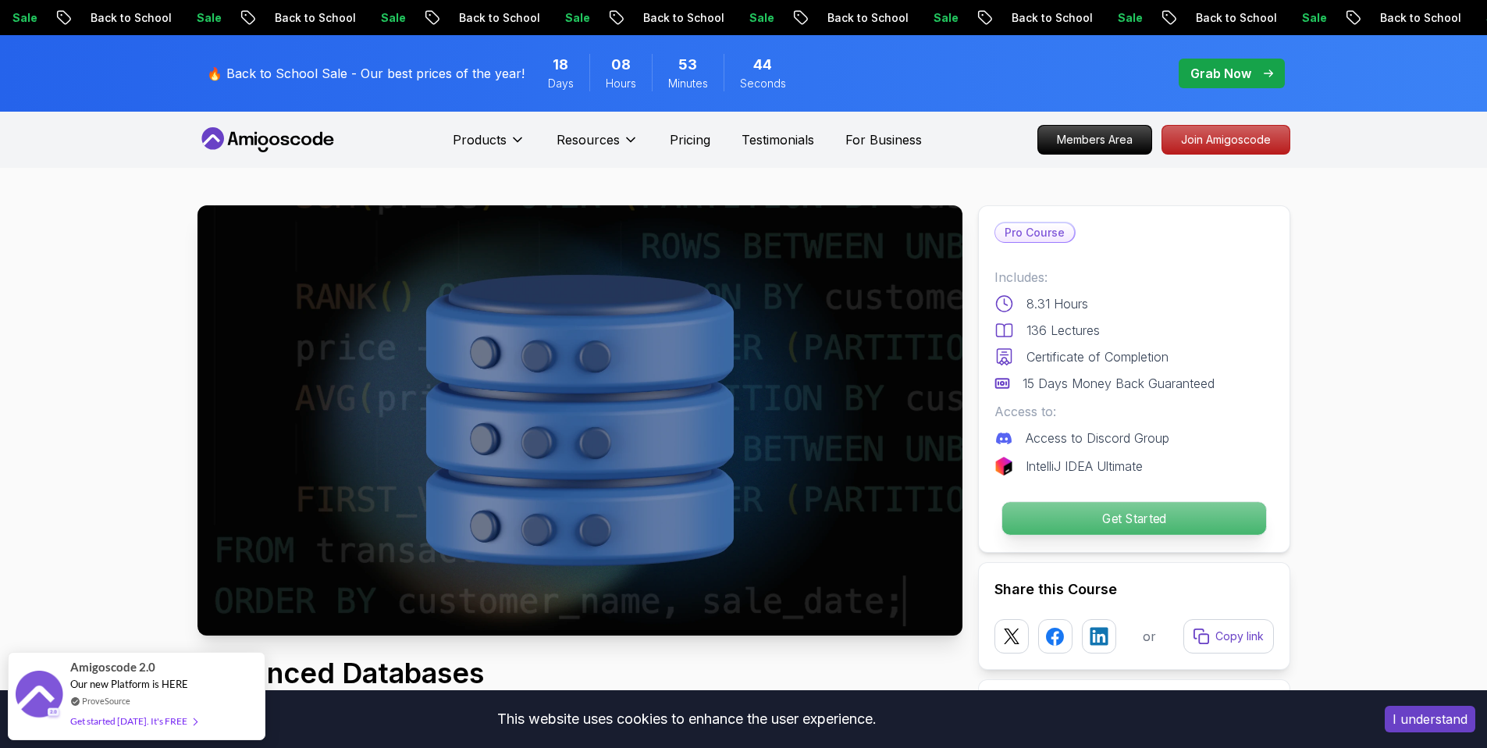
click at [1136, 507] on p "Get Started" at bounding box center [1134, 518] width 264 height 33
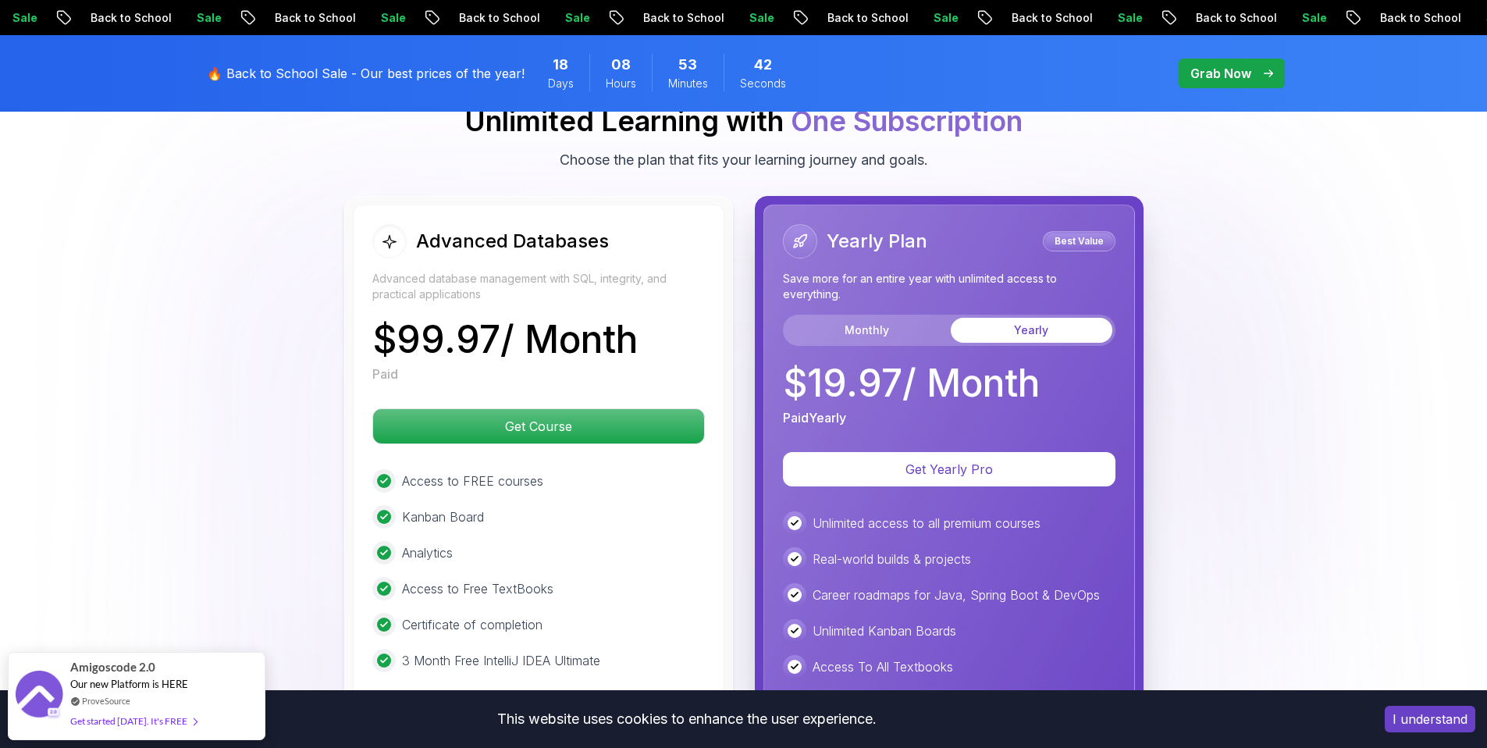
scroll to position [4265, 0]
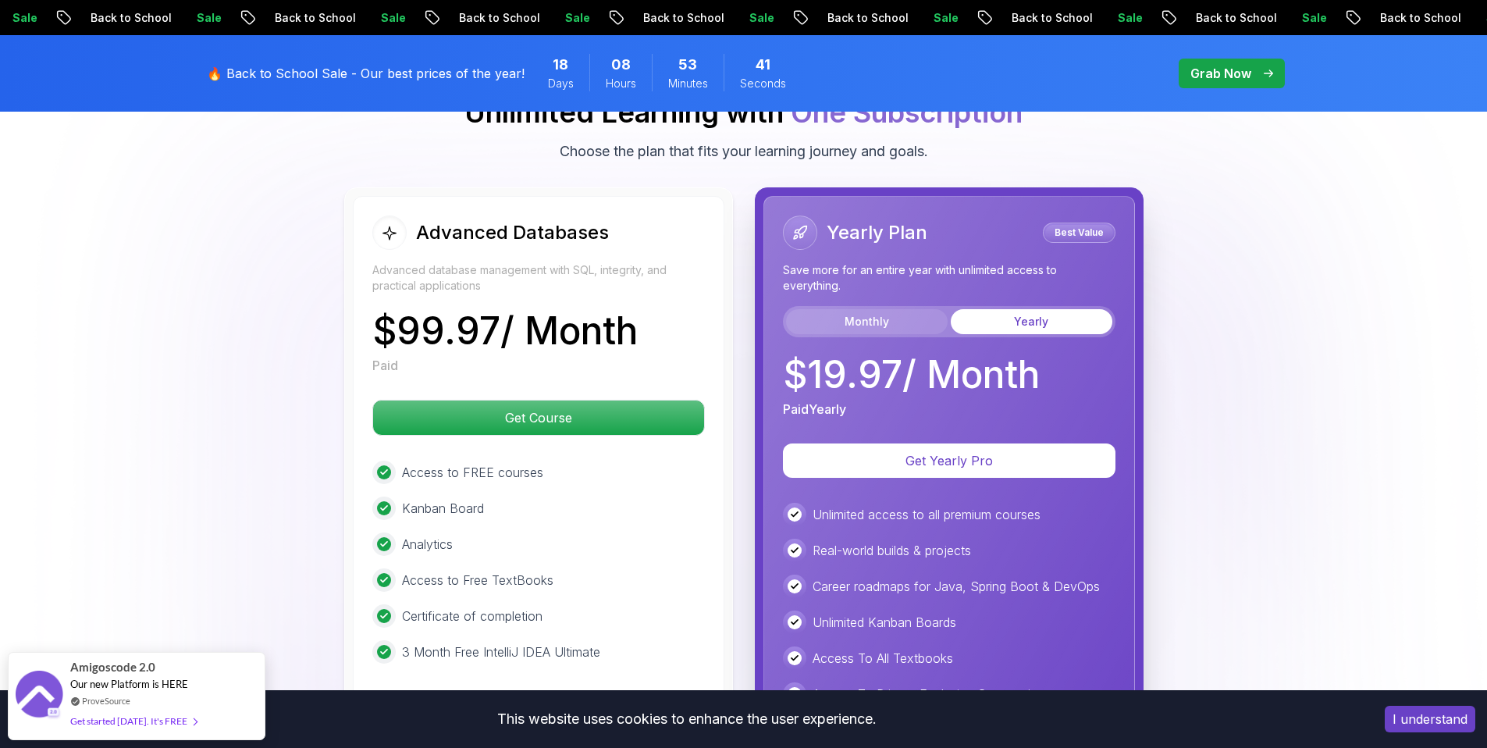
click at [847, 318] on button "Monthly" at bounding box center [867, 321] width 162 height 25
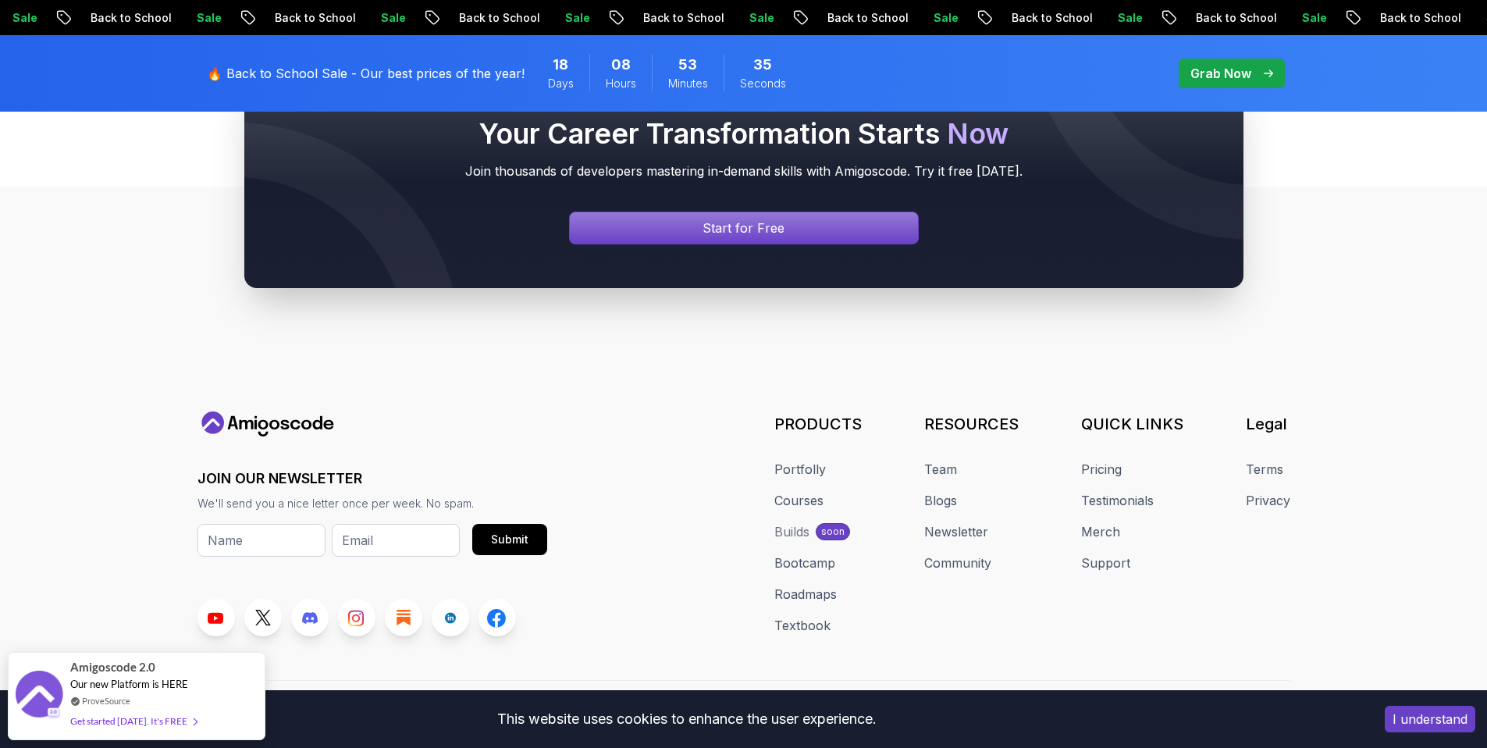
scroll to position [6662, 0]
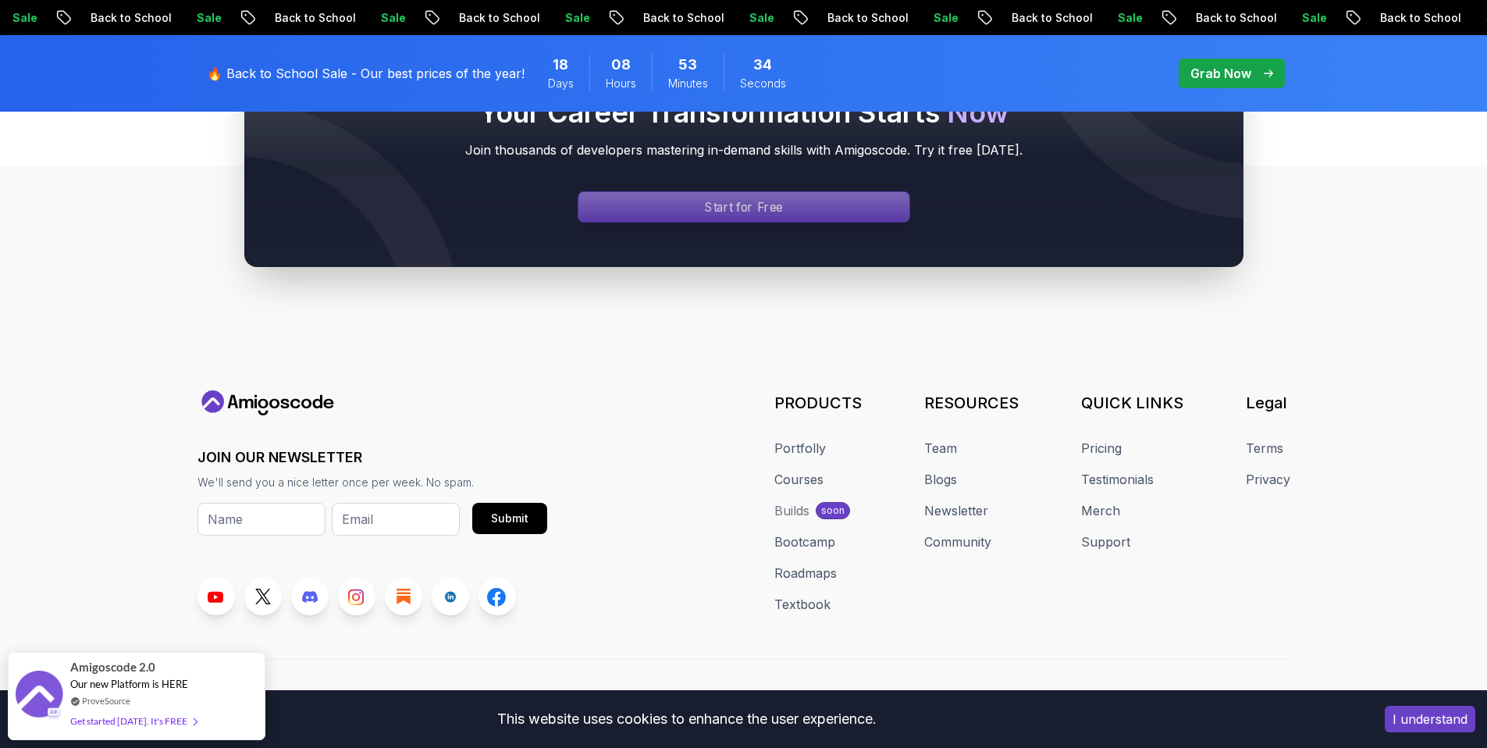
click at [718, 191] on link "Start for Free" at bounding box center [744, 206] width 333 height 31
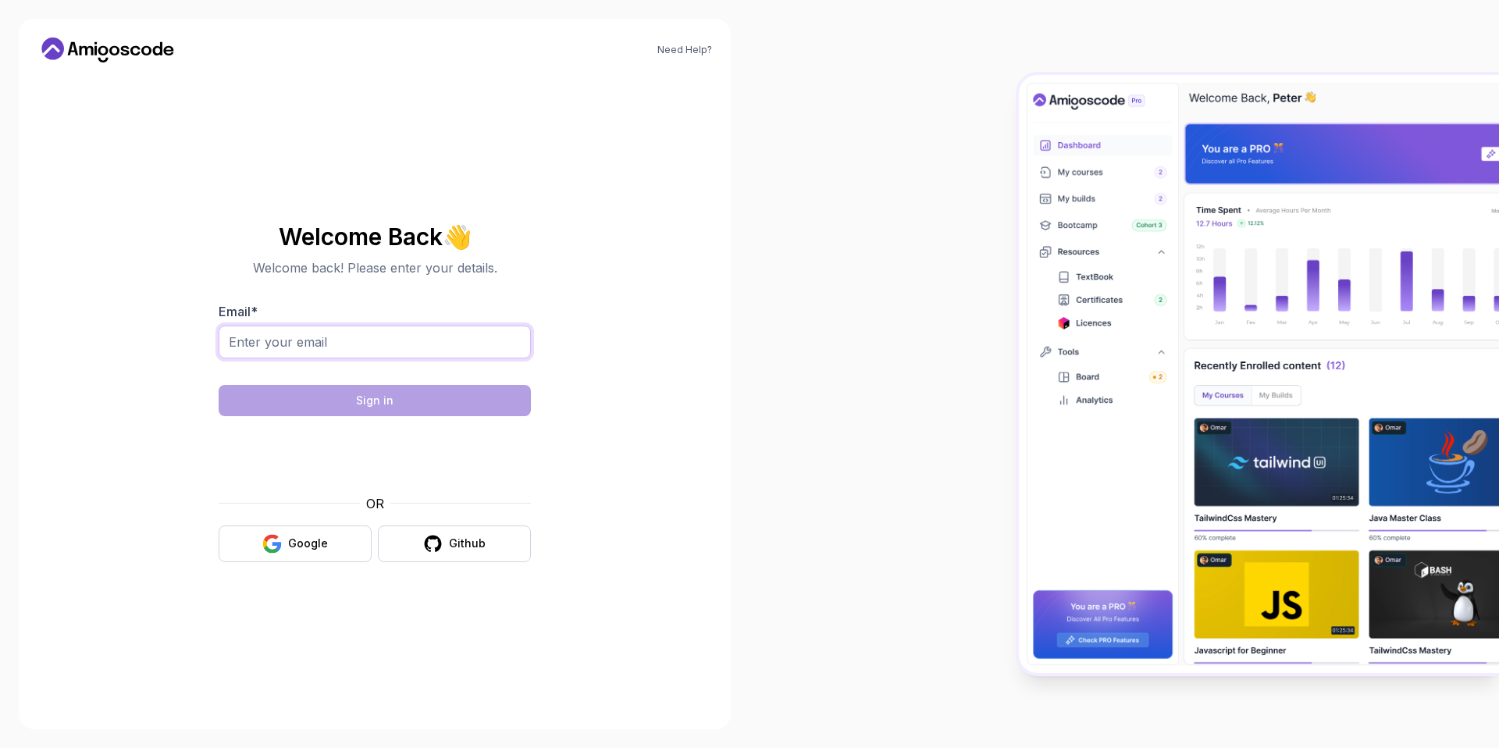
click at [394, 336] on input "Email *" at bounding box center [375, 342] width 312 height 33
type input "[EMAIL_ADDRESS][DOMAIN_NAME]"
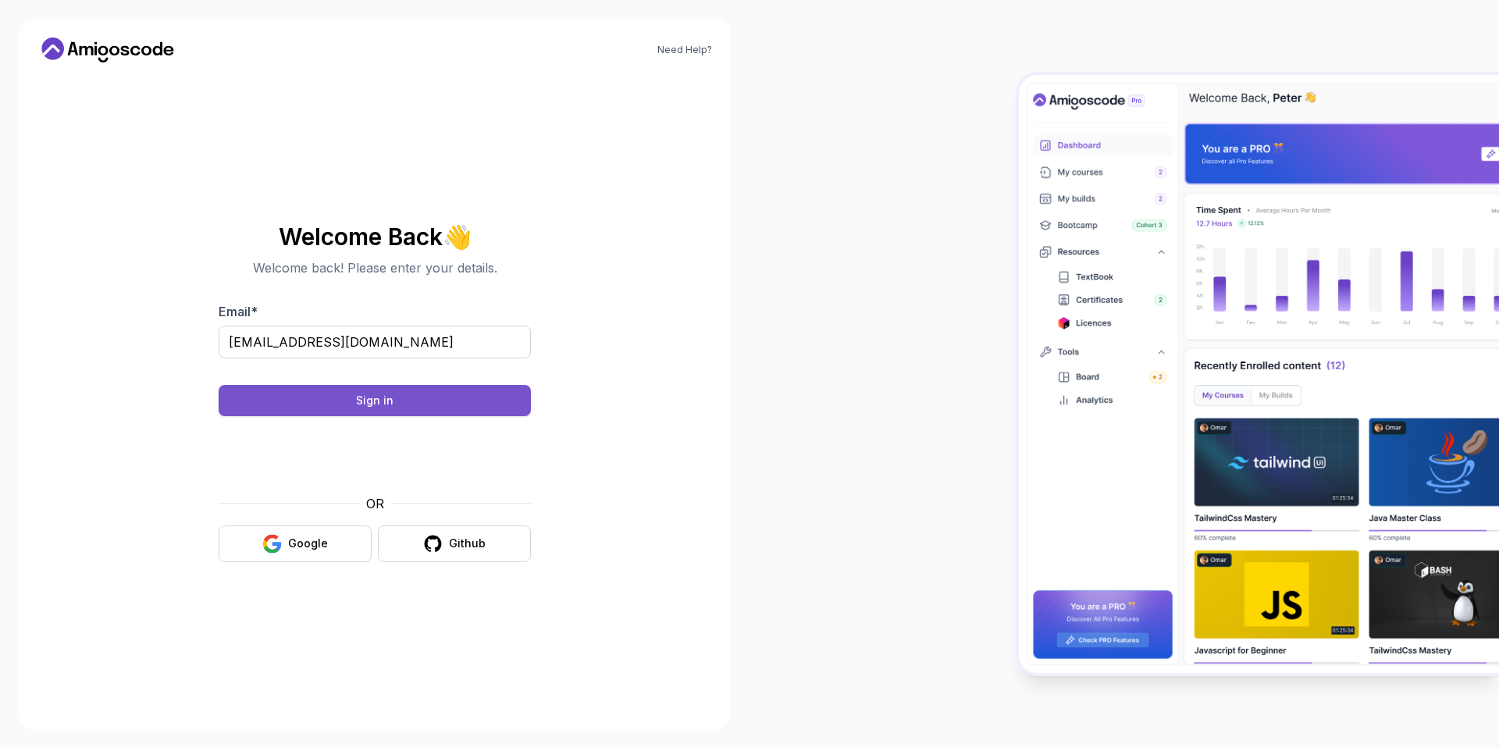
click at [415, 400] on button "Sign in" at bounding box center [375, 400] width 312 height 31
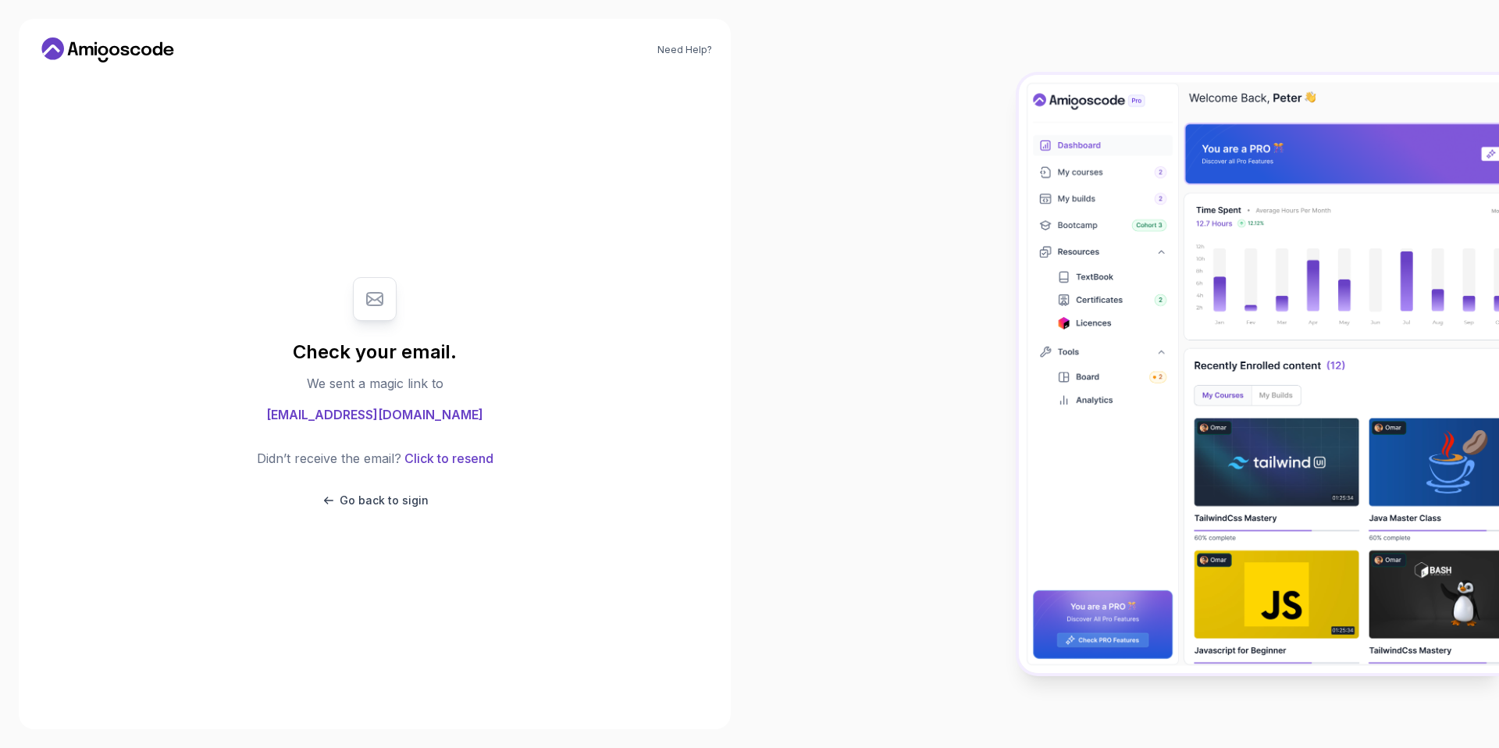
click at [407, 609] on div "Check your email. We sent a magic link to [EMAIL_ADDRESS][DOMAIN_NAME] Didn’t r…" at bounding box center [374, 392] width 525 height 635
click at [478, 454] on button "Click to resend" at bounding box center [447, 458] width 92 height 19
click at [345, 501] on p "Go back to sigin" at bounding box center [384, 501] width 89 height 16
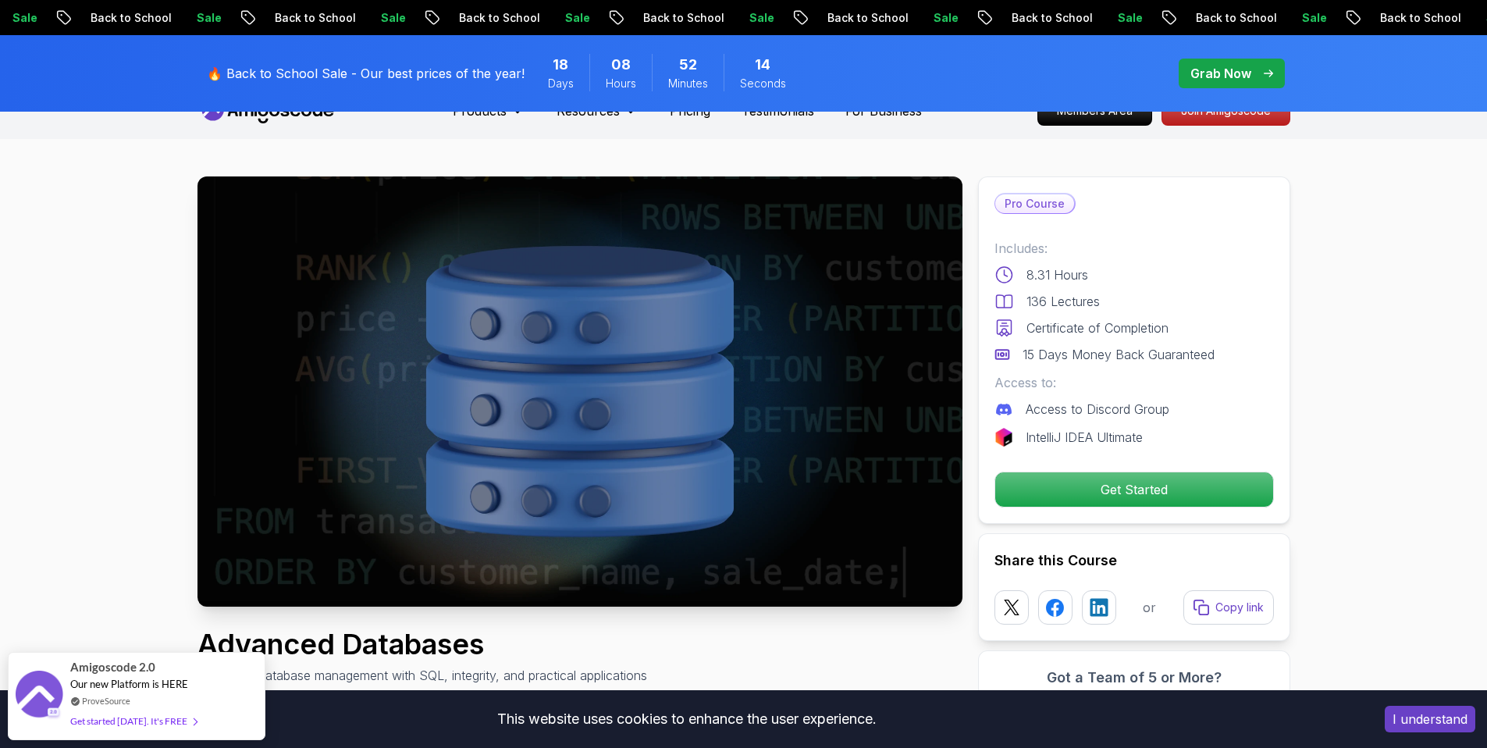
scroll to position [30, 0]
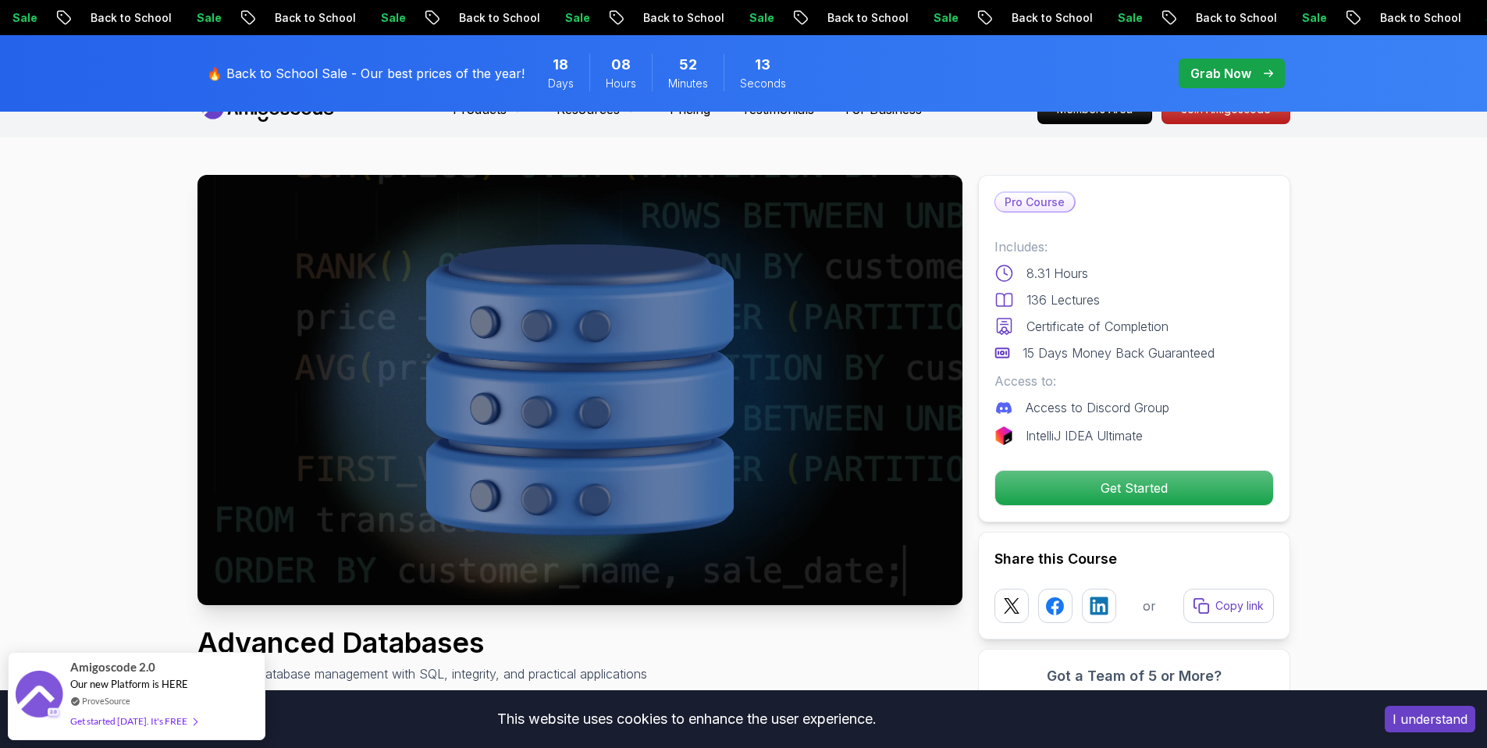
click at [1082, 480] on p "Get Started" at bounding box center [1134, 488] width 278 height 34
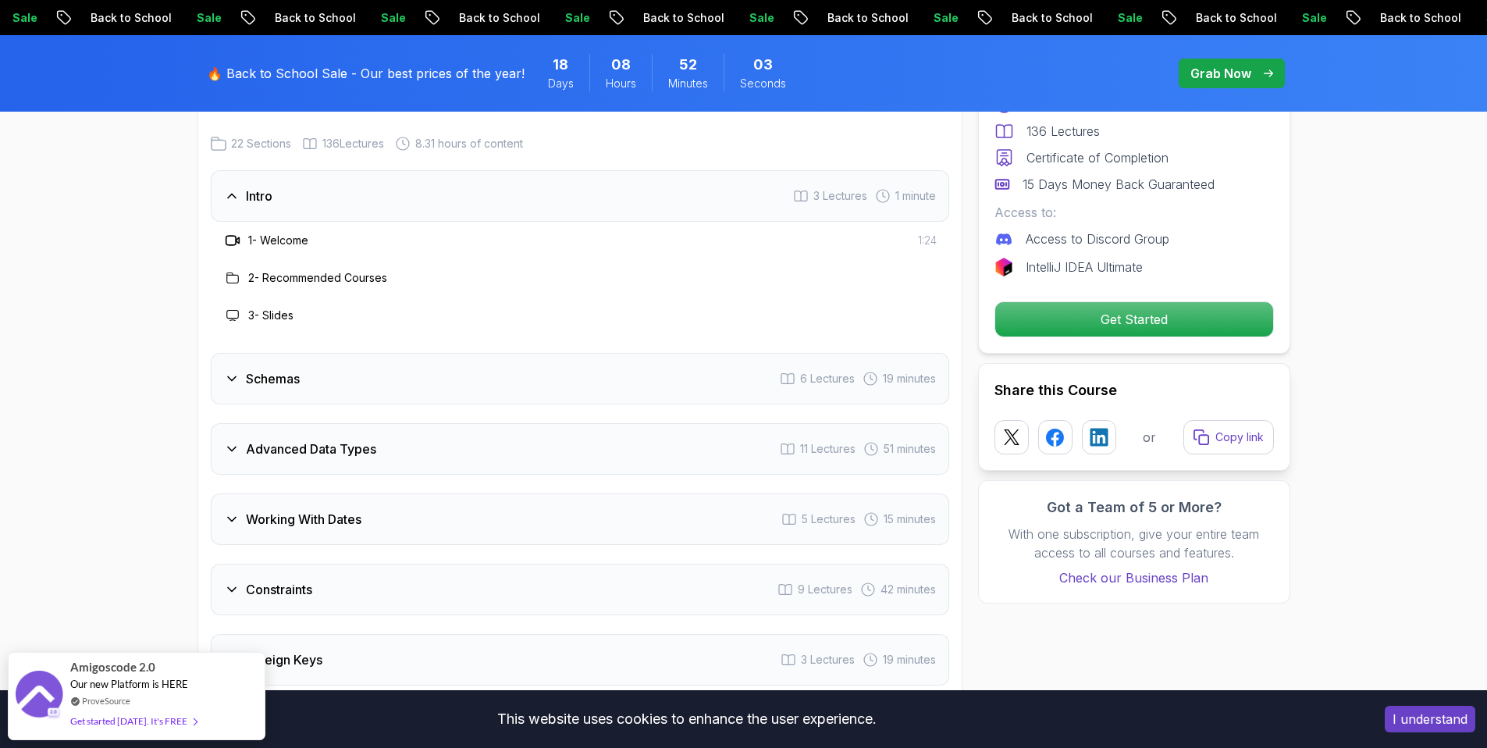
scroll to position [2290, 0]
click at [233, 368] on div "Schemas 6 Lectures 19 minutes" at bounding box center [580, 380] width 738 height 52
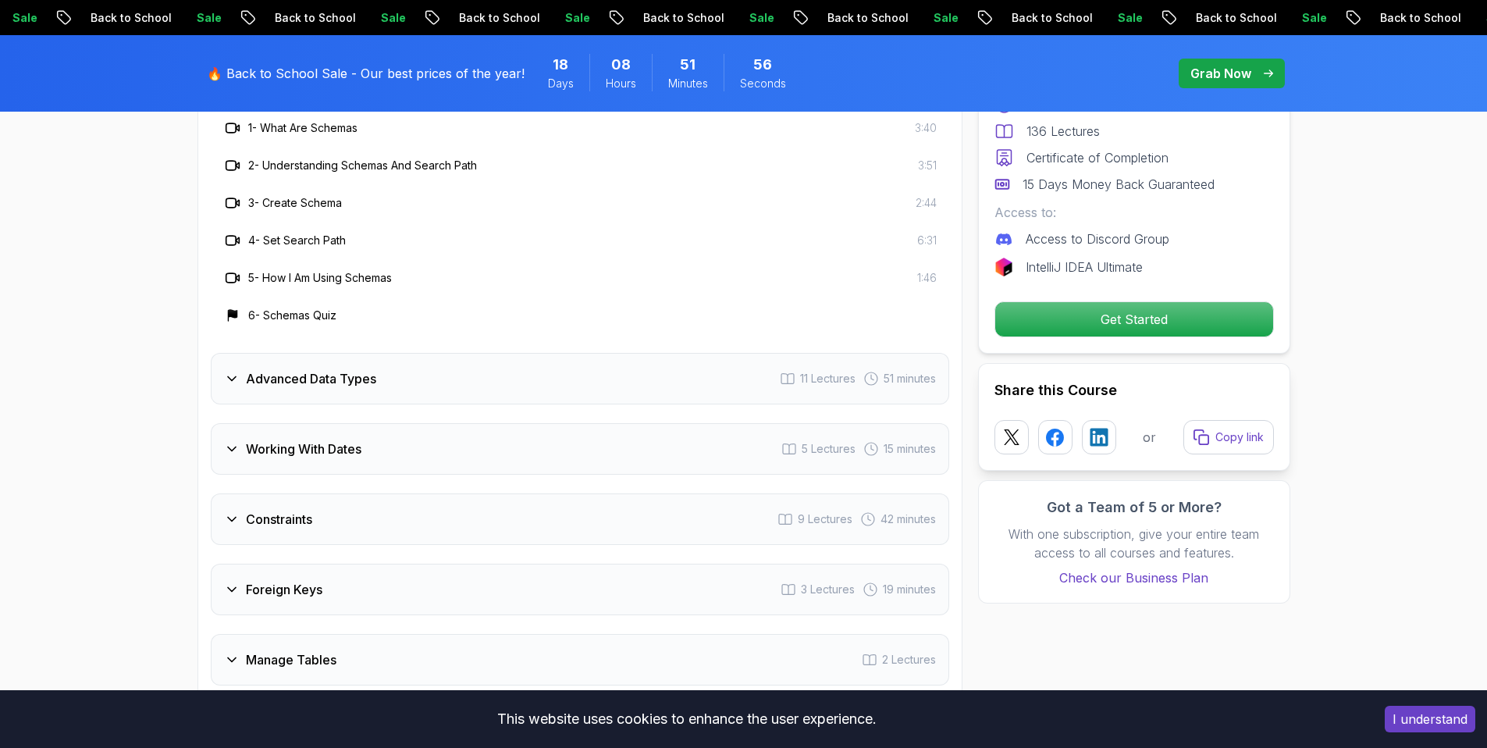
scroll to position [2632, 0]
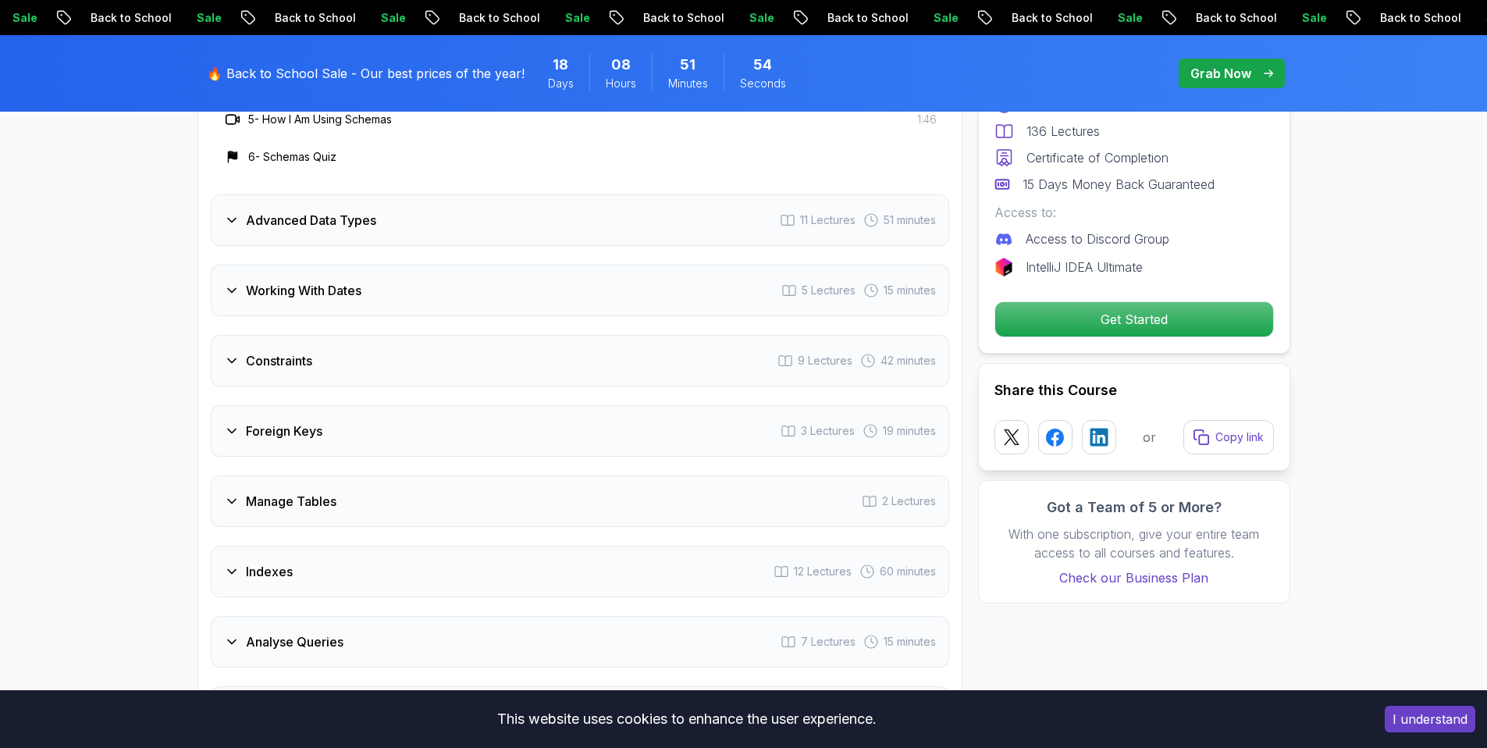
click at [238, 222] on icon at bounding box center [232, 220] width 16 height 16
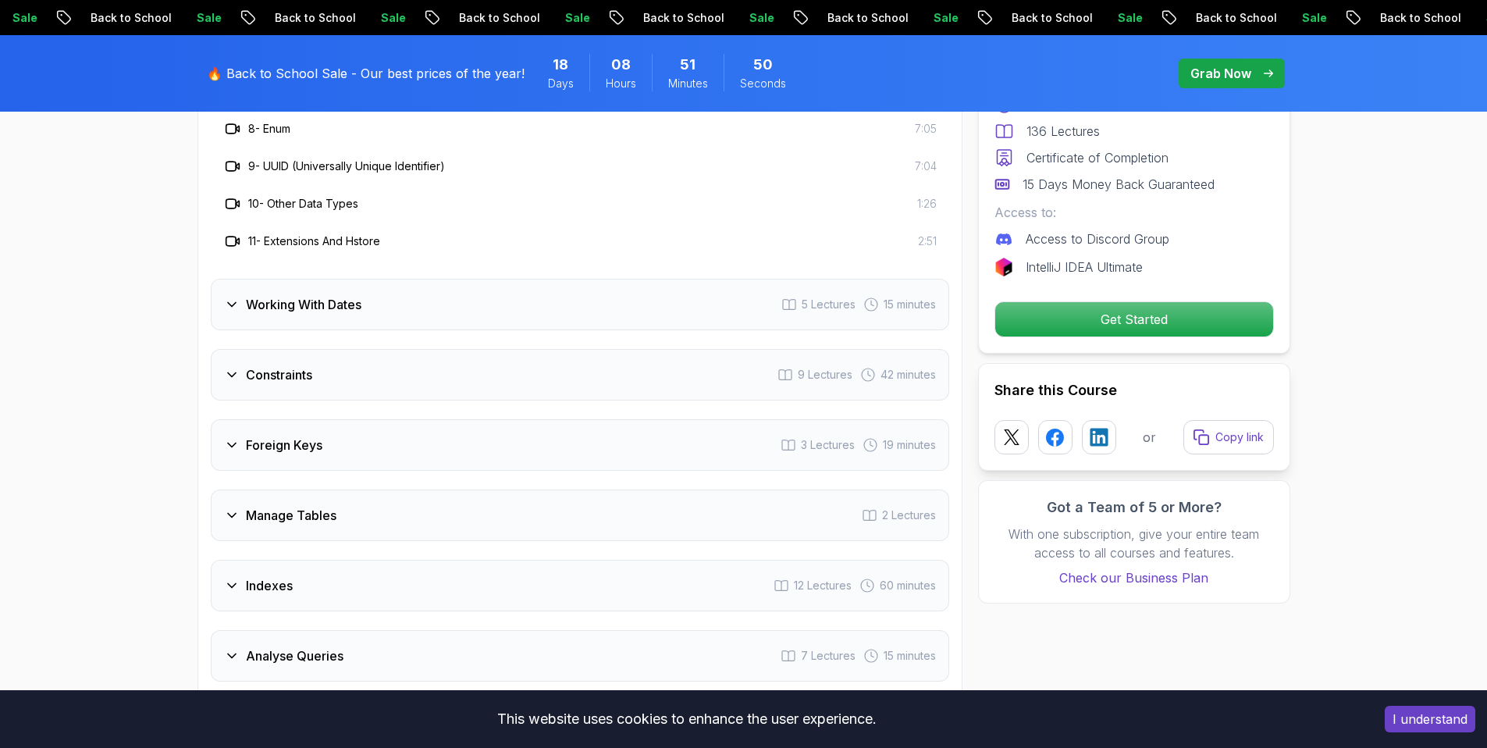
scroll to position [2834, 0]
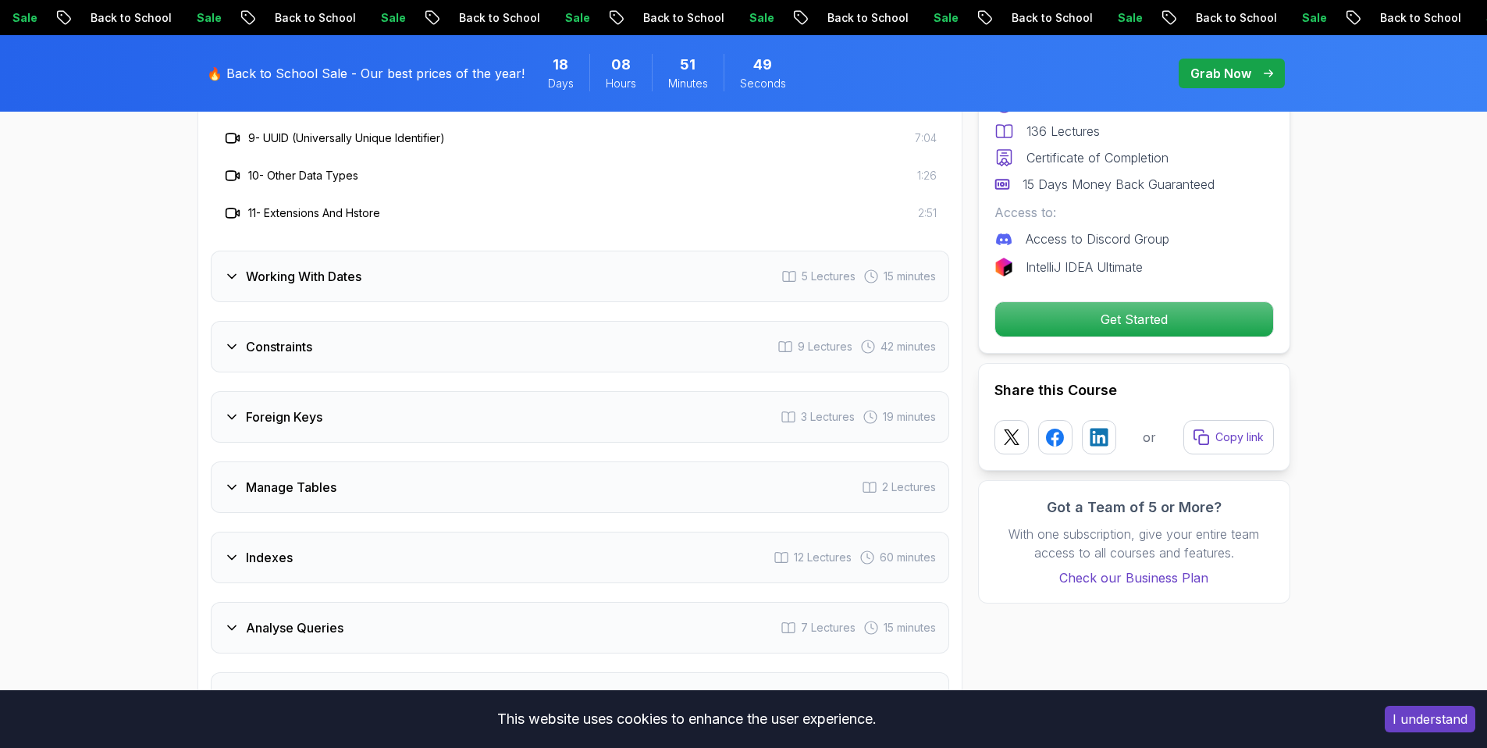
click at [236, 270] on icon at bounding box center [232, 277] width 16 height 16
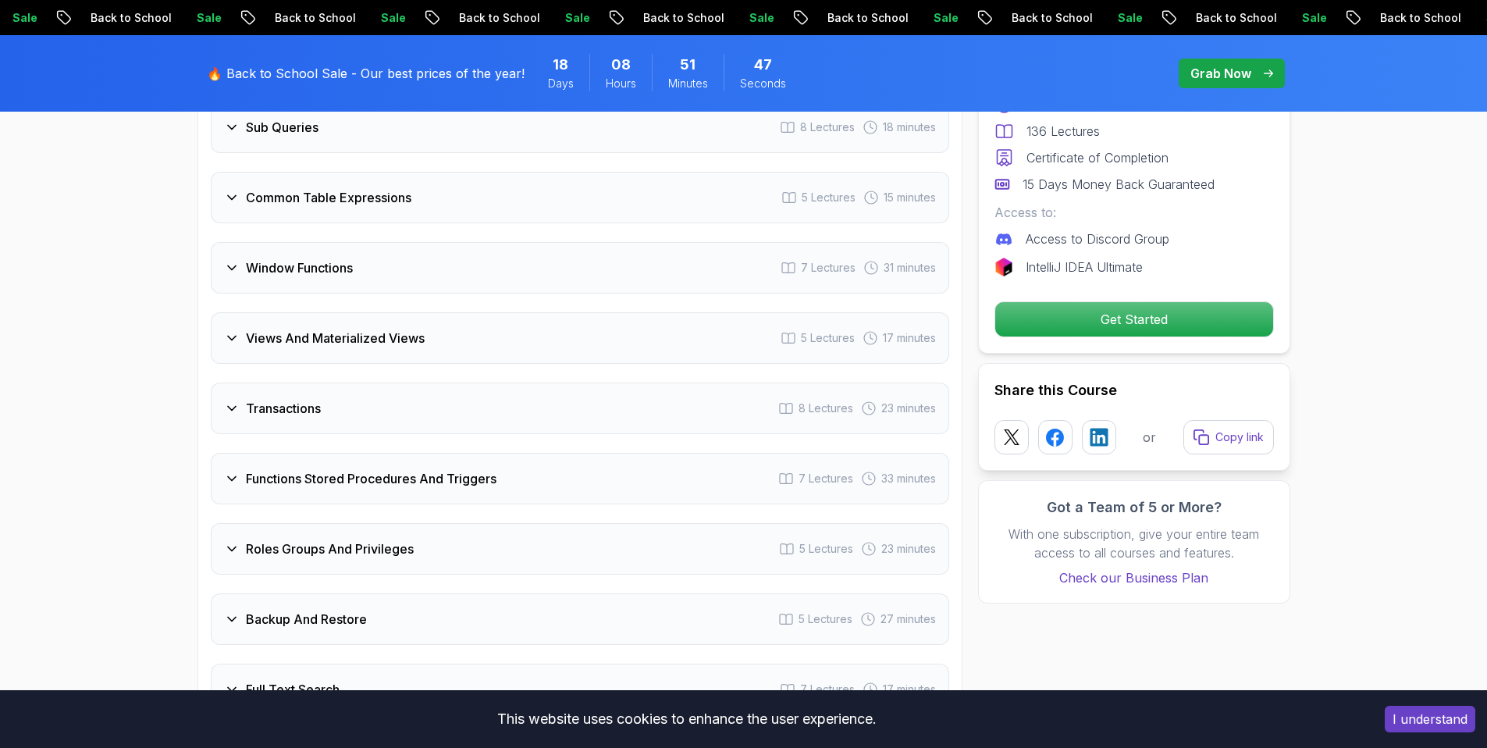
click at [232, 276] on div "Window Functions 7 Lectures 31 minutes" at bounding box center [580, 268] width 738 height 52
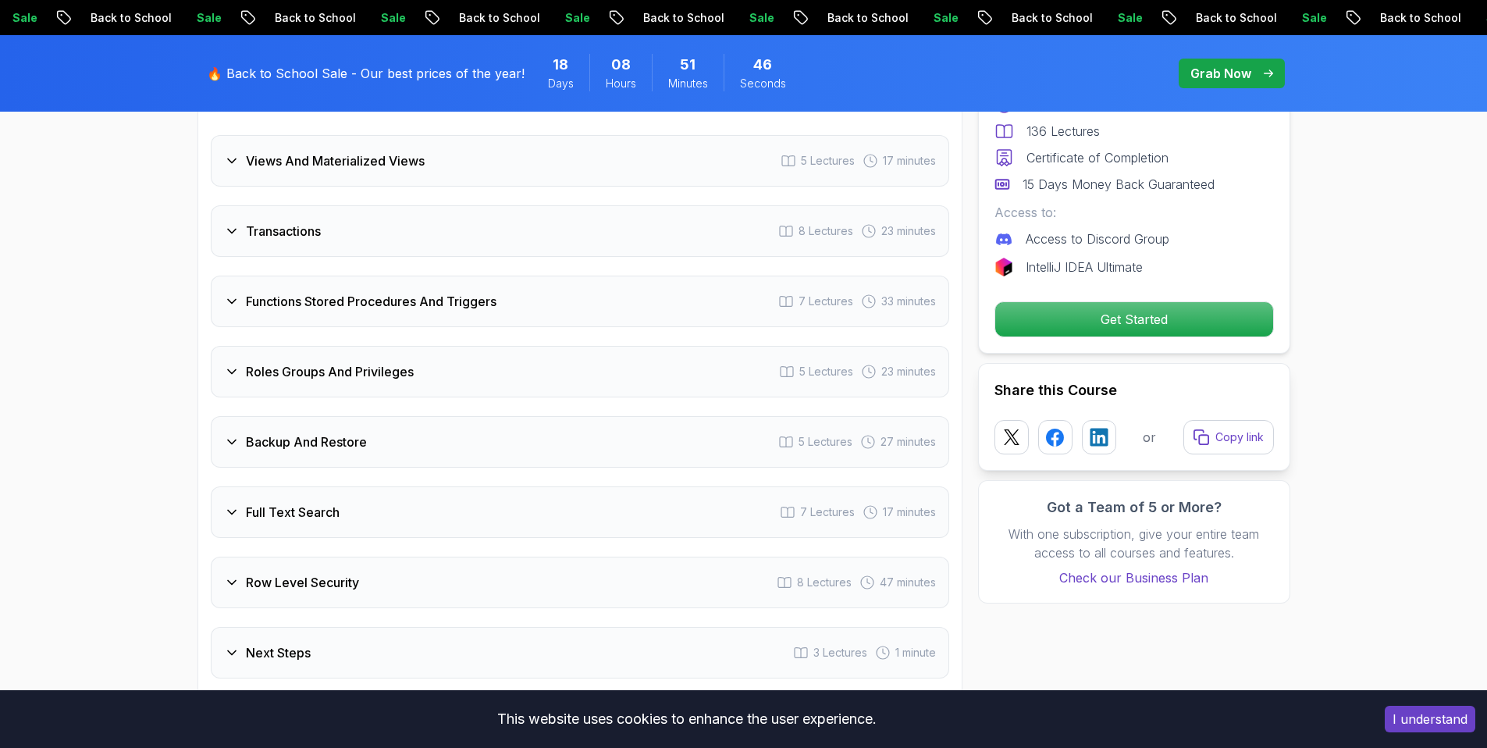
scroll to position [3606, 0]
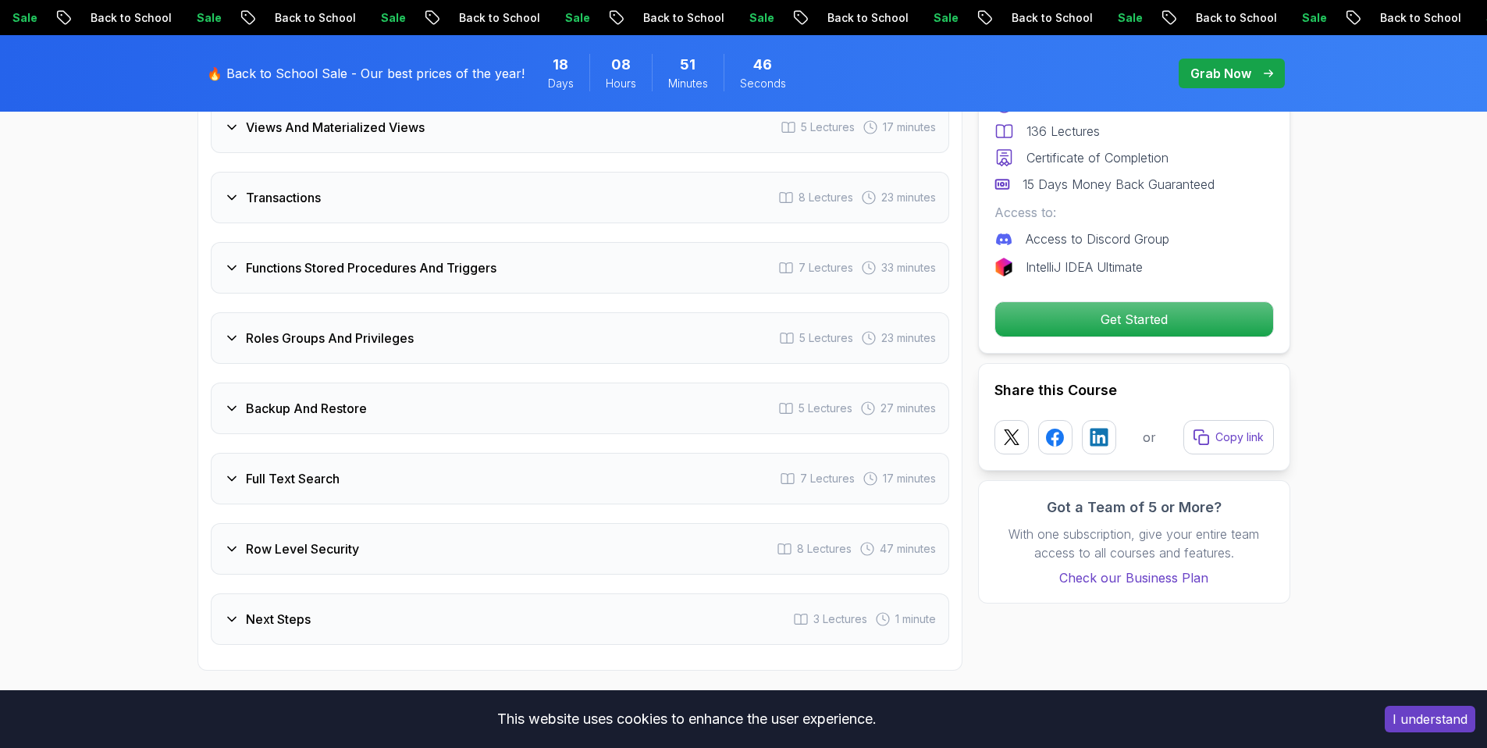
click at [232, 281] on div "Functions Stored Procedures And Triggers 7 Lectures 33 minutes" at bounding box center [580, 268] width 738 height 52
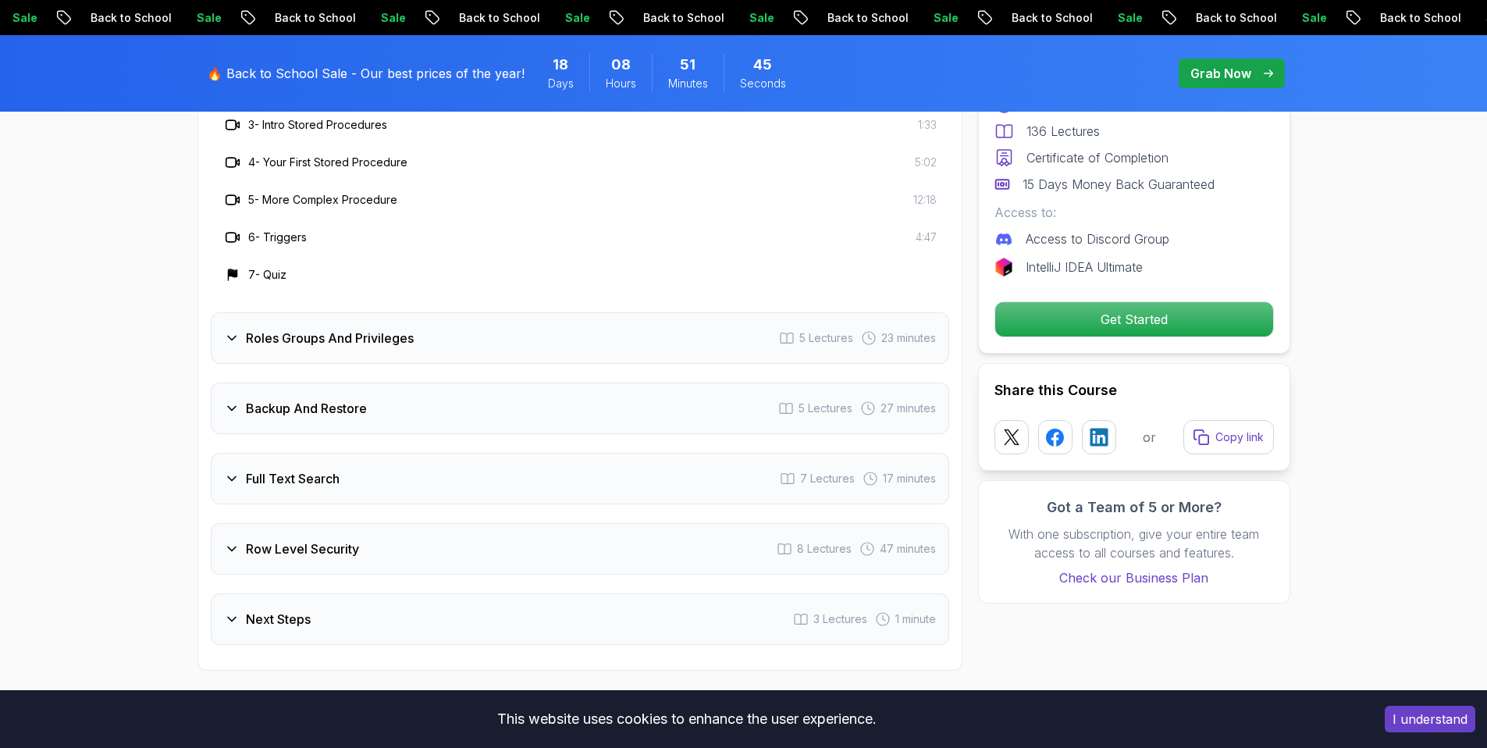
click at [231, 335] on icon at bounding box center [232, 338] width 16 height 16
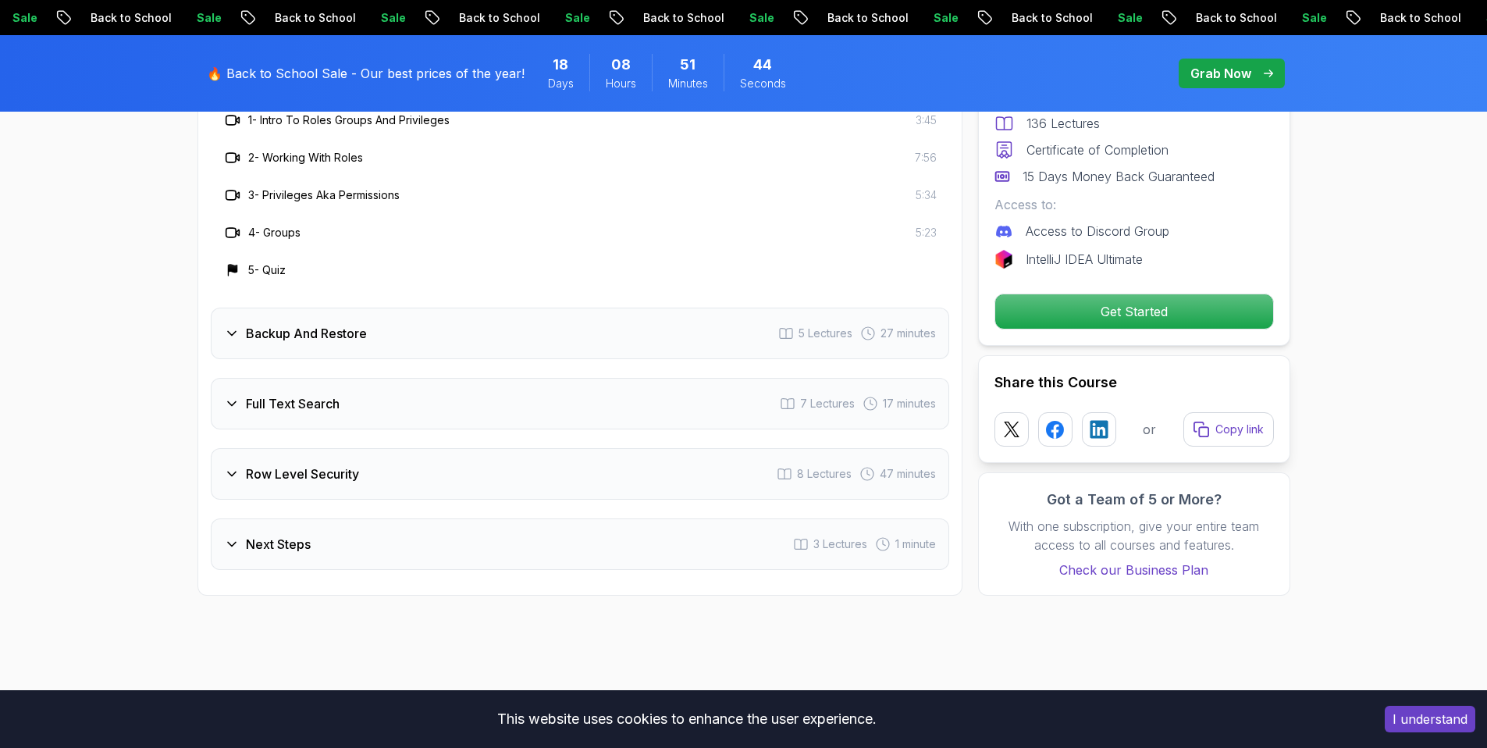
click at [234, 334] on icon at bounding box center [232, 334] width 16 height 16
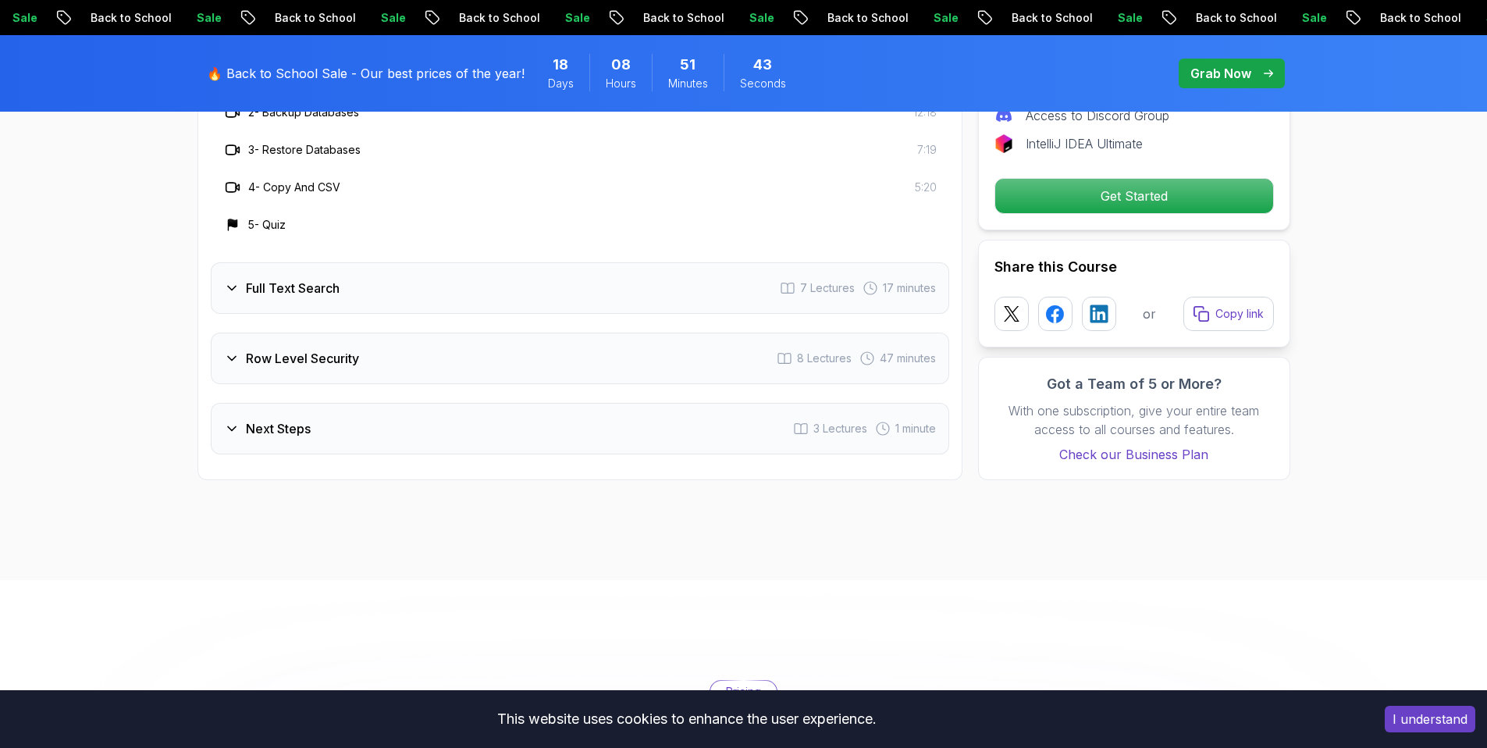
scroll to position [3726, 0]
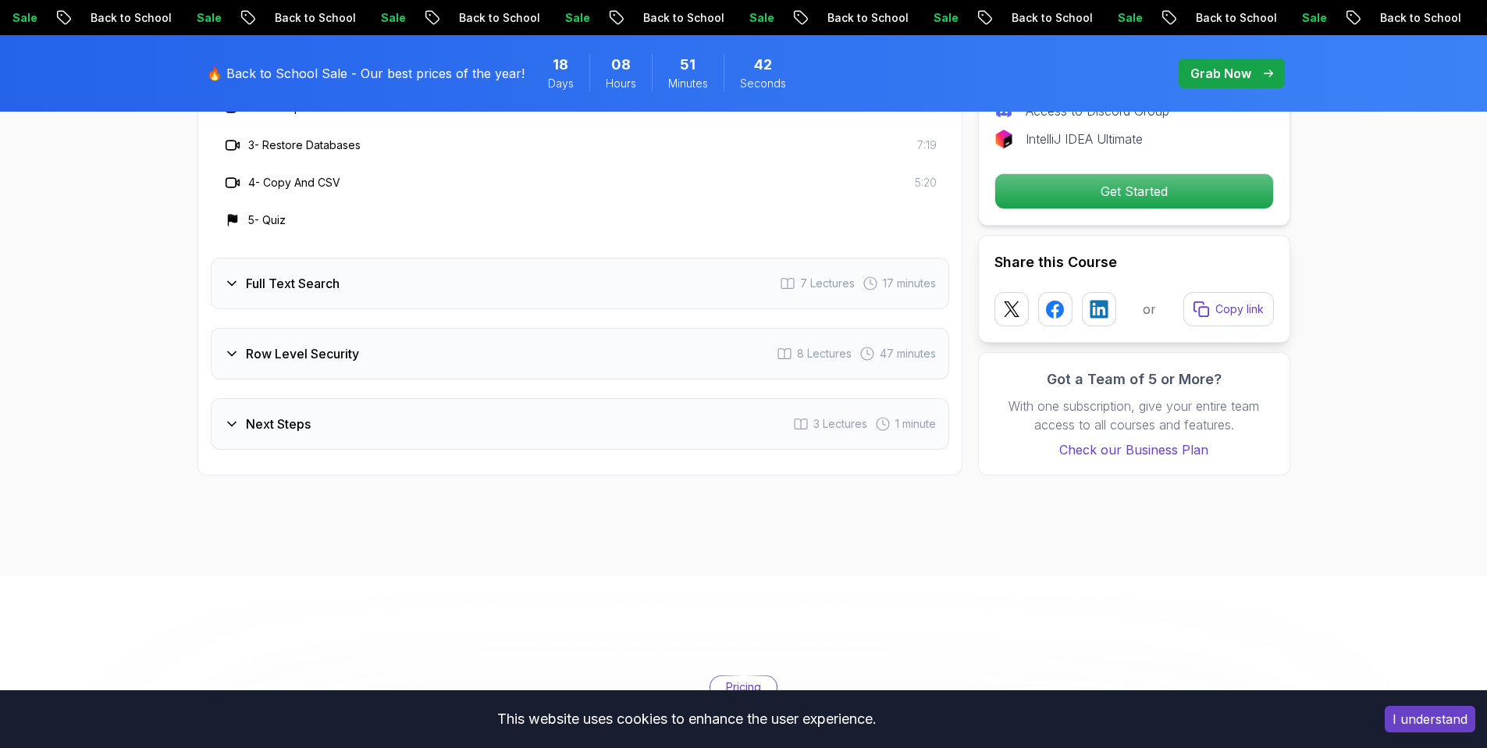
click at [243, 289] on div "Full Text Search" at bounding box center [282, 283] width 116 height 19
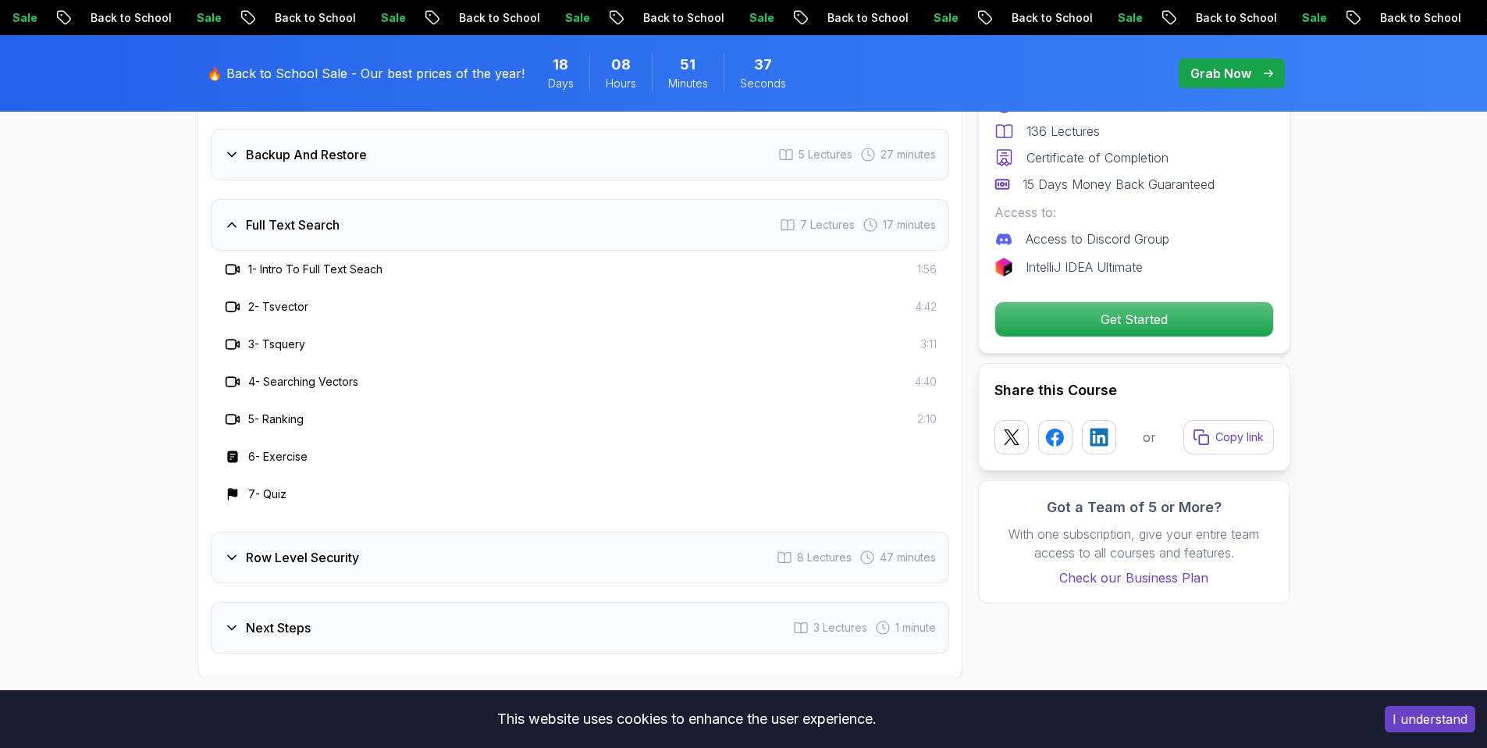
scroll to position [3599, 0]
drag, startPoint x: 245, startPoint y: 217, endPoint x: 358, endPoint y: 433, distance: 244.1
click at [361, 432] on div "Full Text Search 7 Lectures 17 minutes 1 - Intro To Full Text Seach 1:56 2 - Ts…" at bounding box center [580, 354] width 738 height 314
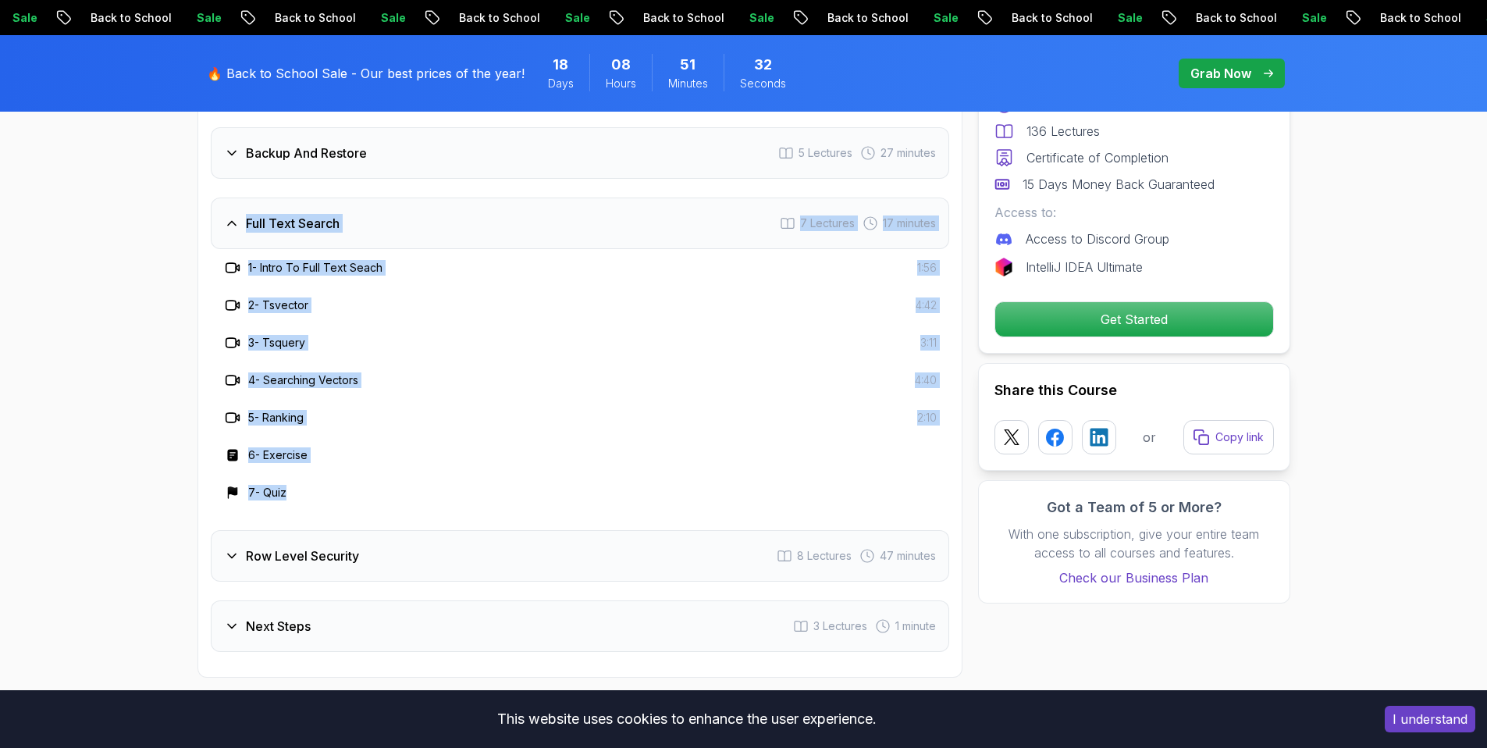
copy div "Full Text Search 7 Lectures 17 minutes 1 - Intro To Full Text Seach 1:56 2 - Ts…"
drag, startPoint x: 326, startPoint y: 486, endPoint x: 237, endPoint y: 219, distance: 282.2
click at [237, 219] on div "Full Text Search 7 Lectures 17 minutes 1 - Intro To Full Text Seach 1:56 2 - Ts…" at bounding box center [580, 354] width 738 height 314
click at [742, 372] on div "4 - Searching Vectors 4:40" at bounding box center [579, 380] width 713 height 19
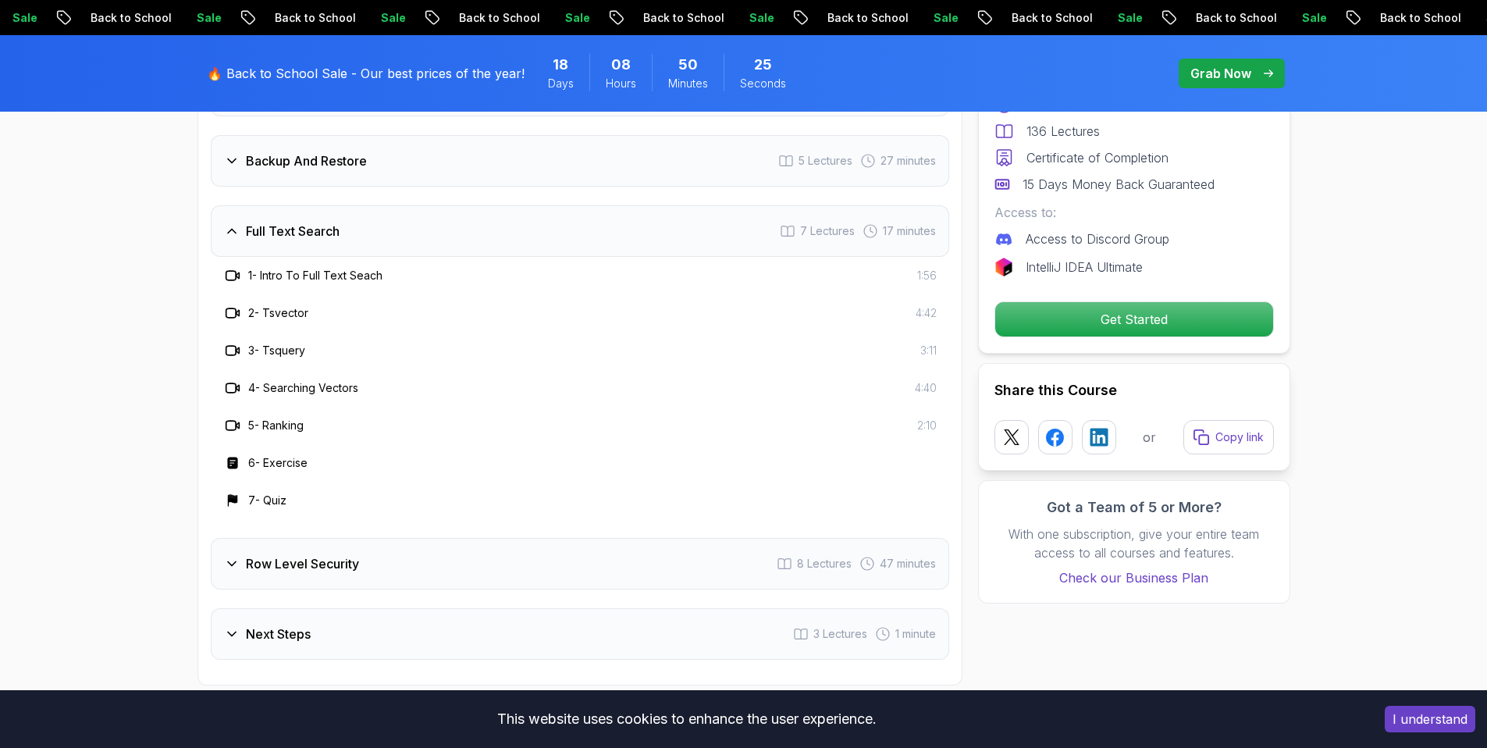
scroll to position [3588, 0]
click at [512, 281] on div "1 - Intro To Full Text Seach 1:56" at bounding box center [579, 278] width 713 height 19
click at [512, 280] on div "1 - Intro To Full Text Seach 1:56" at bounding box center [579, 278] width 713 height 19
drag, startPoint x: 916, startPoint y: 269, endPoint x: 926, endPoint y: 283, distance: 18.0
click at [918, 274] on div "1 - Intro To Full Text Seach 1:56" at bounding box center [580, 277] width 738 height 37
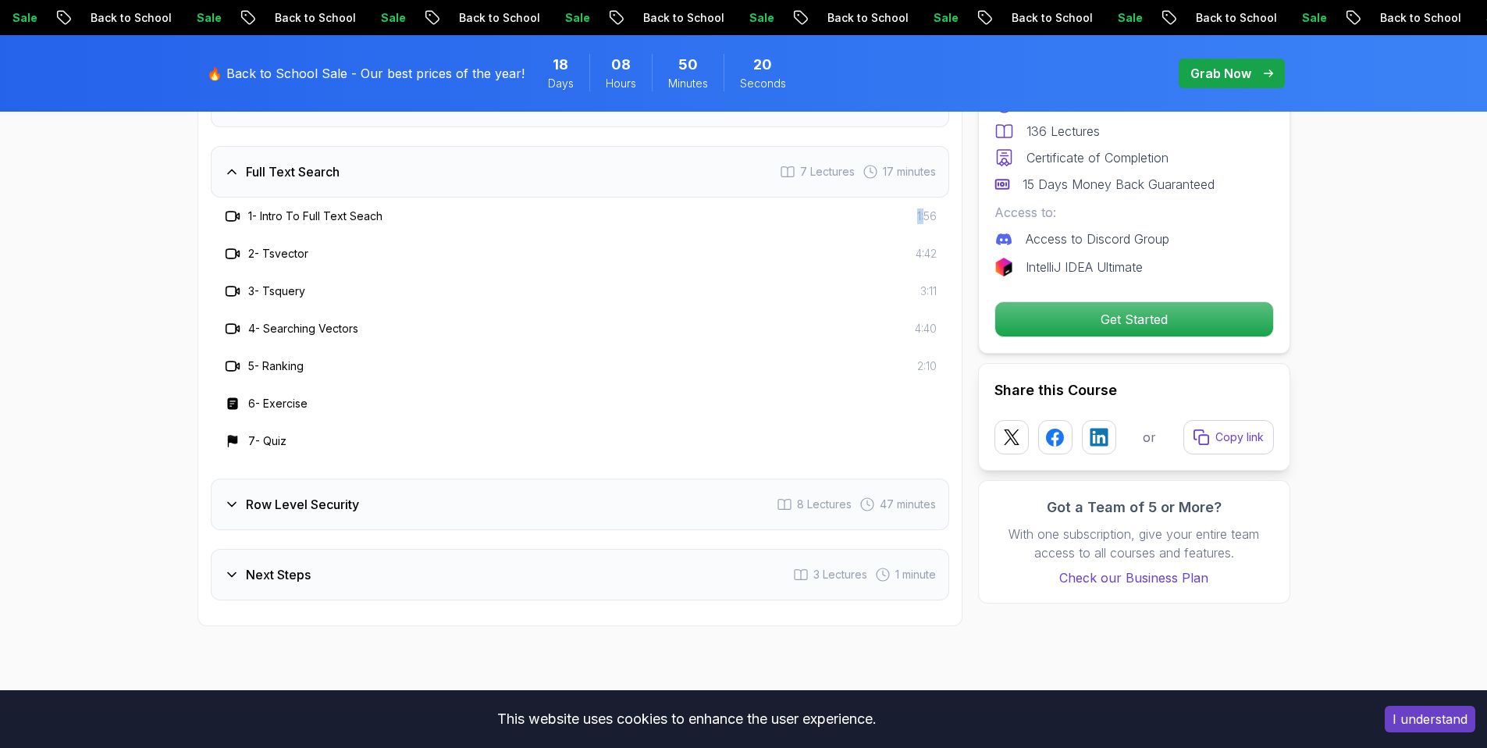
scroll to position [3649, 0]
click at [233, 500] on icon at bounding box center [232, 505] width 16 height 16
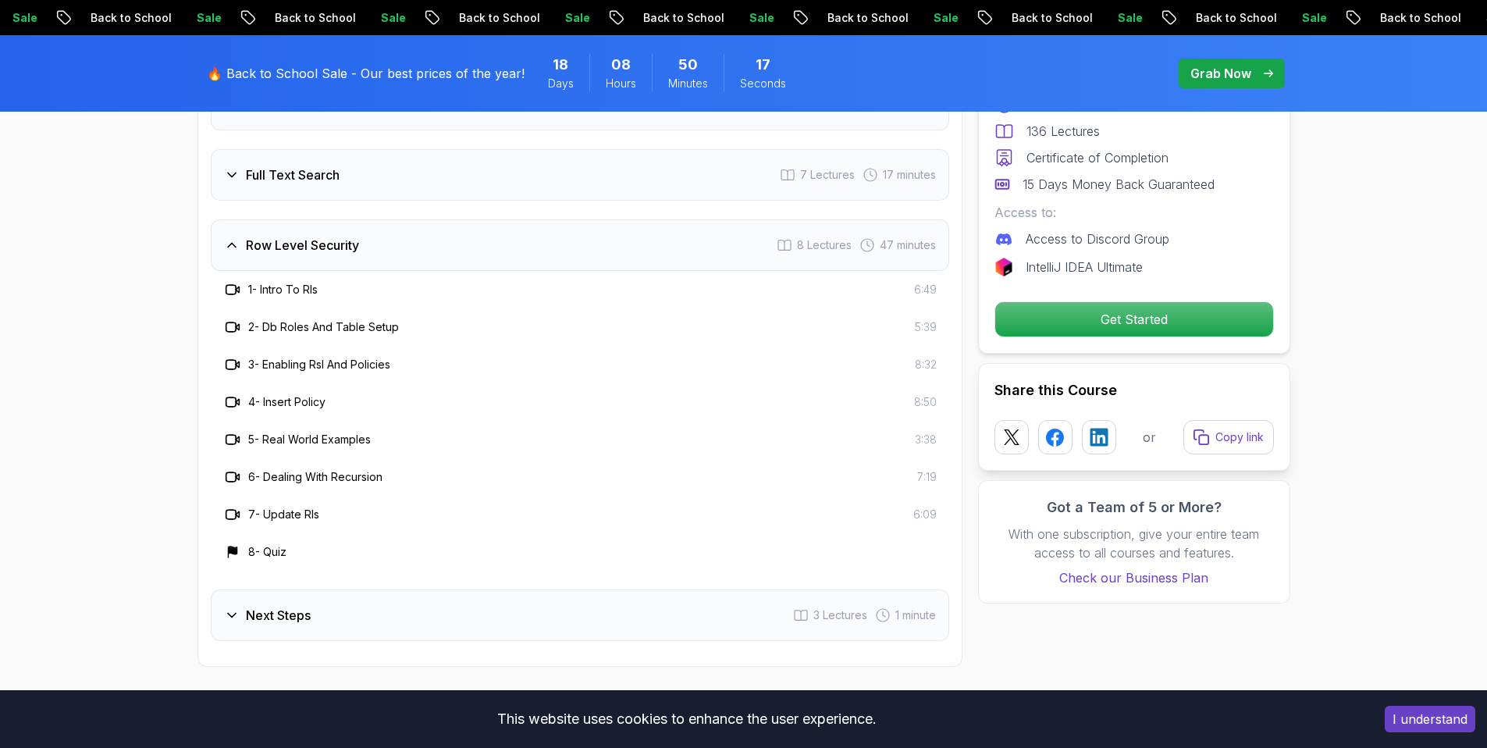
scroll to position [3705, 0]
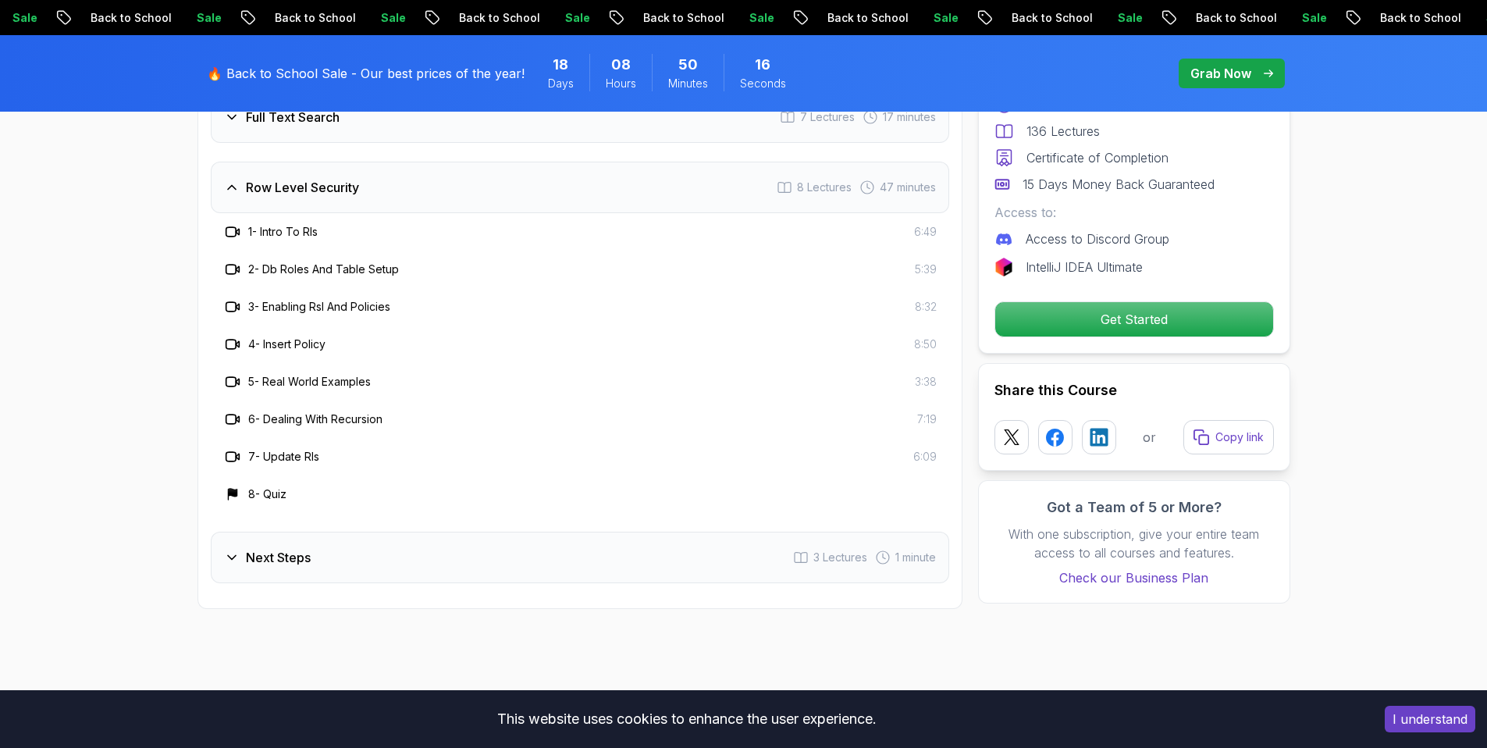
drag, startPoint x: 264, startPoint y: 231, endPoint x: 368, endPoint y: 233, distance: 103.8
click at [366, 233] on div "1 - Intro To Rls 6:49" at bounding box center [579, 231] width 713 height 19
drag, startPoint x: 353, startPoint y: 229, endPoint x: 260, endPoint y: 227, distance: 92.9
click at [260, 227] on div "1 - Intro To Rls 6:49" at bounding box center [579, 231] width 713 height 19
drag, startPoint x: 262, startPoint y: 269, endPoint x: 424, endPoint y: 276, distance: 161.7
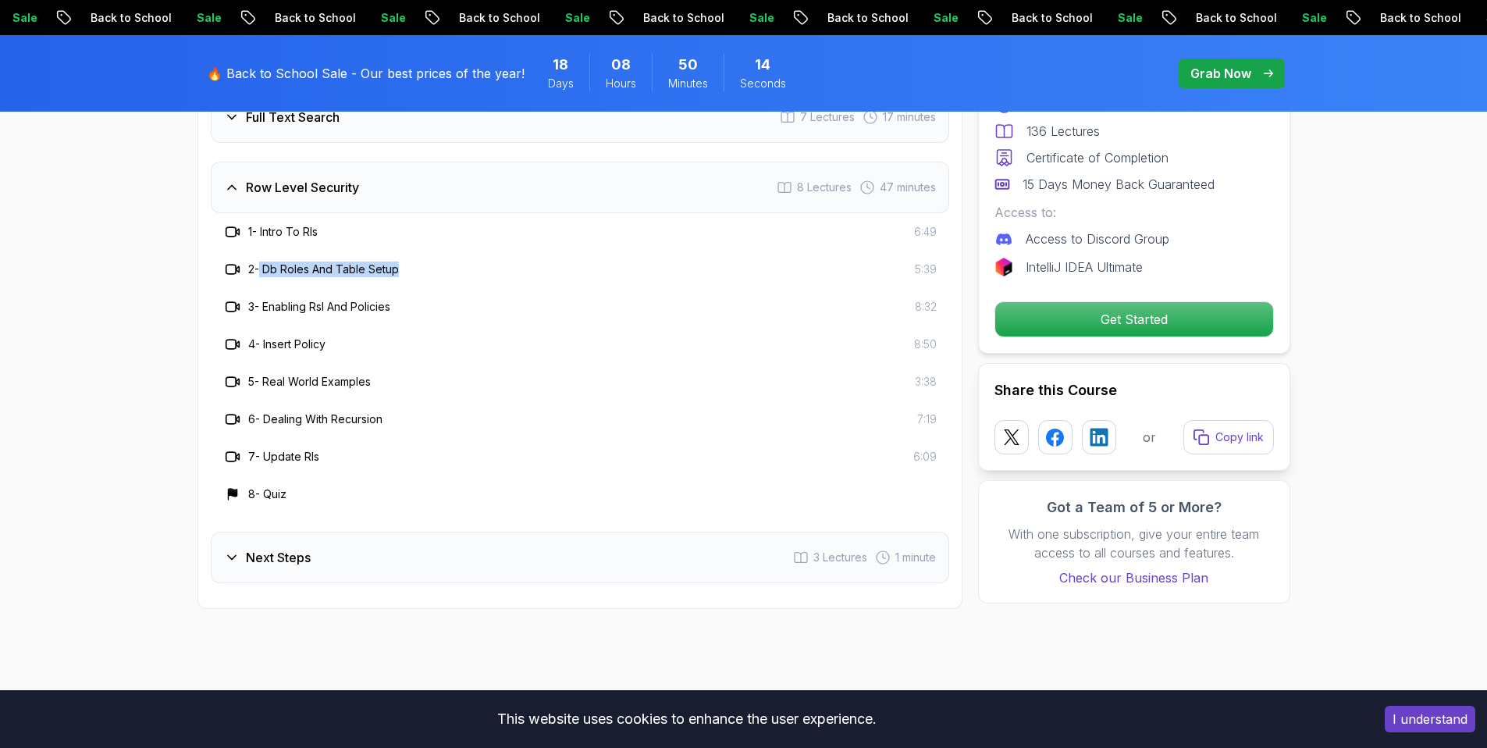
click at [424, 276] on div "2 - Db Roles And Table Setup 5:39" at bounding box center [579, 269] width 713 height 19
drag, startPoint x: 431, startPoint y: 311, endPoint x: 262, endPoint y: 312, distance: 168.6
click at [255, 308] on div "3 - Enabling Rsl And Policies 8:32" at bounding box center [579, 306] width 713 height 19
drag, startPoint x: 275, startPoint y: 347, endPoint x: 406, endPoint y: 351, distance: 131.2
click at [407, 351] on div "4 - Insert Policy 8:50" at bounding box center [579, 344] width 713 height 19
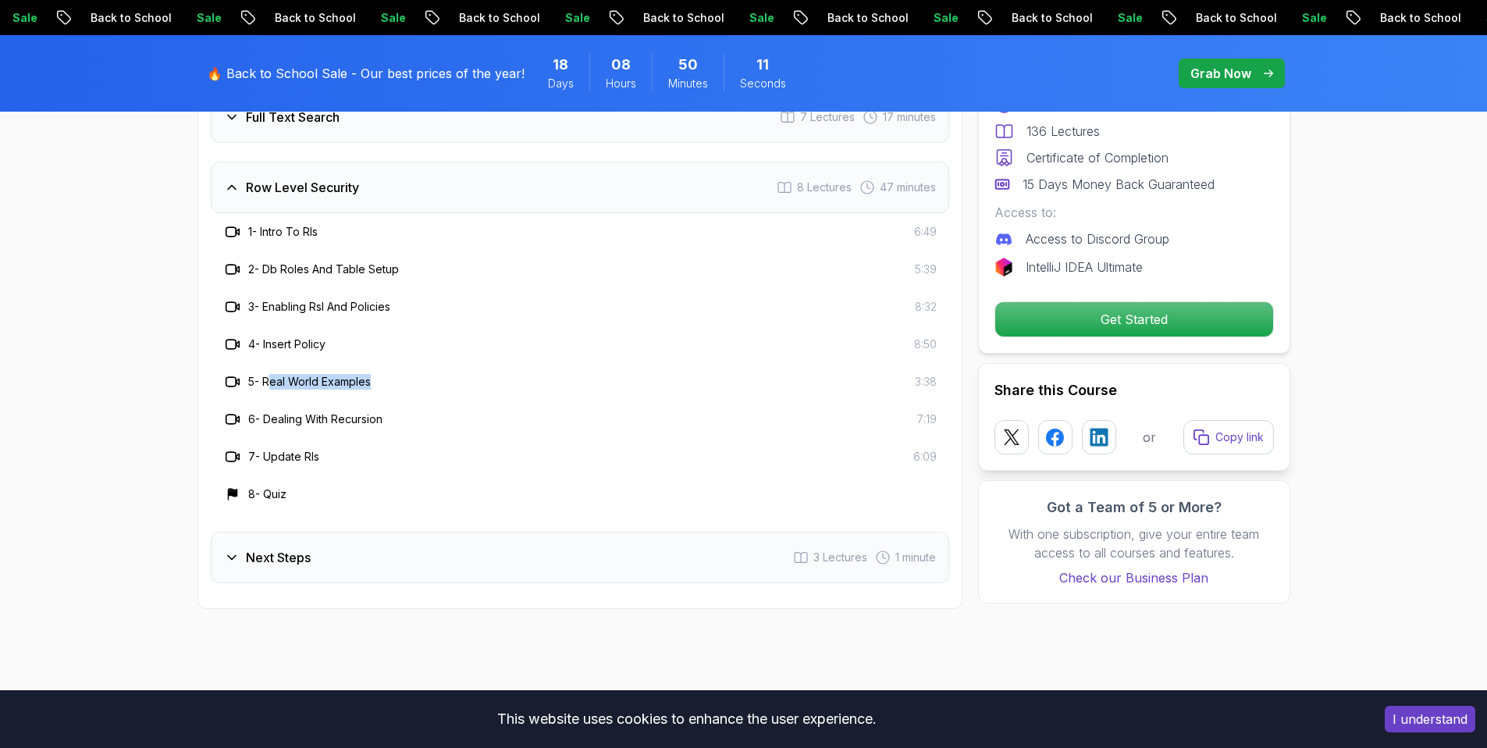
drag, startPoint x: 422, startPoint y: 379, endPoint x: 276, endPoint y: 381, distance: 146.0
click at [273, 379] on div "5 - Real World Examples 3:38" at bounding box center [579, 381] width 713 height 19
drag, startPoint x: 264, startPoint y: 421, endPoint x: 392, endPoint y: 438, distance: 129.2
click at [418, 425] on div "6 - Dealing With Recursion 7:19" at bounding box center [579, 419] width 713 height 19
drag, startPoint x: 354, startPoint y: 453, endPoint x: 280, endPoint y: 455, distance: 73.4
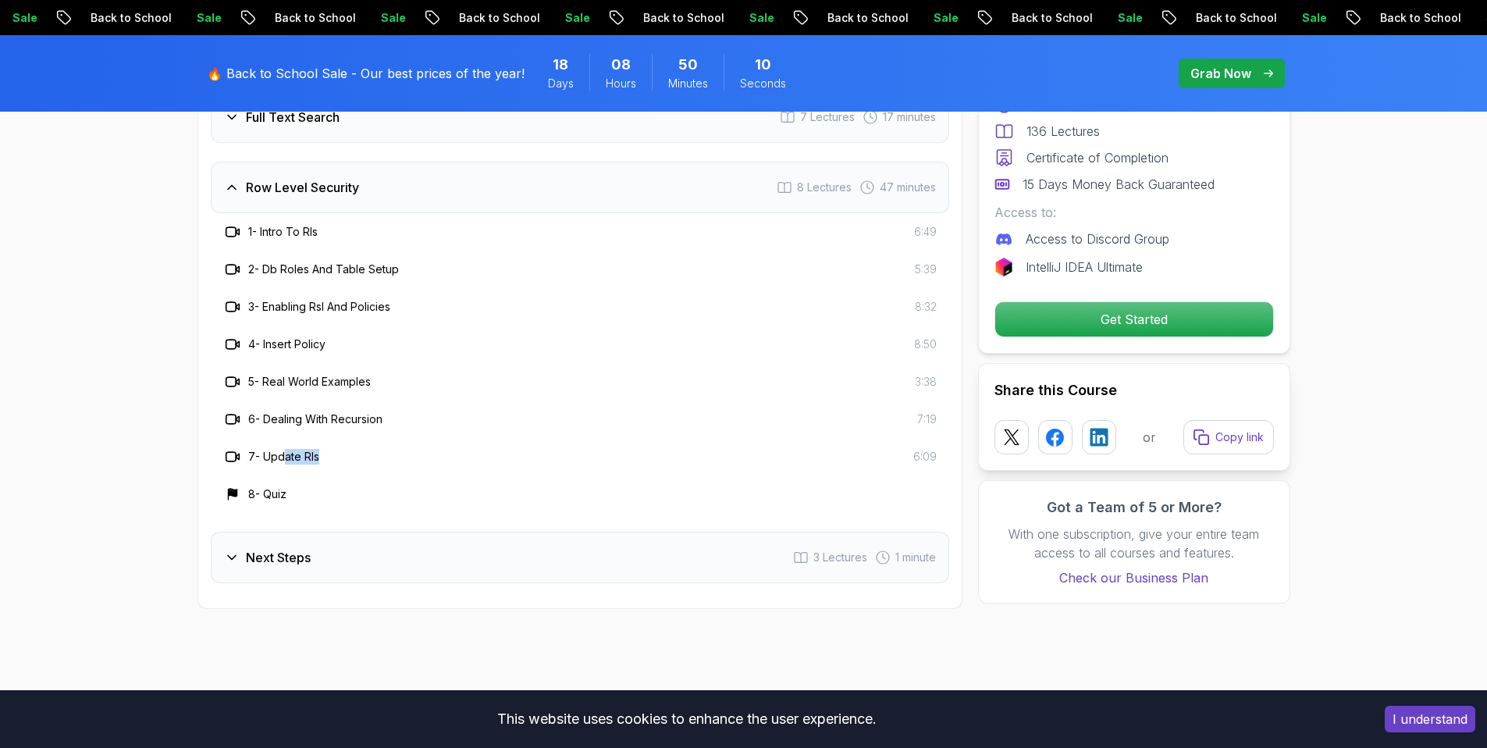
click at [281, 455] on div "7 - Update Rls 6:09" at bounding box center [579, 456] width 713 height 19
drag, startPoint x: 264, startPoint y: 489, endPoint x: 315, endPoint y: 506, distance: 53.3
click at [347, 493] on div "8 - Quiz" at bounding box center [579, 494] width 713 height 19
click at [237, 540] on div "Next Steps 3 Lectures 1 minute" at bounding box center [580, 554] width 738 height 52
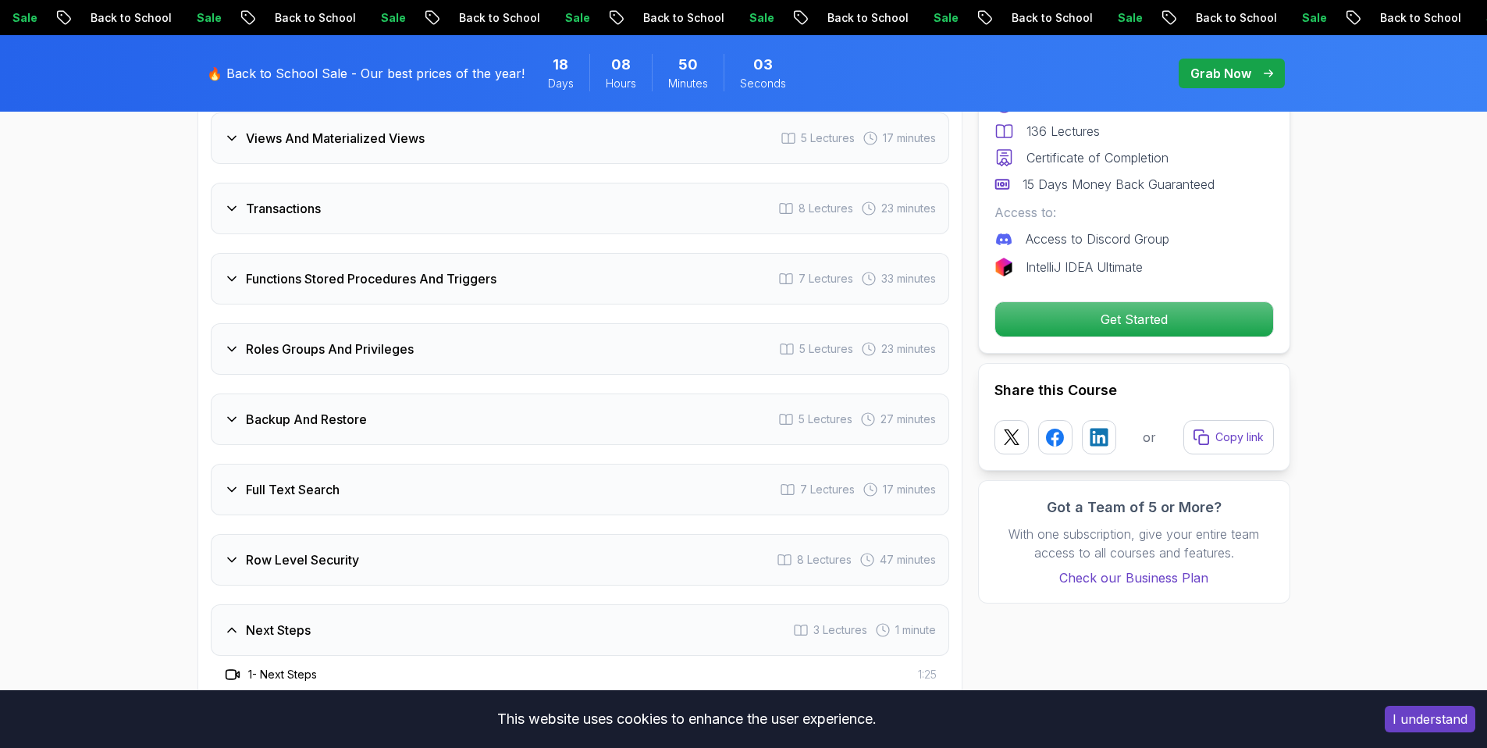
scroll to position [3018, 0]
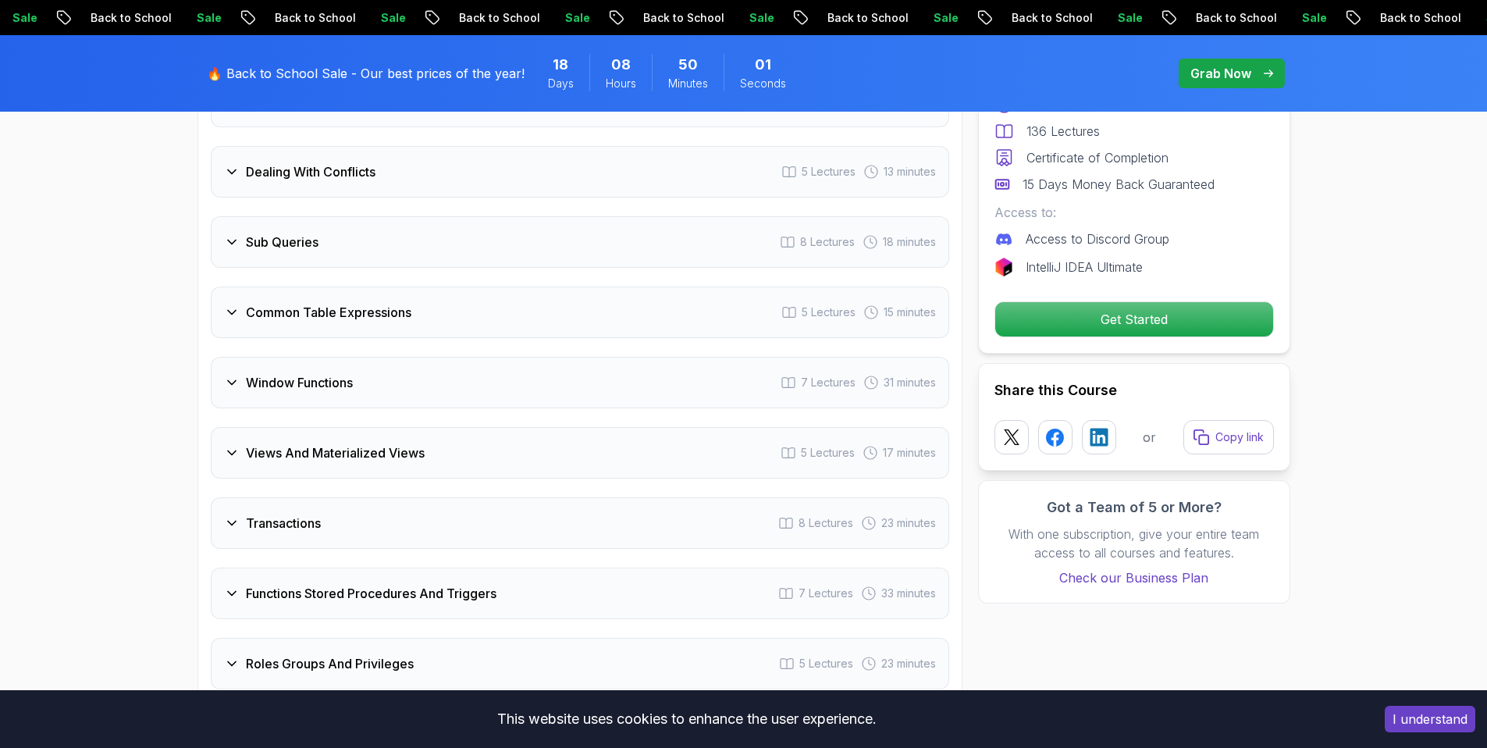
click at [237, 243] on icon at bounding box center [232, 242] width 16 height 16
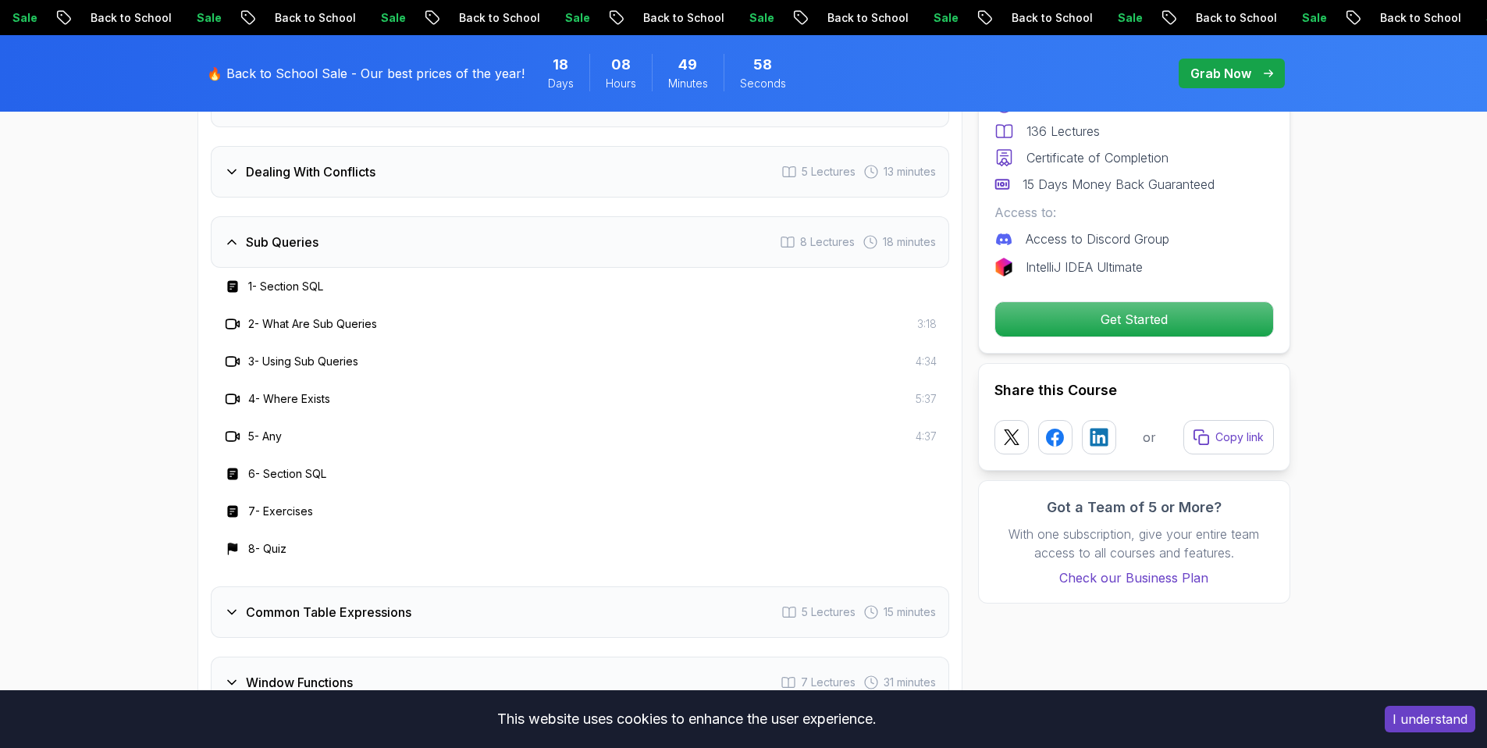
click at [233, 242] on icon at bounding box center [232, 242] width 8 height 4
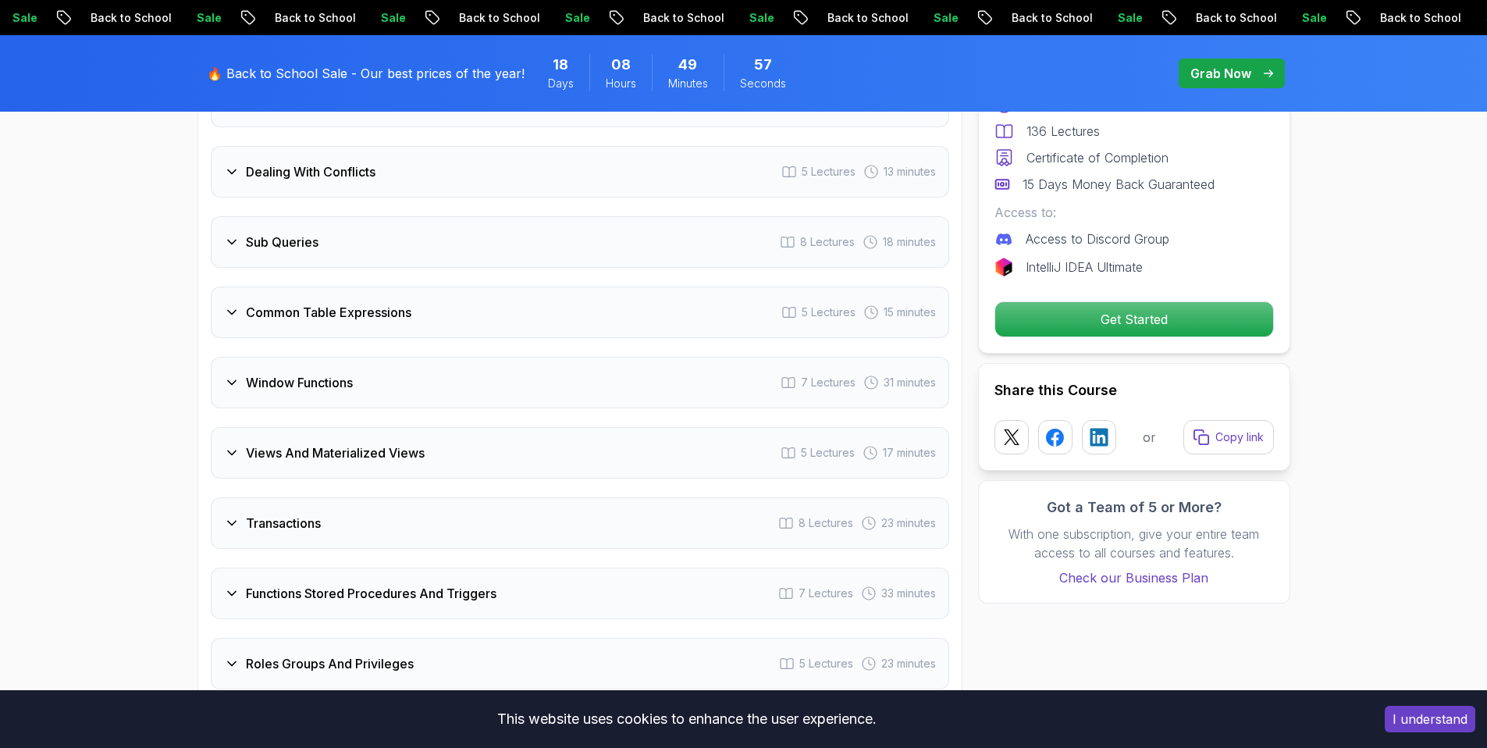
click at [232, 311] on icon at bounding box center [232, 312] width 16 height 16
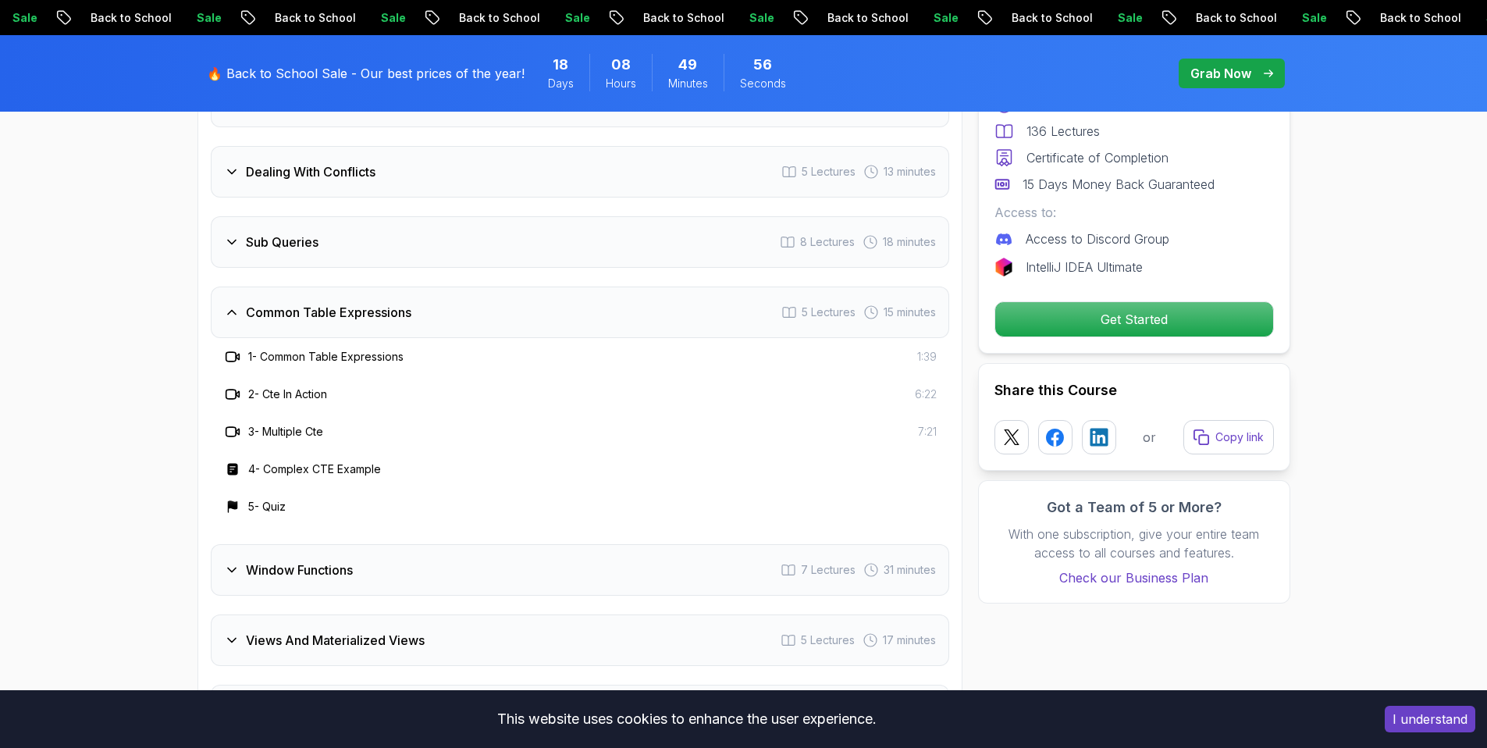
click at [229, 313] on icon at bounding box center [232, 313] width 8 height 4
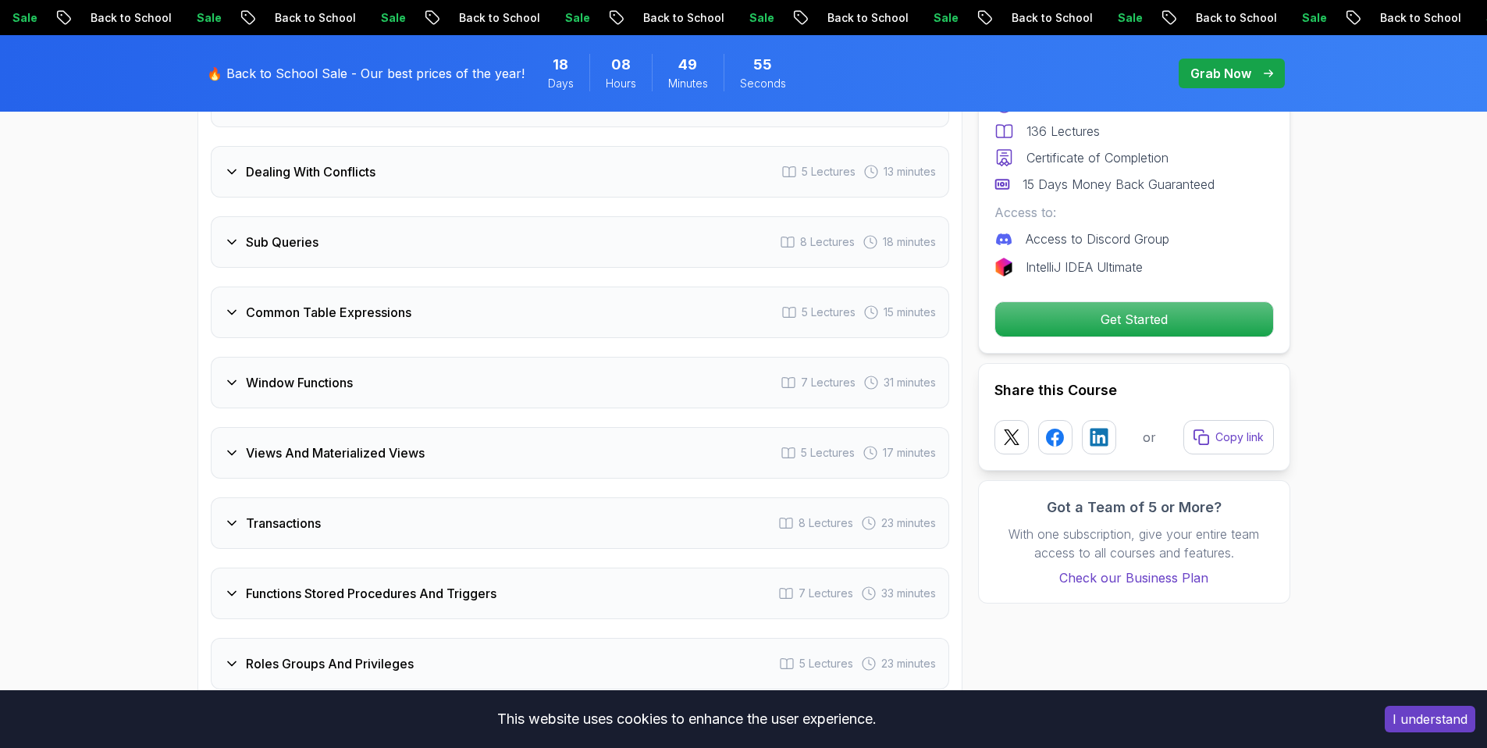
click at [232, 374] on div "Window Functions" at bounding box center [288, 382] width 129 height 19
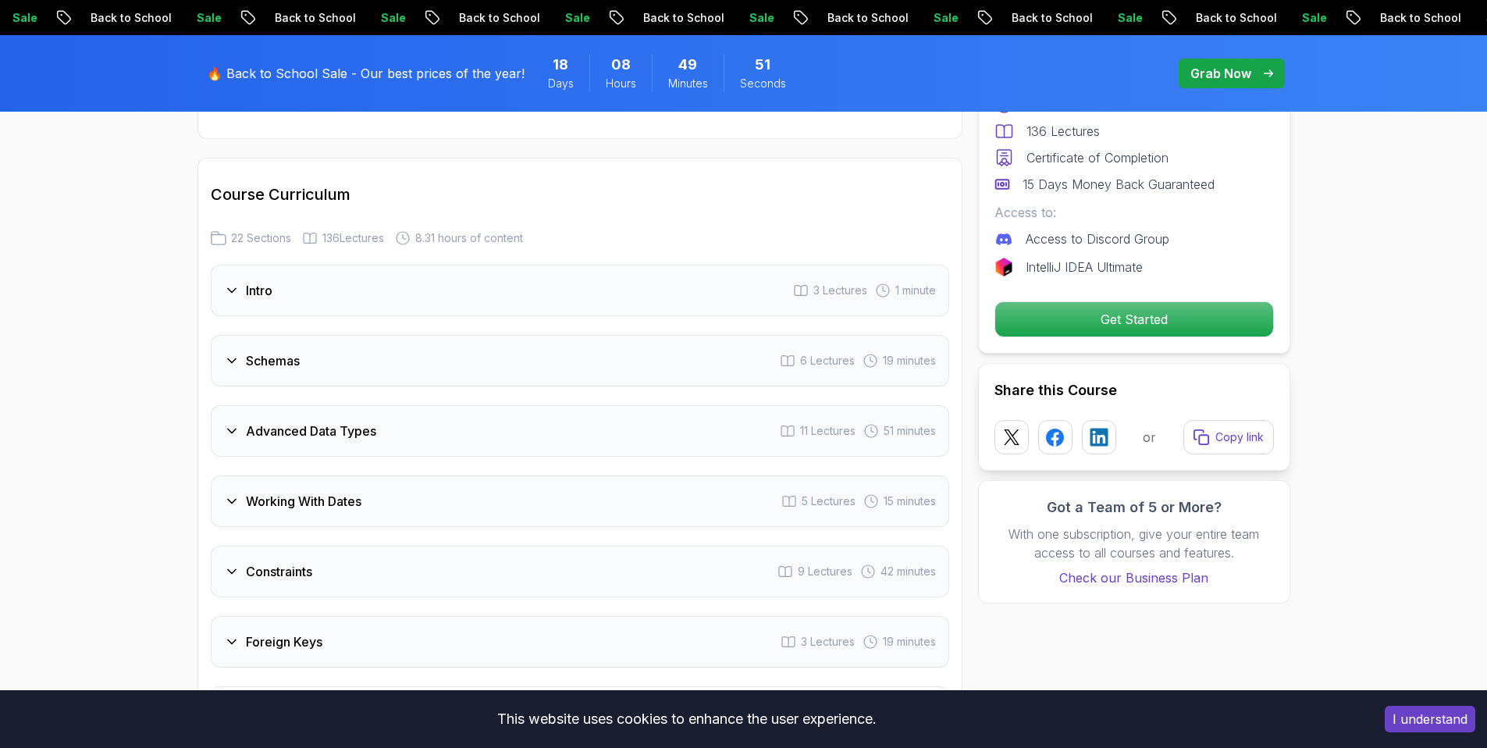
scroll to position [2198, 0]
click at [237, 417] on div "Advanced Data Types 11 Lectures 51 minutes" at bounding box center [580, 430] width 738 height 52
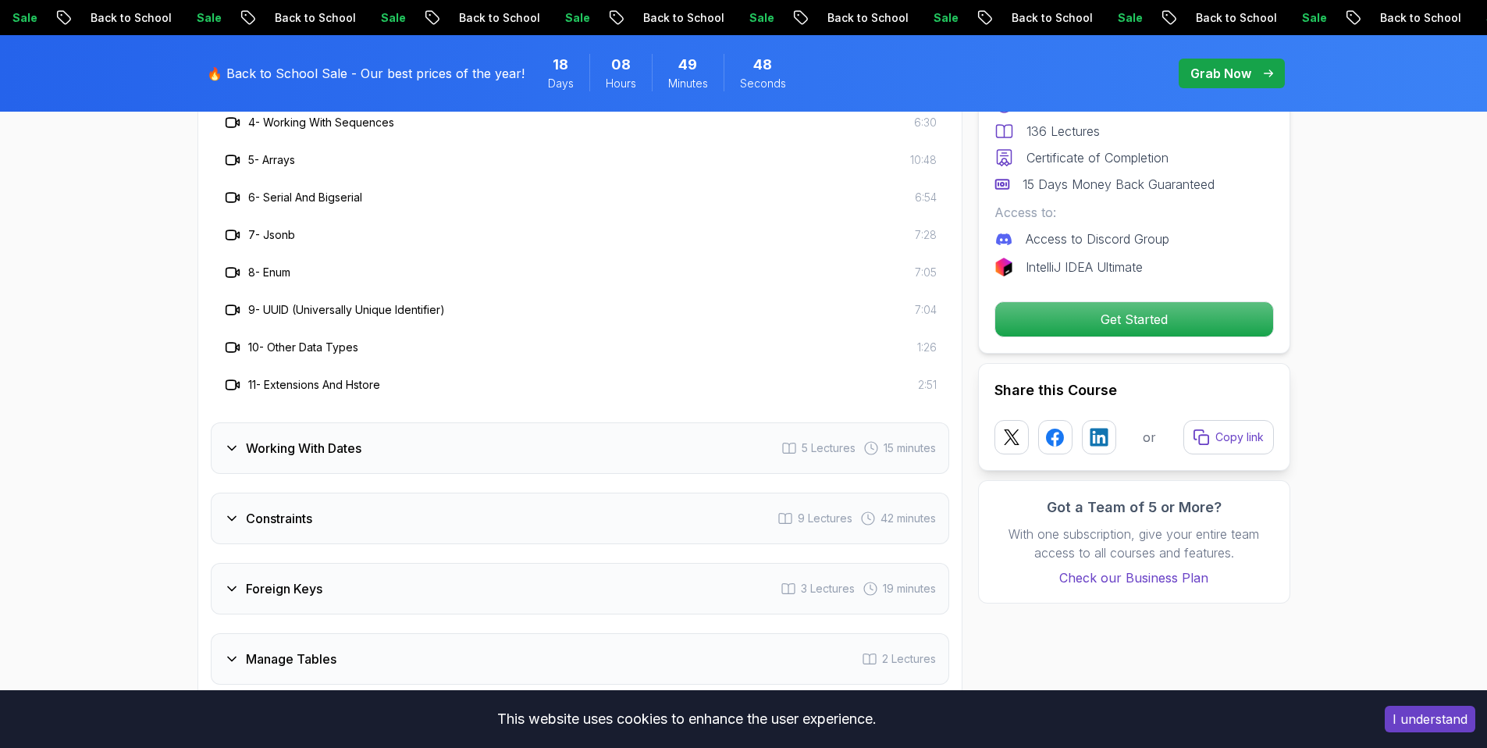
scroll to position [2665, 0]
click at [231, 436] on div "Working With Dates" at bounding box center [292, 445] width 137 height 19
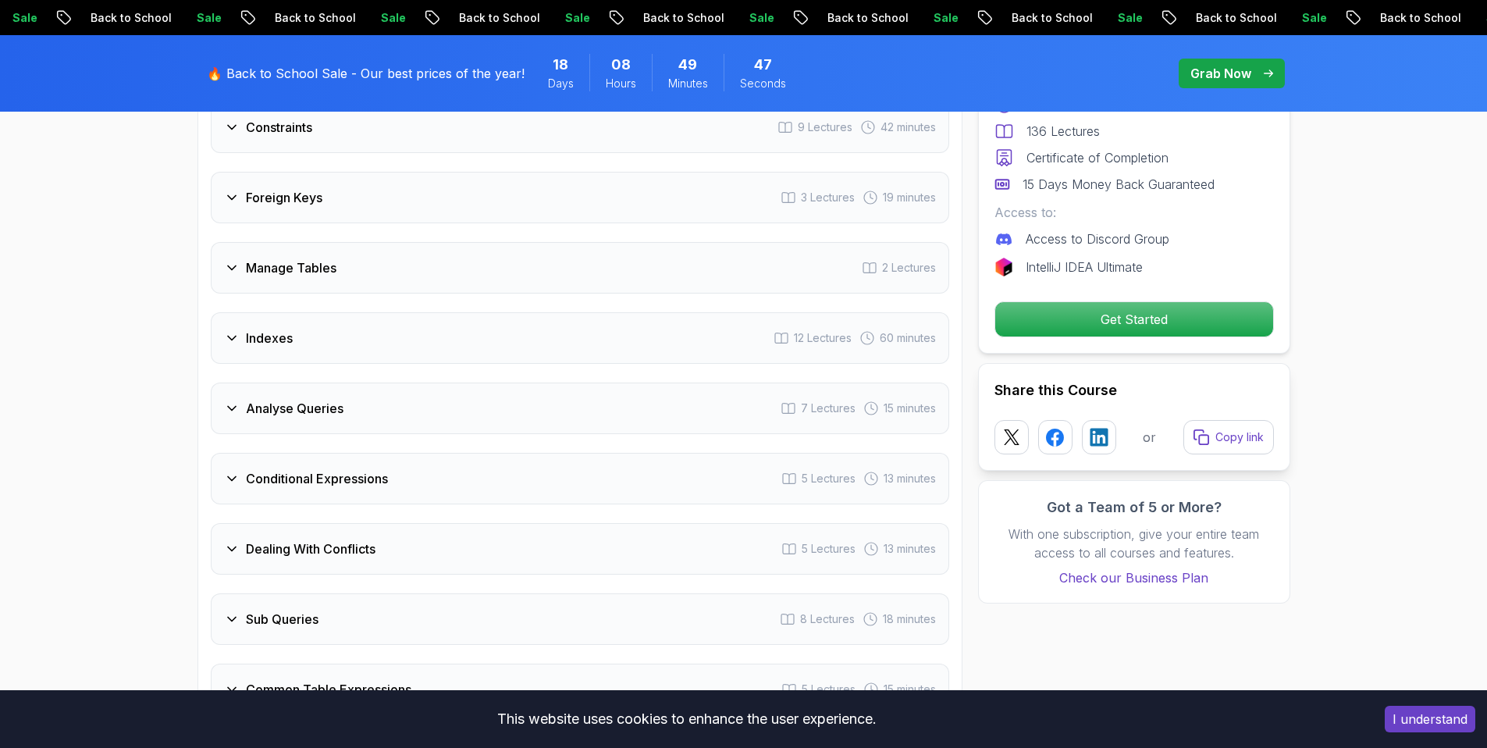
scroll to position [2869, 0]
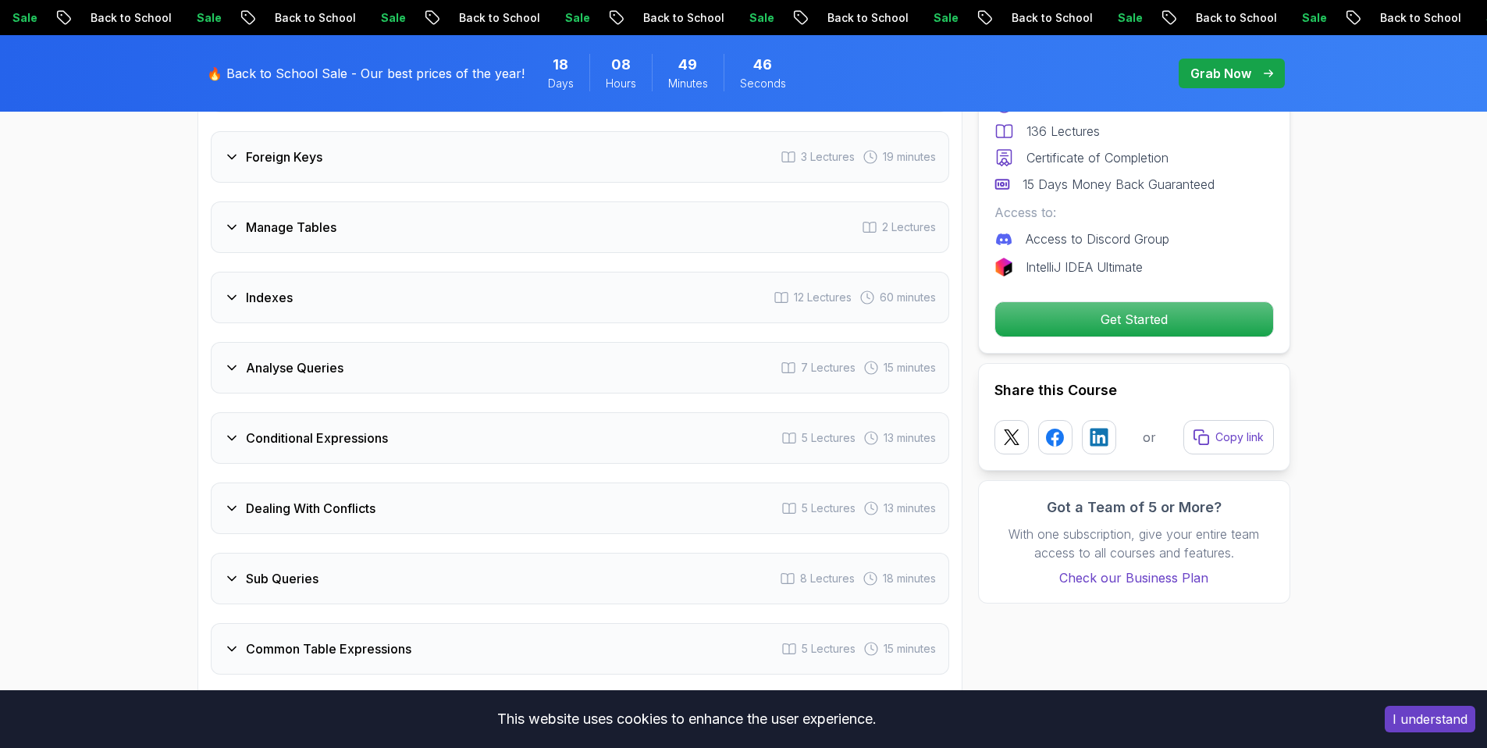
click at [240, 161] on div "Foreign Keys" at bounding box center [273, 157] width 98 height 19
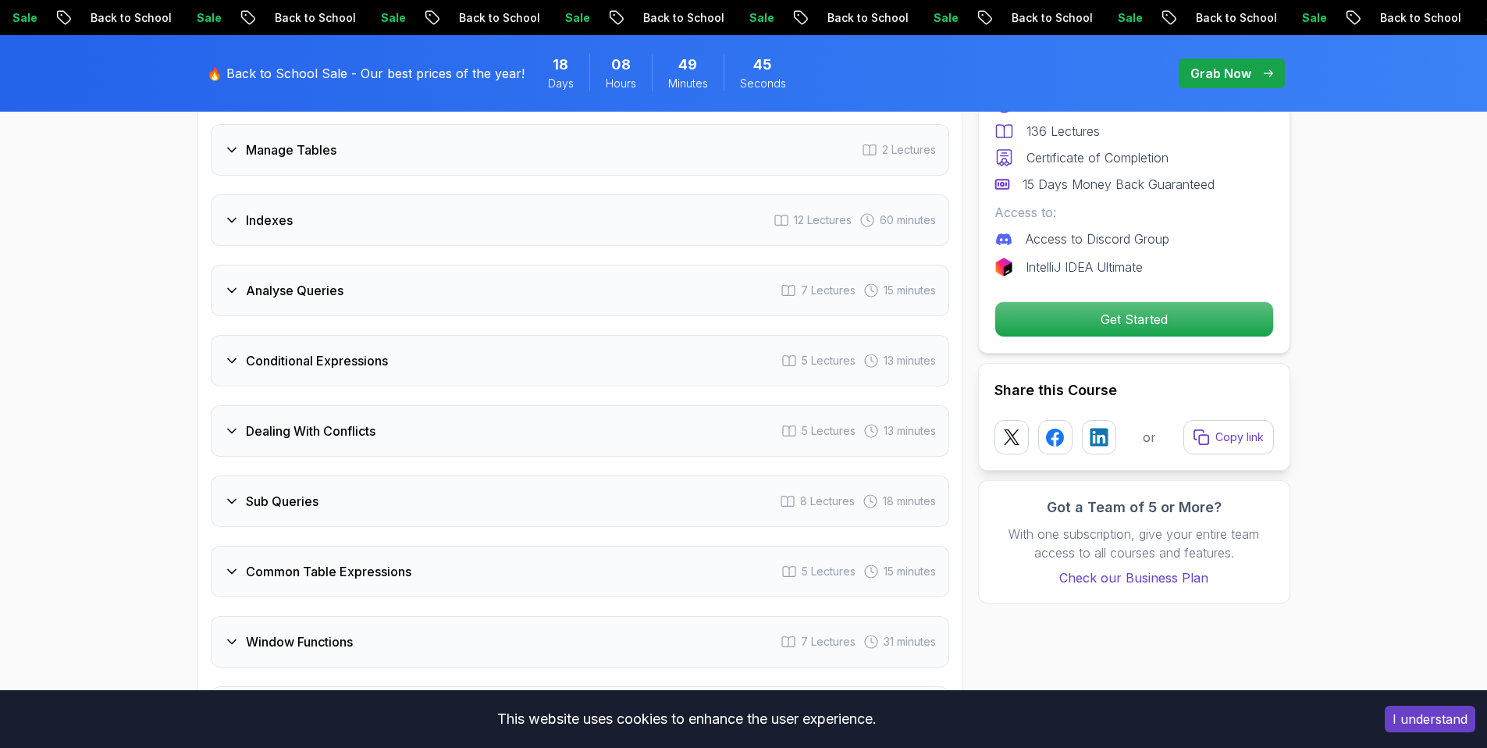
scroll to position [2872, 0]
click at [244, 156] on div "Manage Tables" at bounding box center [280, 149] width 112 height 19
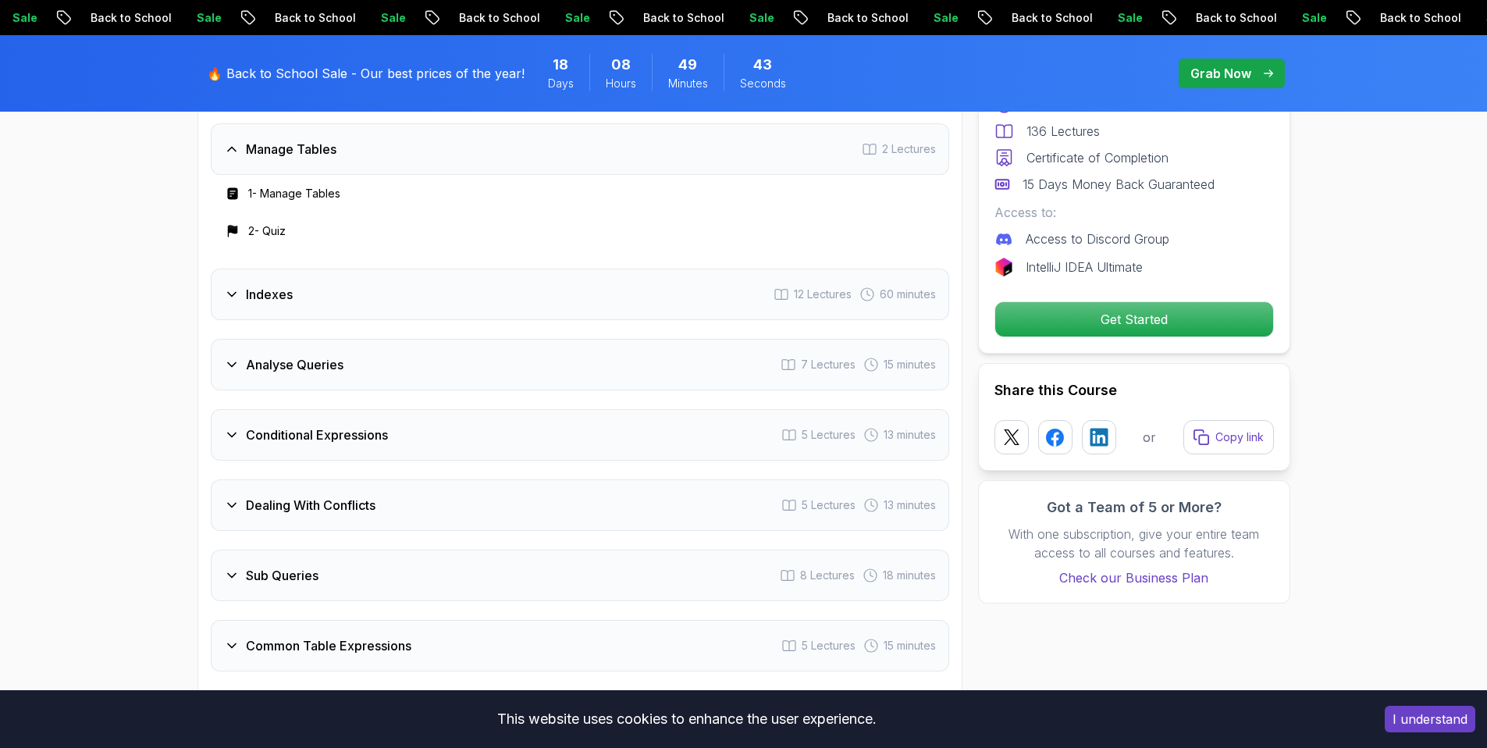
scroll to position [2754, 0]
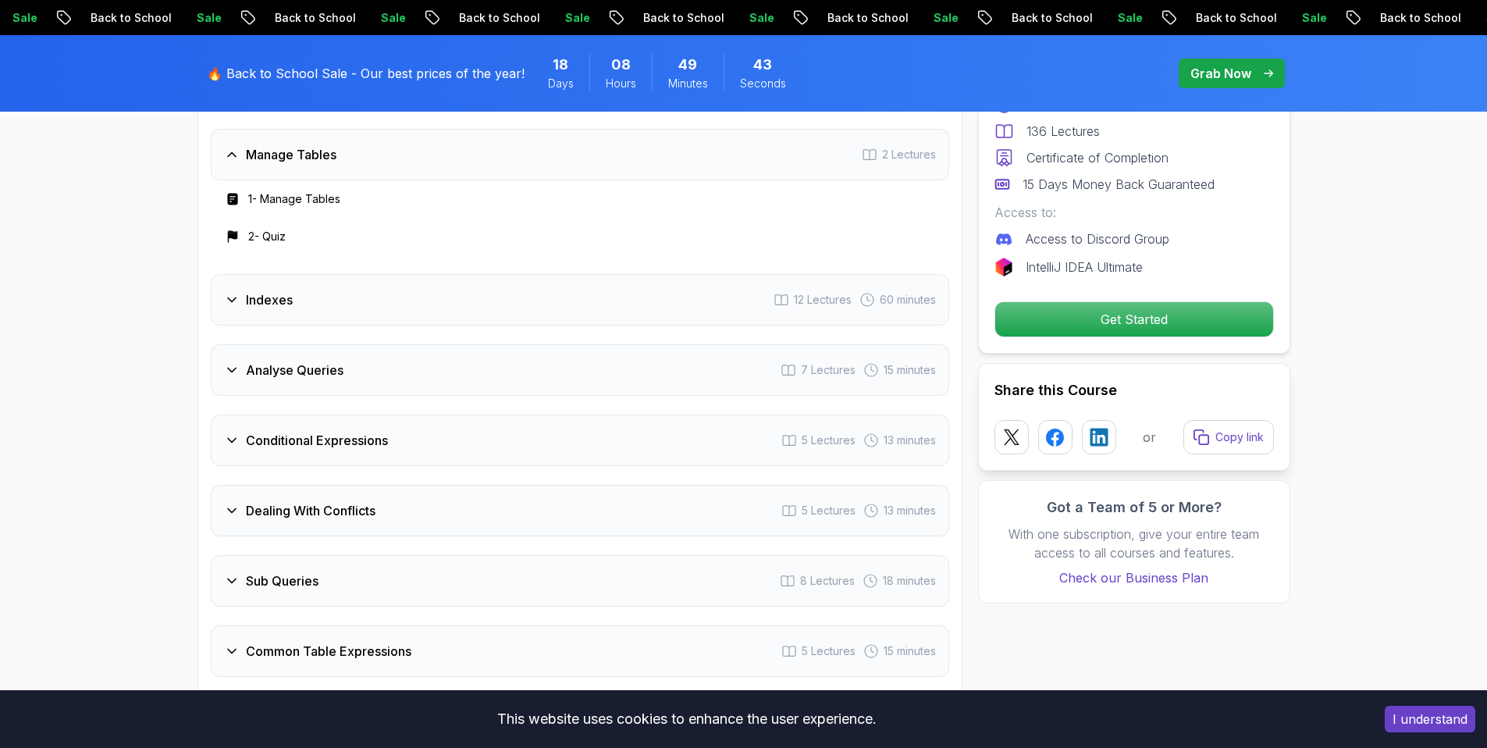
click at [252, 297] on h3 "Indexes" at bounding box center [269, 299] width 47 height 19
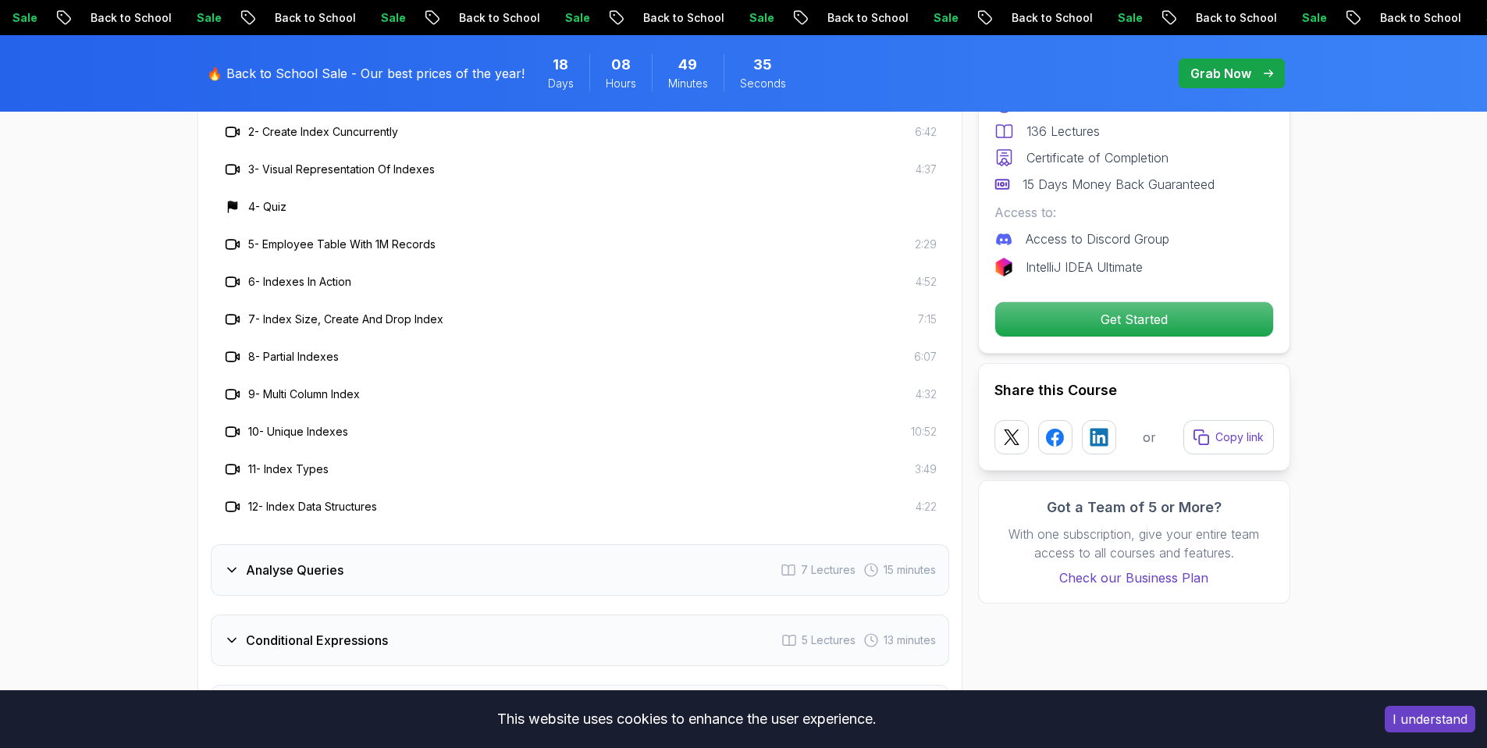
scroll to position [2942, 0]
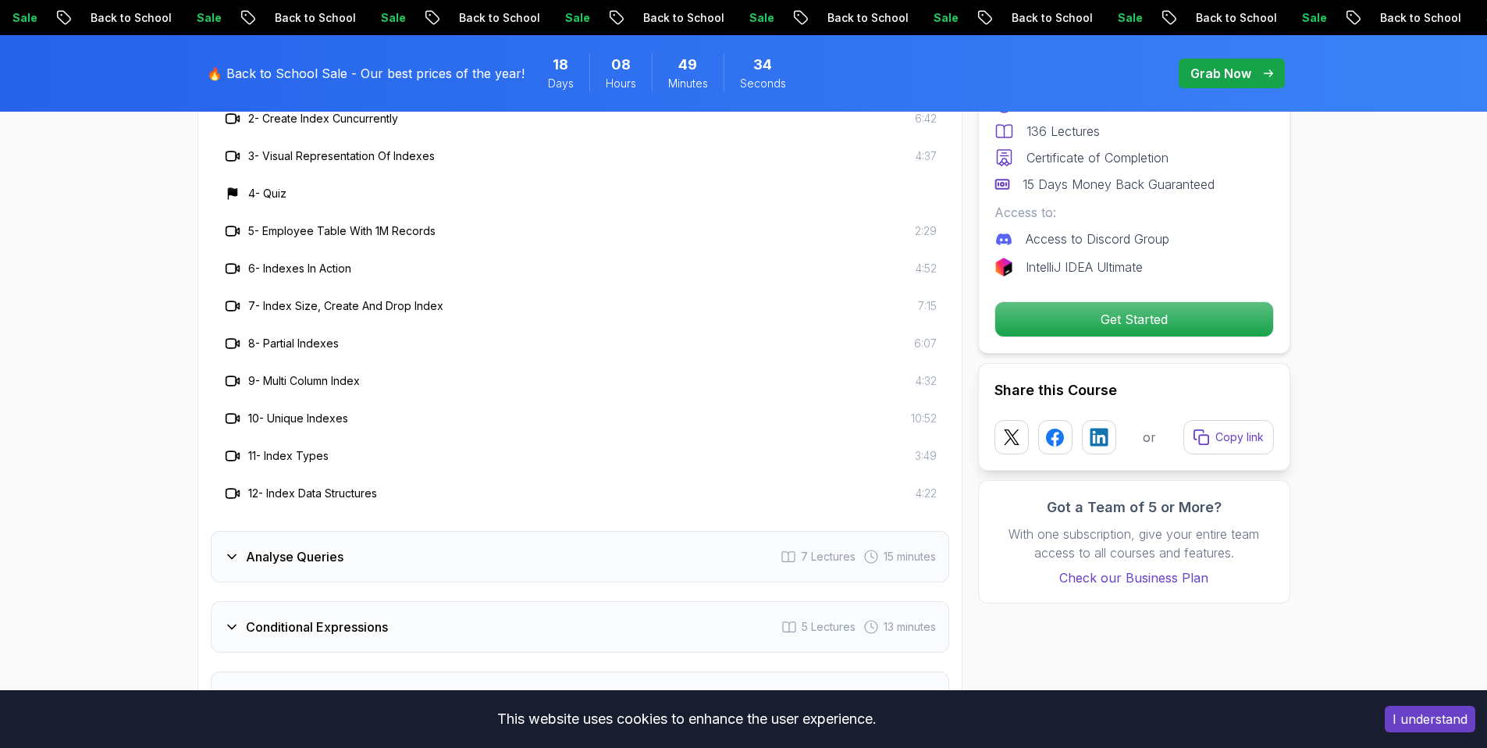
click at [340, 231] on h3 "5 - Employee Table With 1M Records" at bounding box center [341, 231] width 187 height 16
drag, startPoint x: 270, startPoint y: 232, endPoint x: 529, endPoint y: 232, distance: 259.2
click at [529, 232] on div "5 - Employee Table With 1M Records 2:29" at bounding box center [579, 231] width 713 height 19
drag, startPoint x: 265, startPoint y: 274, endPoint x: 375, endPoint y: 289, distance: 111.8
click at [390, 276] on div "6 - Indexes In Action 4:52" at bounding box center [579, 268] width 713 height 19
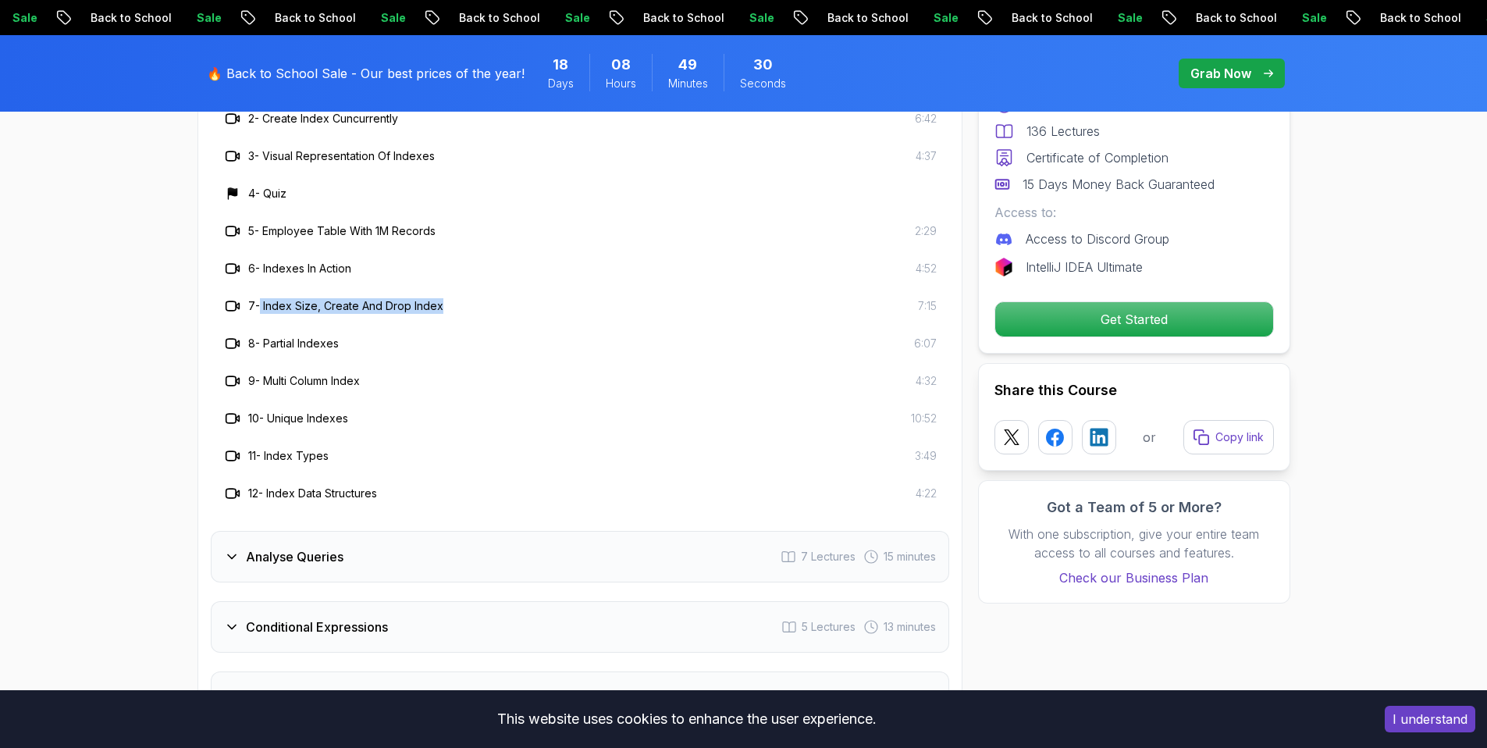
drag, startPoint x: 263, startPoint y: 307, endPoint x: 442, endPoint y: 322, distance: 179.4
click at [442, 322] on div "7 - Index Size, Create And Drop Index 7:15" at bounding box center [580, 305] width 738 height 37
drag, startPoint x: 265, startPoint y: 345, endPoint x: 440, endPoint y: 390, distance: 180.6
click at [455, 381] on div "1 - Intro To Indexes 4:12 2 - Create Index Cuncurrently 6:42 3 - Visual Represe…" at bounding box center [580, 287] width 738 height 450
click at [304, 383] on h3 "9 - Multi Column Index" at bounding box center [304, 381] width 112 height 16
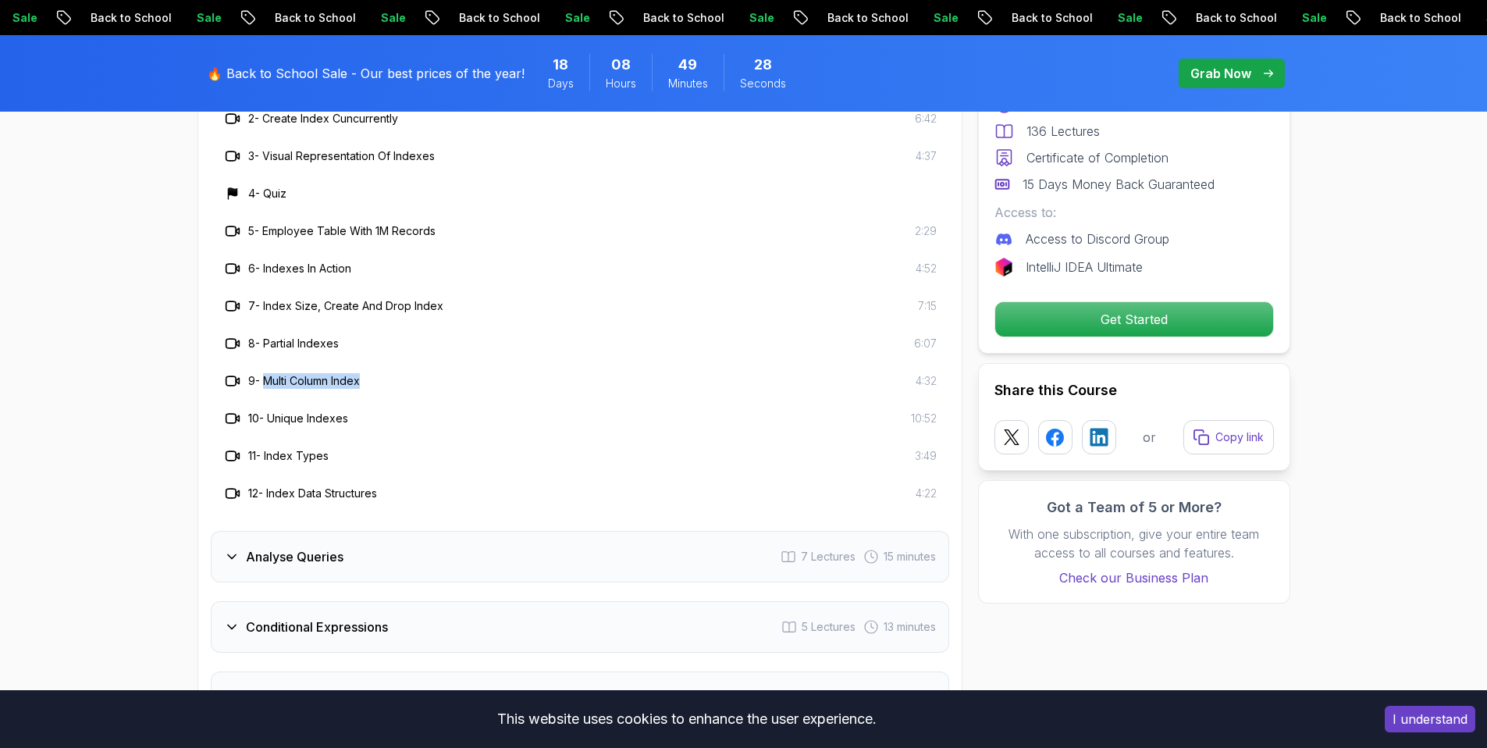
drag, startPoint x: 266, startPoint y: 377, endPoint x: 429, endPoint y: 391, distance: 163.8
click at [430, 391] on div "9 - Multi Column Index 4:32" at bounding box center [580, 380] width 738 height 37
drag, startPoint x: 272, startPoint y: 418, endPoint x: 407, endPoint y: 425, distance: 134.4
click at [414, 421] on div "10 - Unique Indexes 10:52" at bounding box center [579, 418] width 713 height 19
click at [332, 453] on div "11 - Index Types 3:49" at bounding box center [579, 456] width 713 height 19
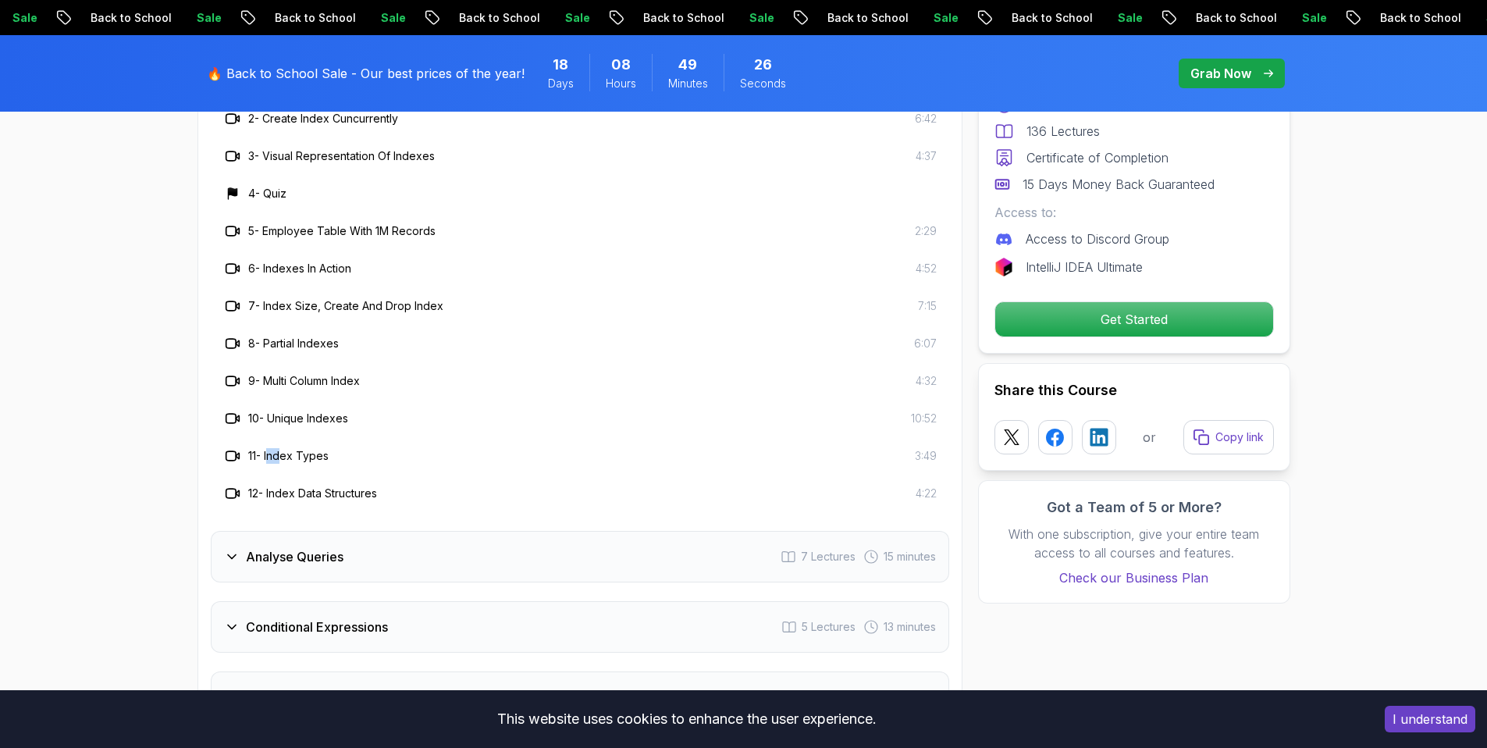
drag, startPoint x: 272, startPoint y: 458, endPoint x: 286, endPoint y: 456, distance: 13.5
click at [286, 456] on h3 "11 - Index Types" at bounding box center [288, 456] width 80 height 16
drag, startPoint x: 267, startPoint y: 454, endPoint x: 360, endPoint y: 453, distance: 92.9
click at [356, 453] on div "11 - Index Types 3:49" at bounding box center [579, 456] width 713 height 19
drag, startPoint x: 350, startPoint y: 496, endPoint x: 264, endPoint y: 499, distance: 85.9
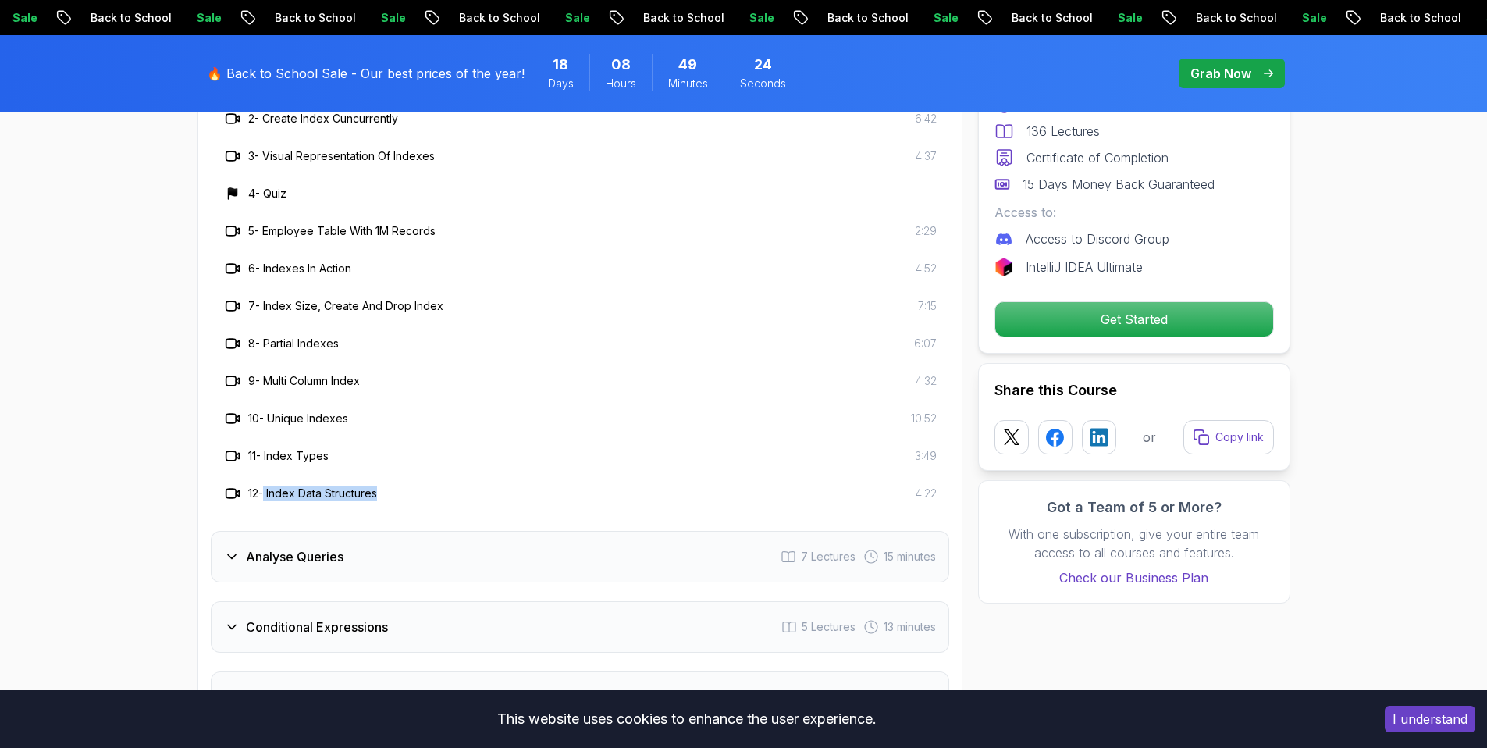
click at [264, 499] on div "12 - Index Data Structures 4:22" at bounding box center [579, 493] width 713 height 19
click at [386, 482] on div "12 - Index Data Structures 4:22" at bounding box center [580, 493] width 738 height 37
drag, startPoint x: 269, startPoint y: 494, endPoint x: 393, endPoint y: 490, distance: 124.2
click at [389, 491] on div "12 - Index Data Structures 4:22" at bounding box center [579, 493] width 713 height 19
drag, startPoint x: 381, startPoint y: 493, endPoint x: 268, endPoint y: 493, distance: 113.2
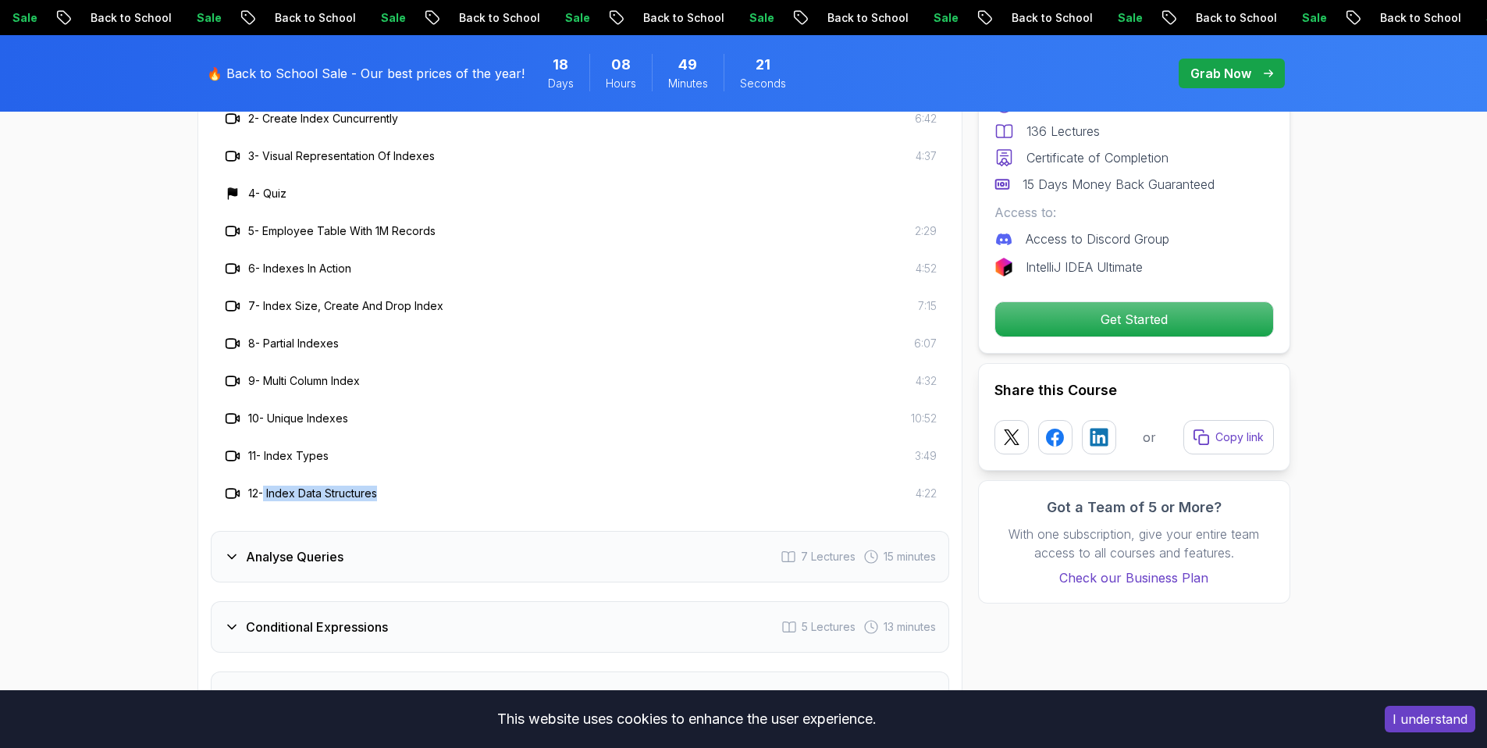
click at [268, 493] on h3 "12 - Index Data Structures" at bounding box center [312, 494] width 129 height 16
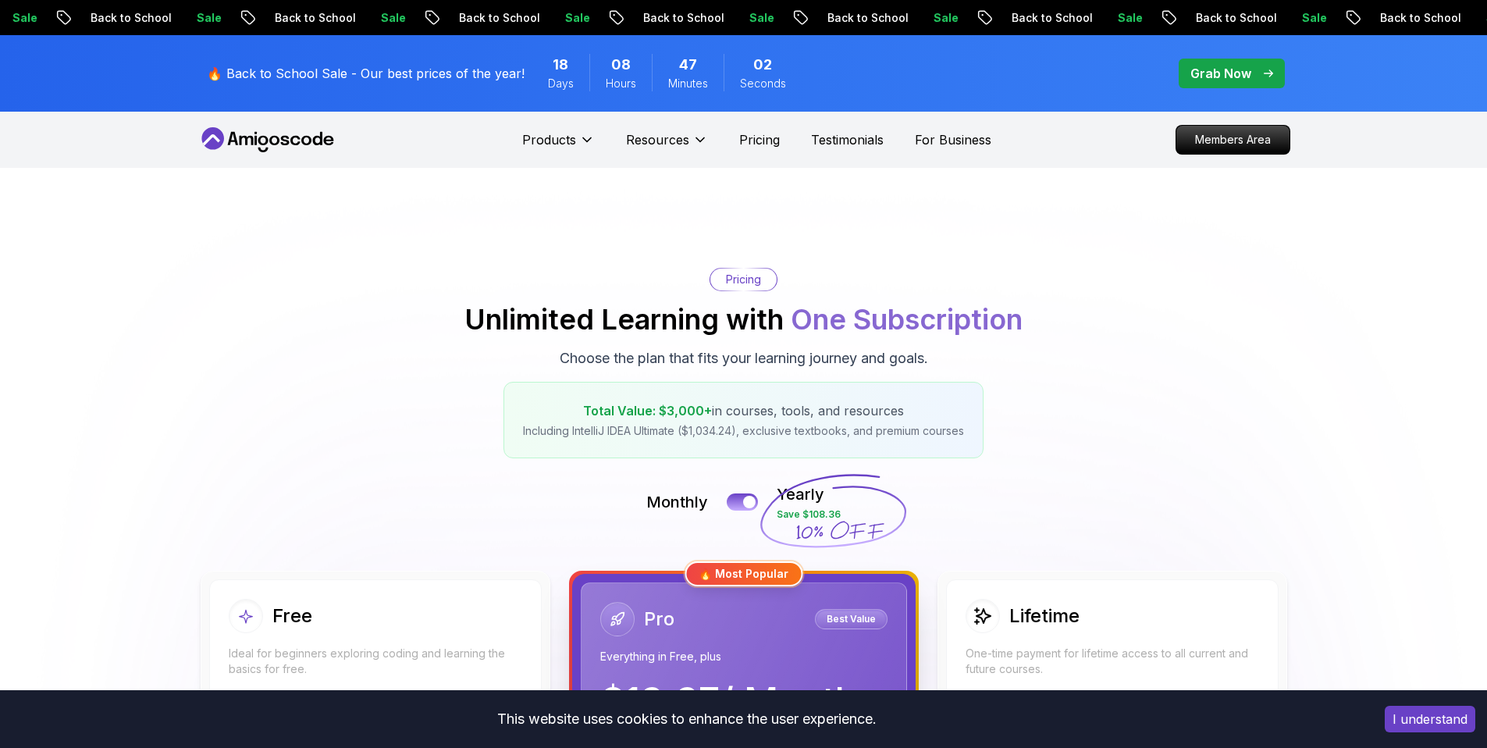
drag, startPoint x: 634, startPoint y: 13, endPoint x: 805, endPoint y: 17, distance: 171.0
click at [810, 39] on link "Sale Back to School Sale Back to School Sale Back to School Sale Back to School…" at bounding box center [743, 56] width 1487 height 112
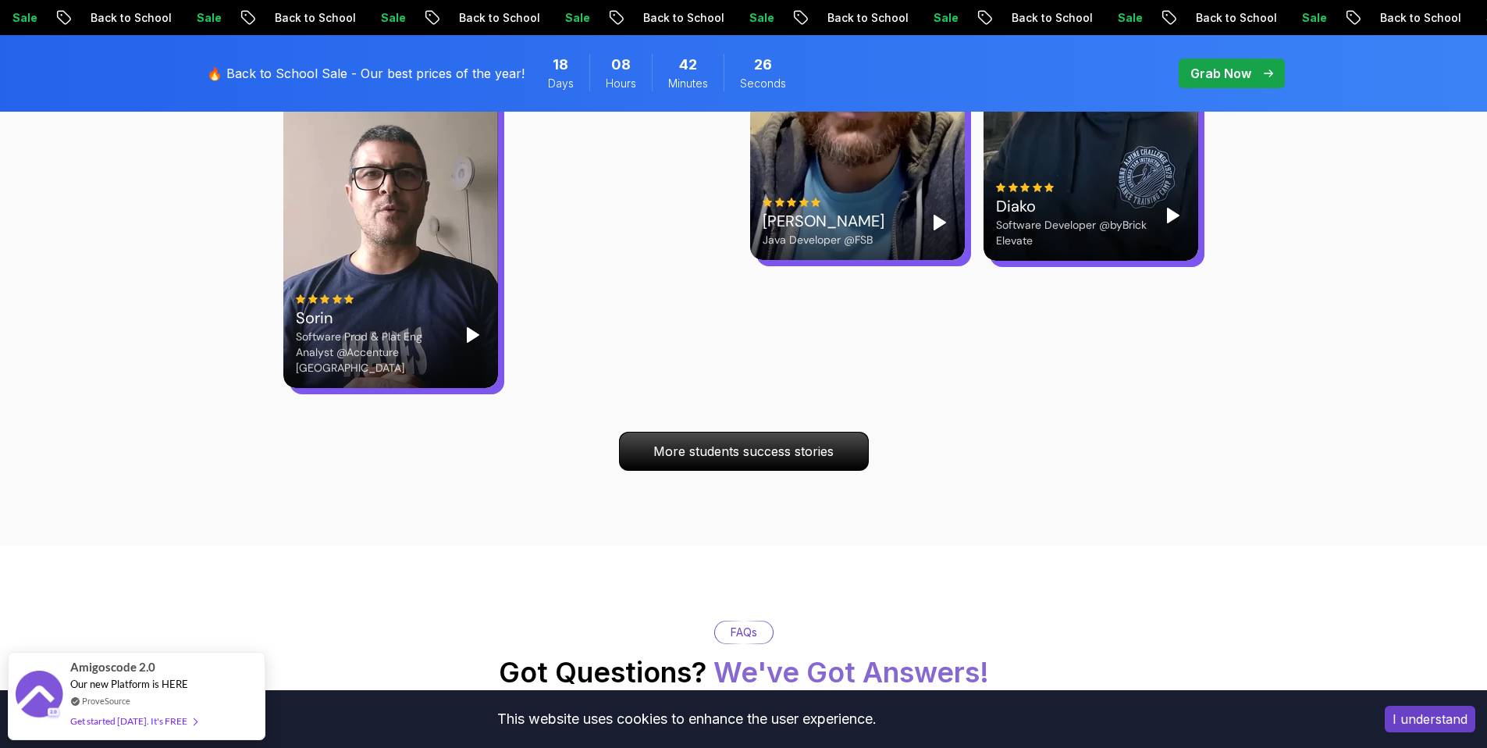
scroll to position [5019, 0]
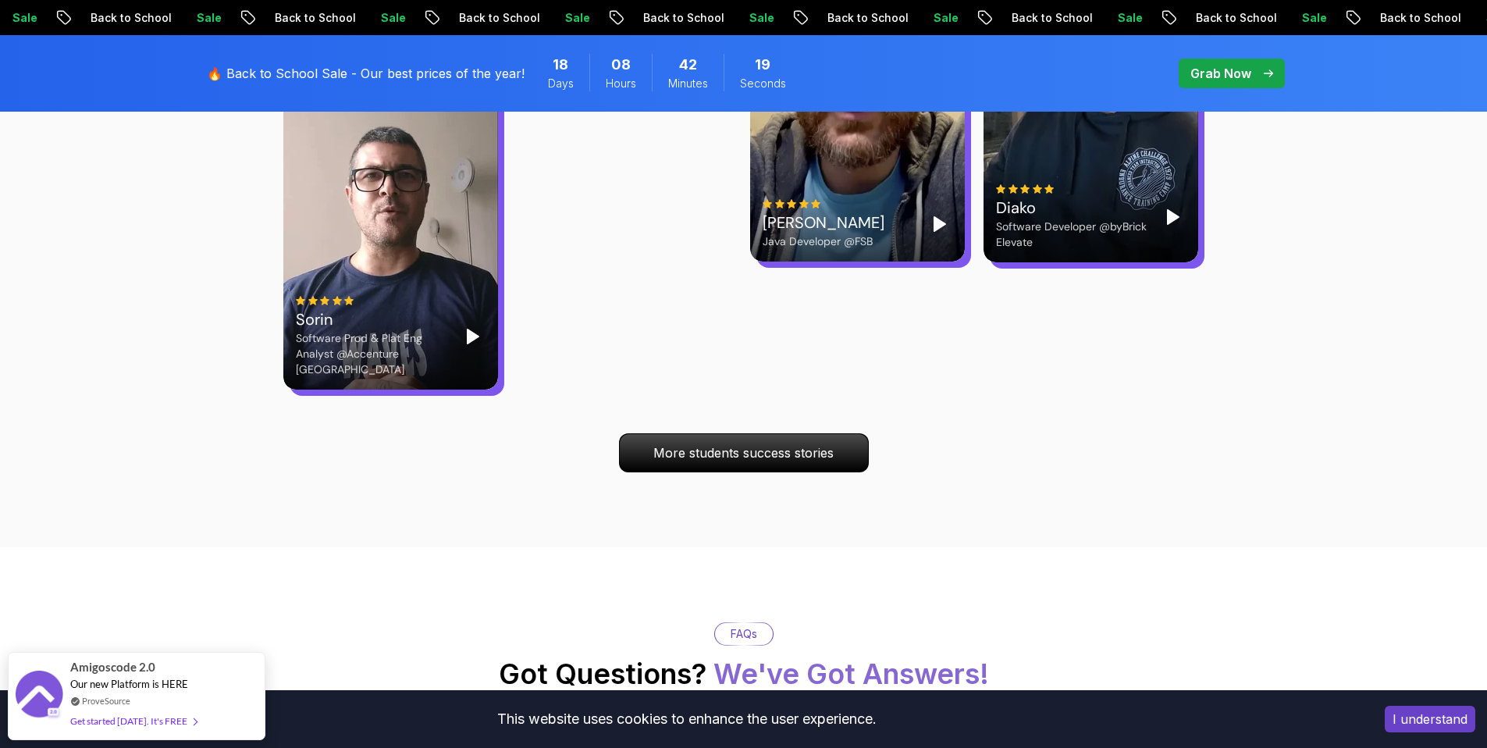
click at [538, 70] on div "18 Days" at bounding box center [560, 72] width 57 height 37
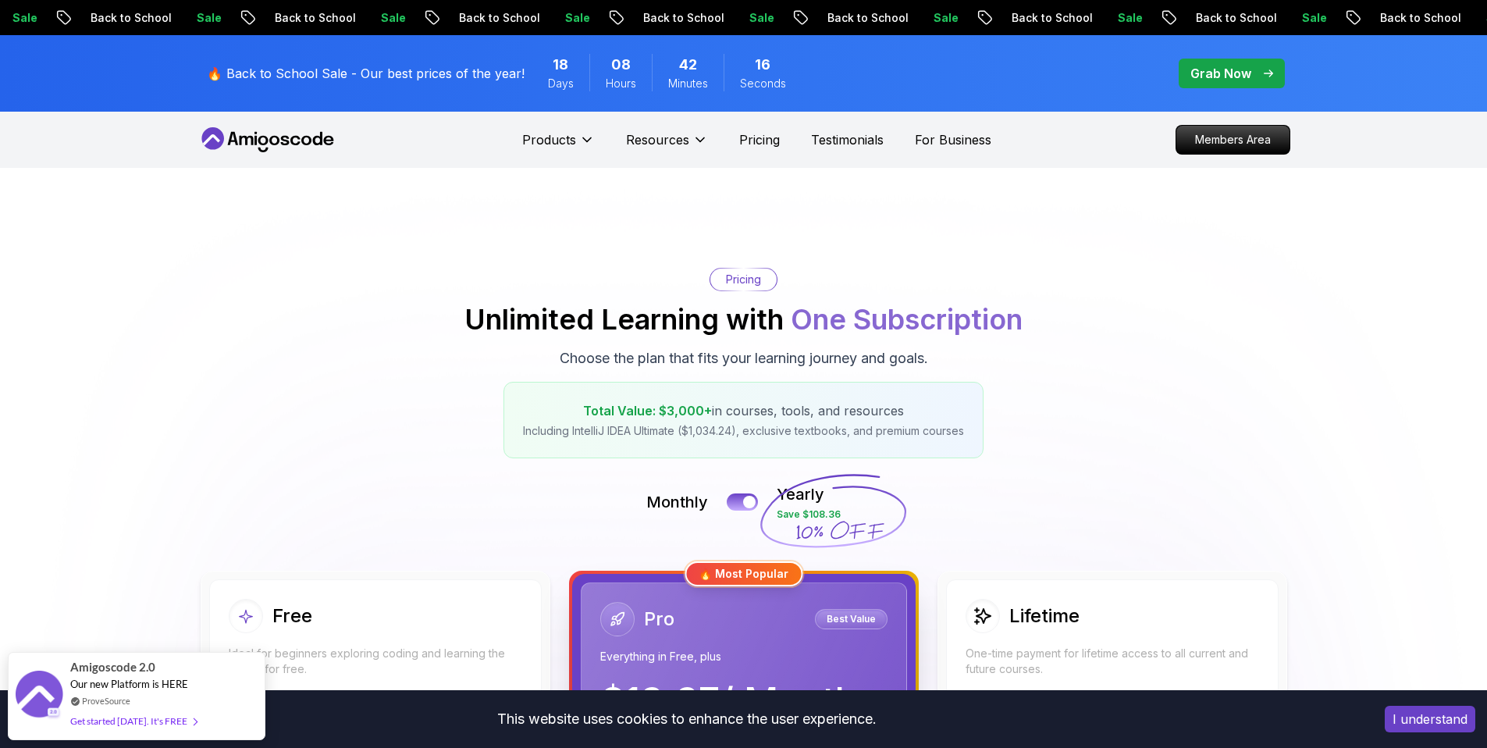
click at [597, 67] on div "08 Hours" at bounding box center [620, 72] width 62 height 37
click at [674, 77] on span "Minutes" at bounding box center [688, 84] width 40 height 16
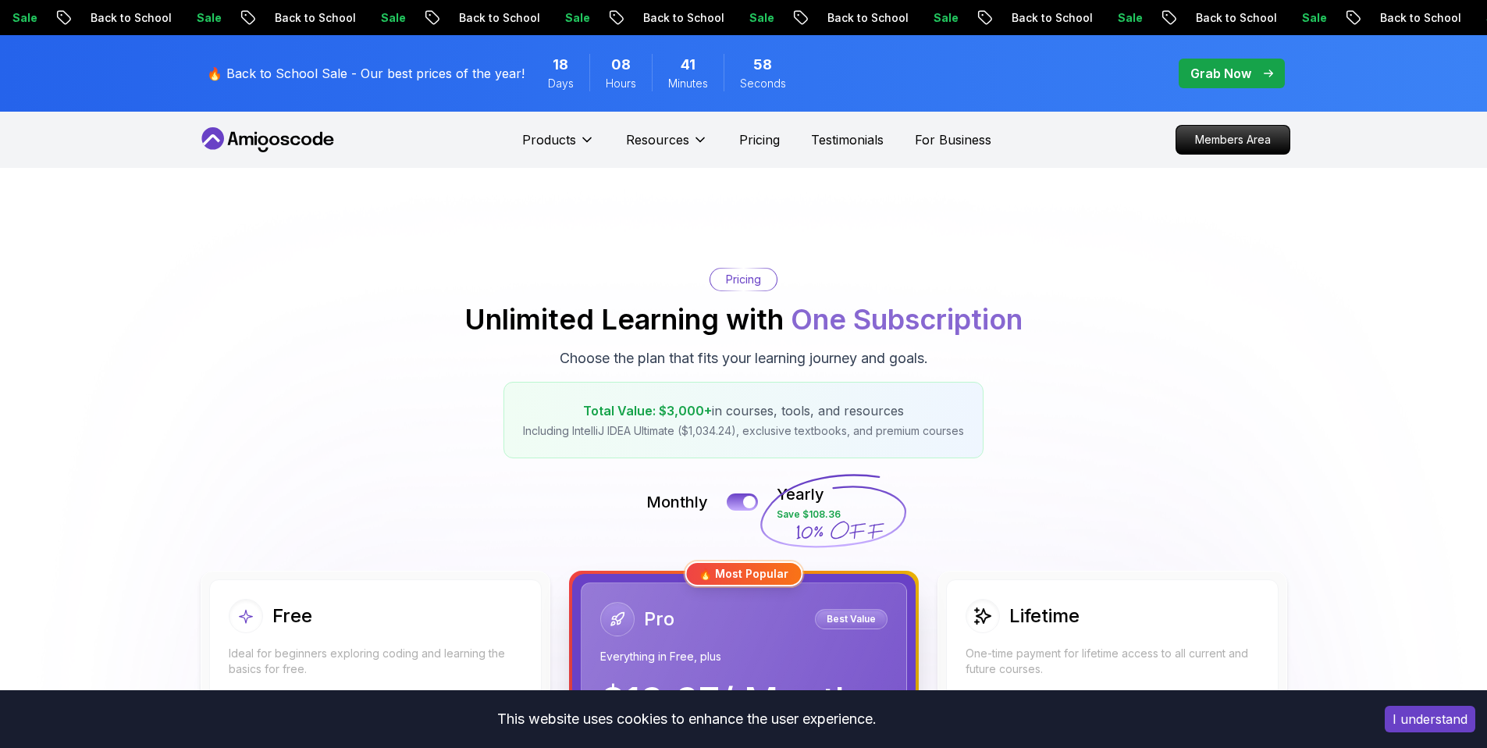
drag, startPoint x: 830, startPoint y: 70, endPoint x: 640, endPoint y: 65, distance: 189.8
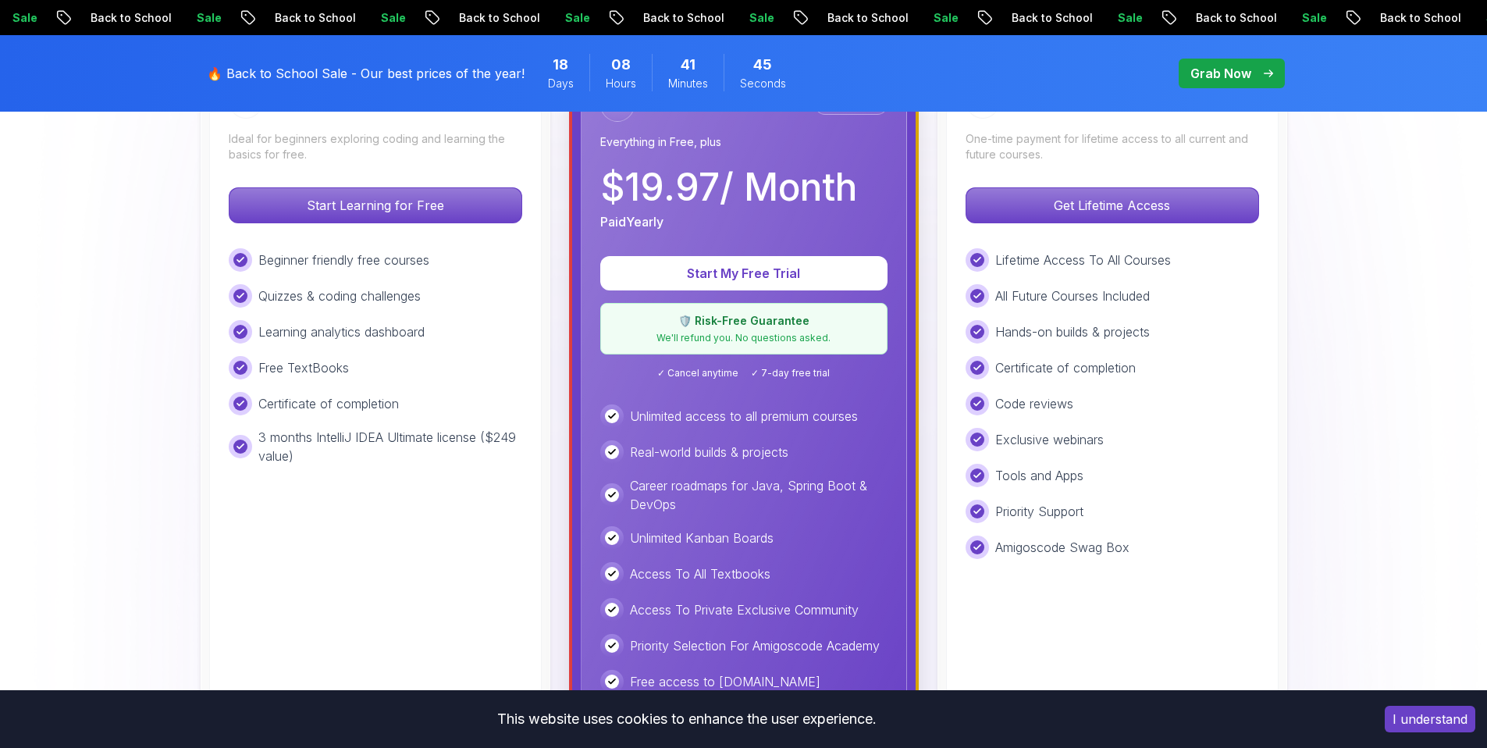
scroll to position [519, 0]
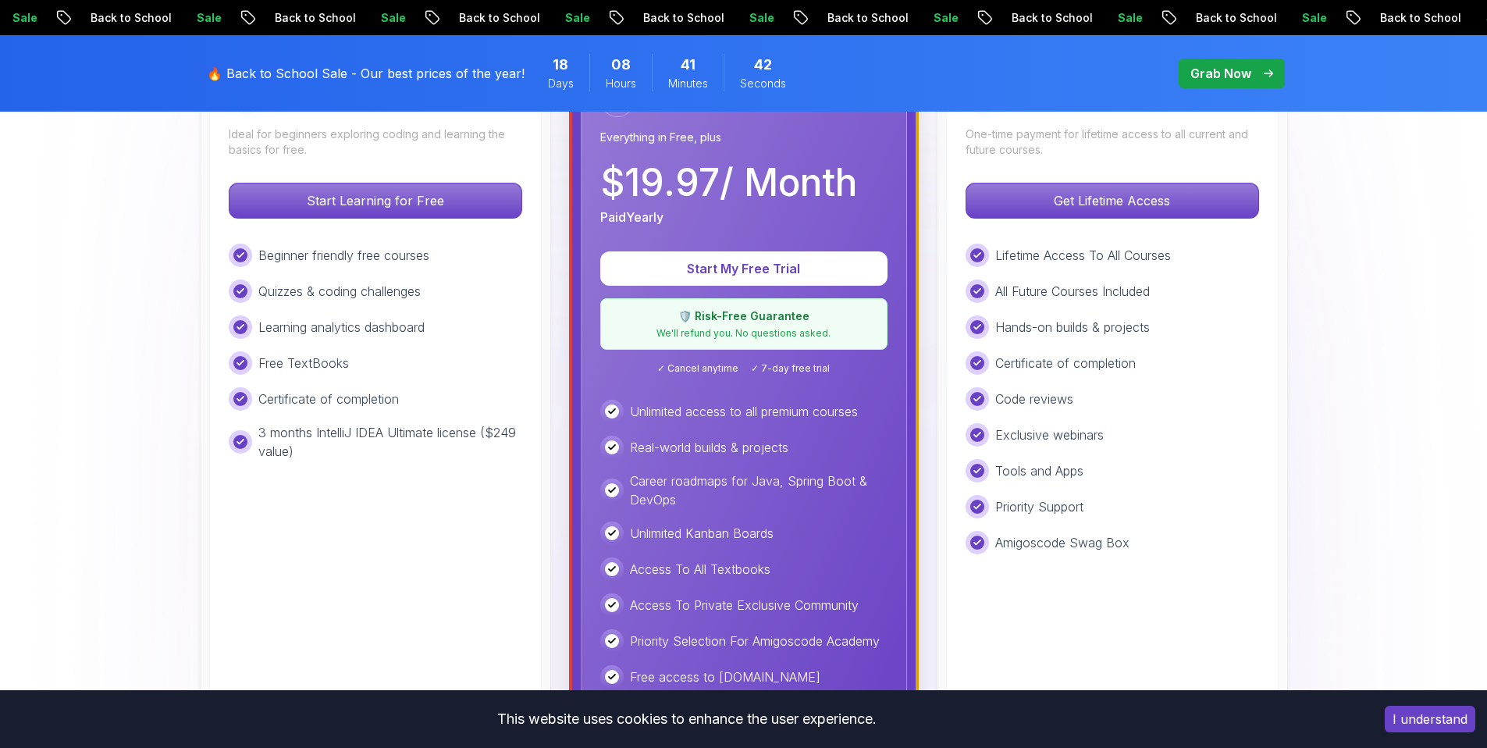
drag, startPoint x: 434, startPoint y: 437, endPoint x: 495, endPoint y: 436, distance: 60.9
click at [436, 437] on p "3 months IntelliJ IDEA Ultimate license ($249 value)" at bounding box center [390, 441] width 264 height 37
drag, startPoint x: 500, startPoint y: 431, endPoint x: 530, endPoint y: 433, distance: 29.8
click at [530, 433] on div "Free Ideal for beginners exploring coding and learning the basics for free. Sta…" at bounding box center [375, 421] width 333 height 723
click at [607, 408] on div at bounding box center [612, 411] width 14 height 14
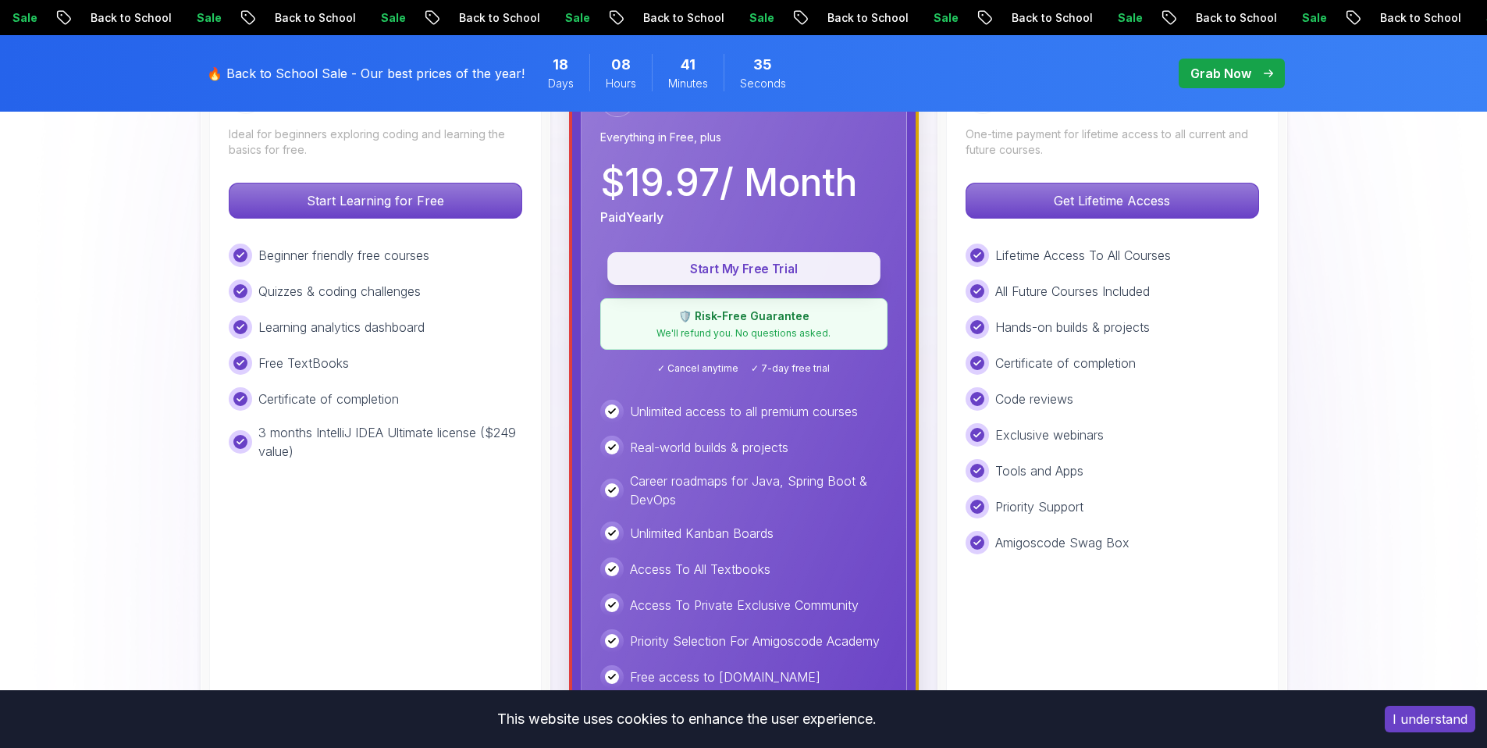
click at [717, 265] on p "Start My Free Trial" at bounding box center [743, 269] width 237 height 18
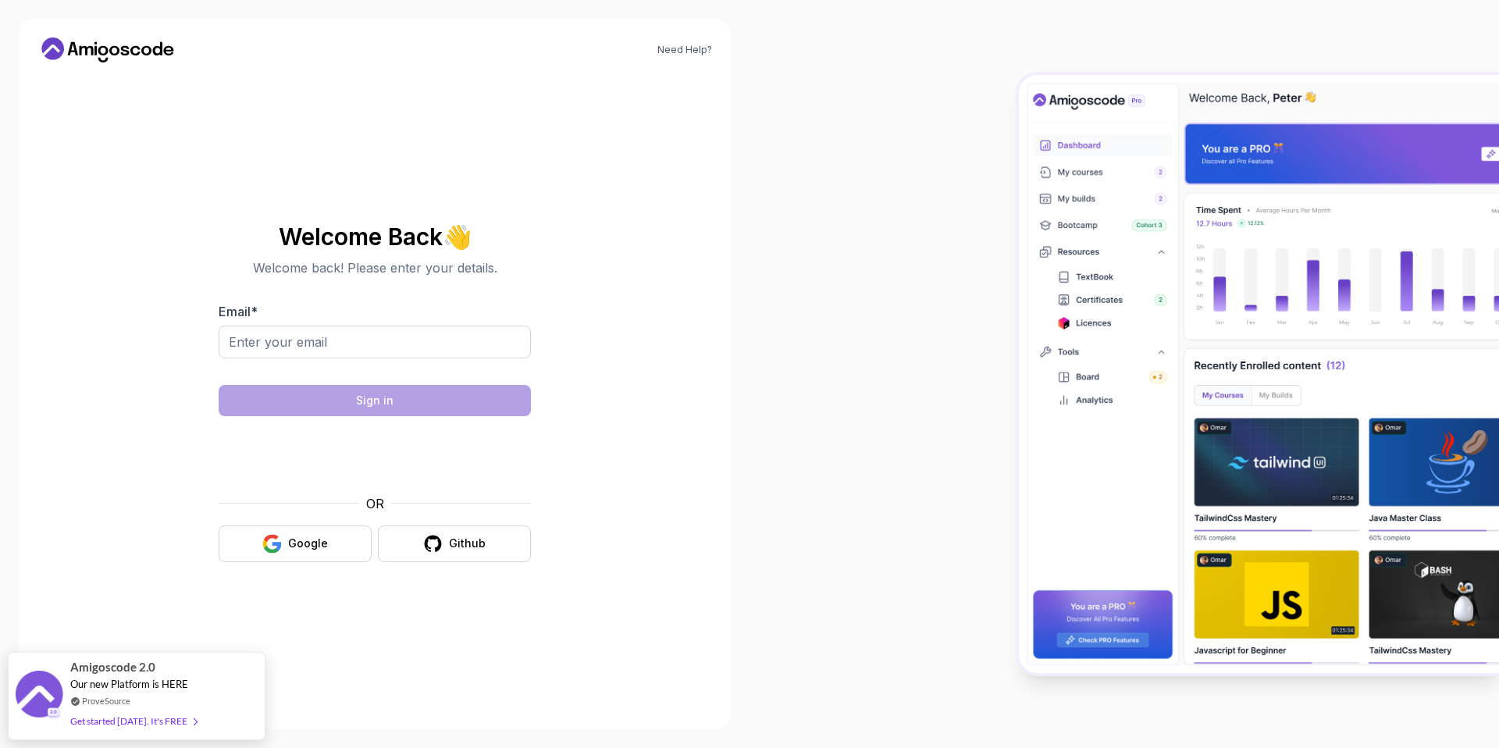
click at [1291, 468] on img at bounding box center [1259, 374] width 480 height 598
click at [1460, 464] on img at bounding box center [1259, 374] width 480 height 598
click at [1410, 608] on img at bounding box center [1259, 374] width 480 height 598
click at [1076, 196] on img at bounding box center [1259, 374] width 480 height 598
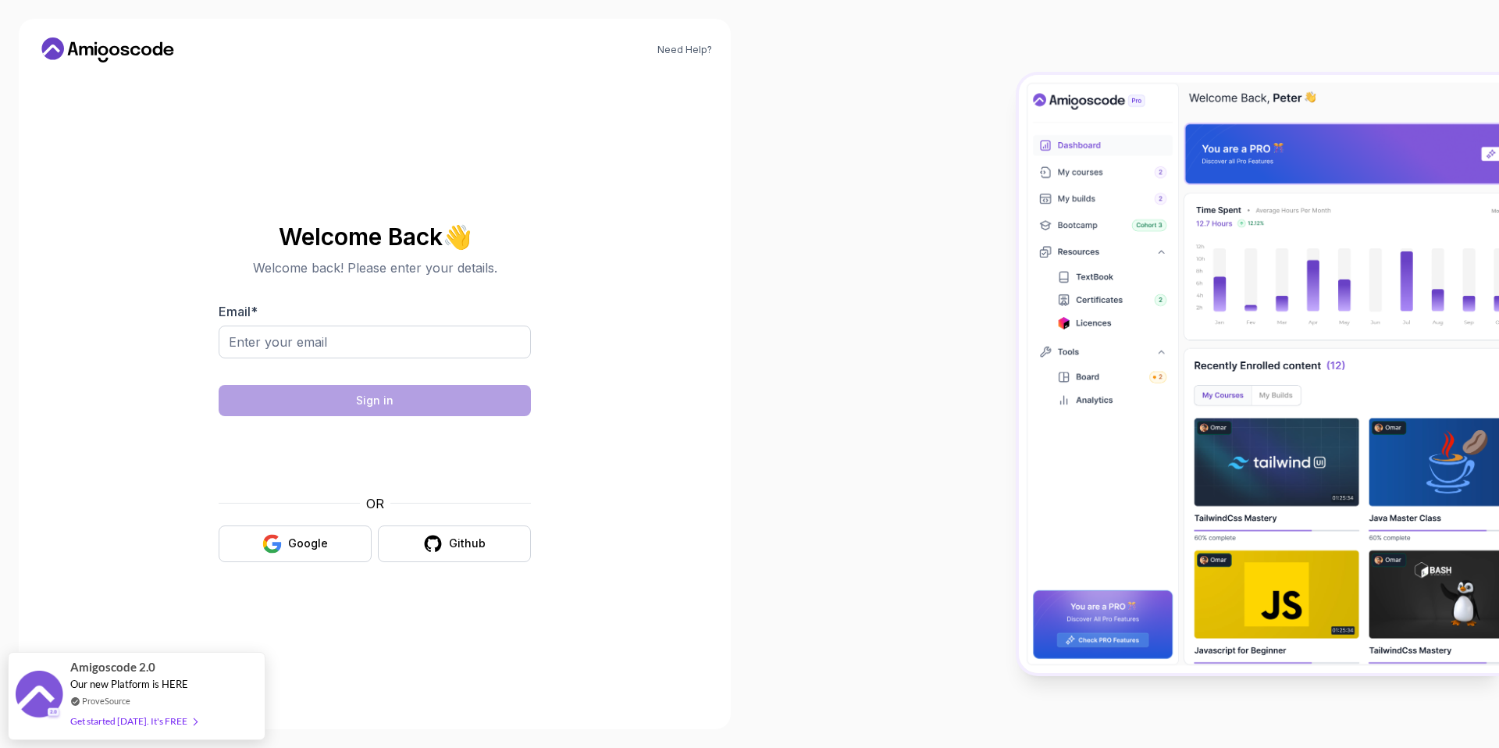
click at [1081, 175] on img at bounding box center [1259, 374] width 480 height 598
